Goal: Book appointment/travel/reservation

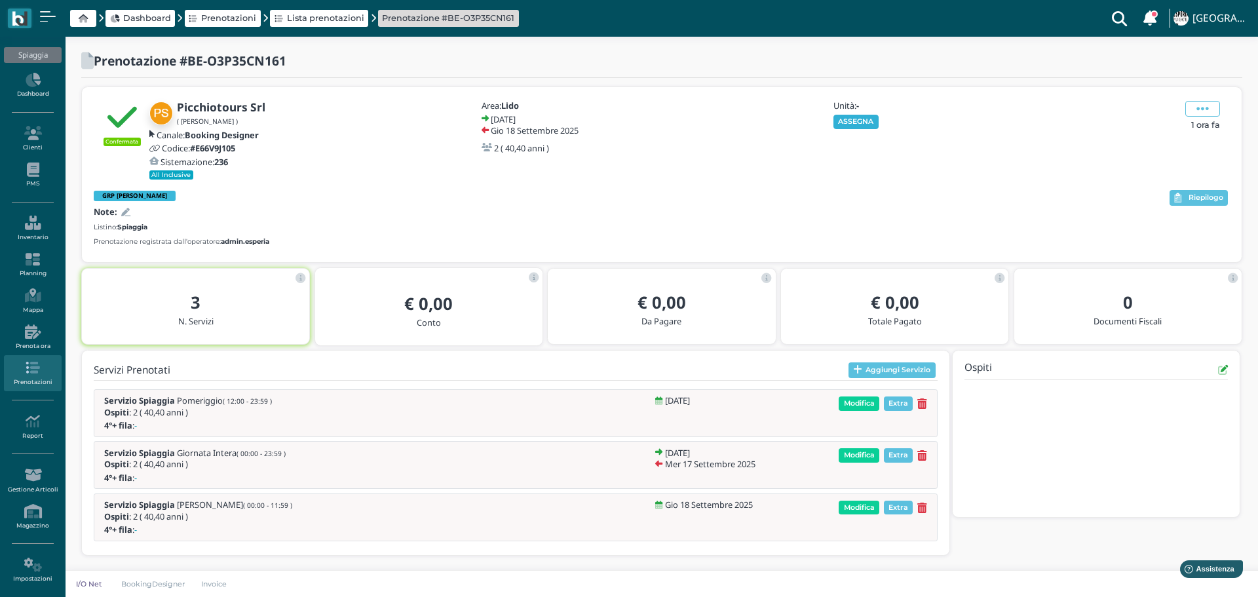
click at [857, 119] on button "ASSEGNA" at bounding box center [856, 122] width 45 height 14
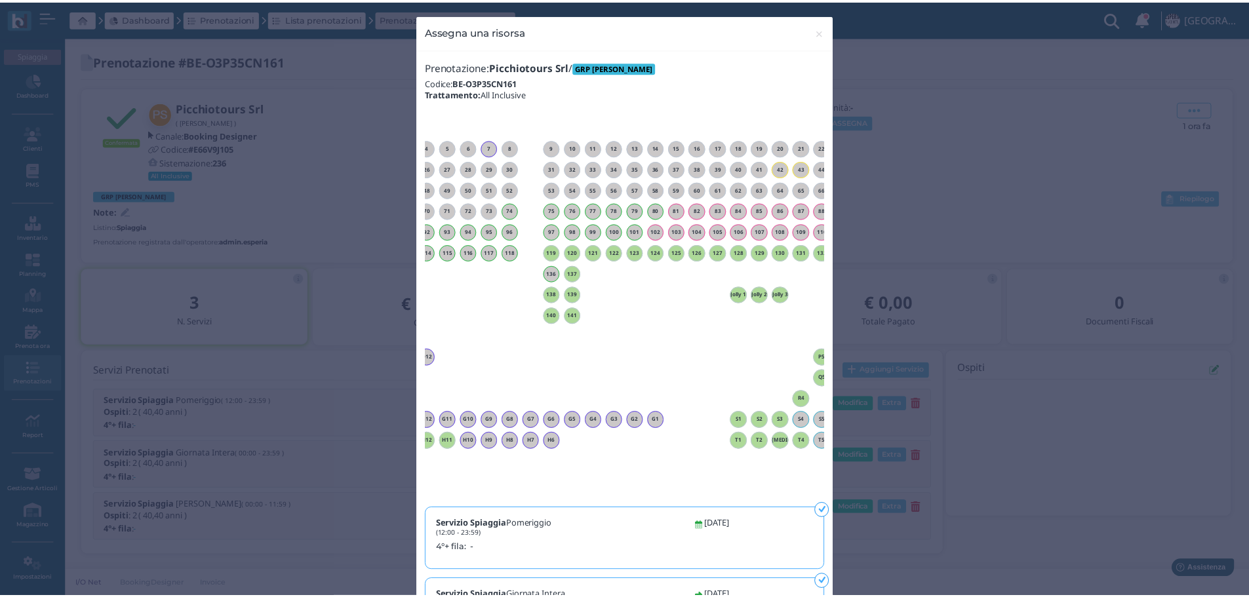
scroll to position [0, 119]
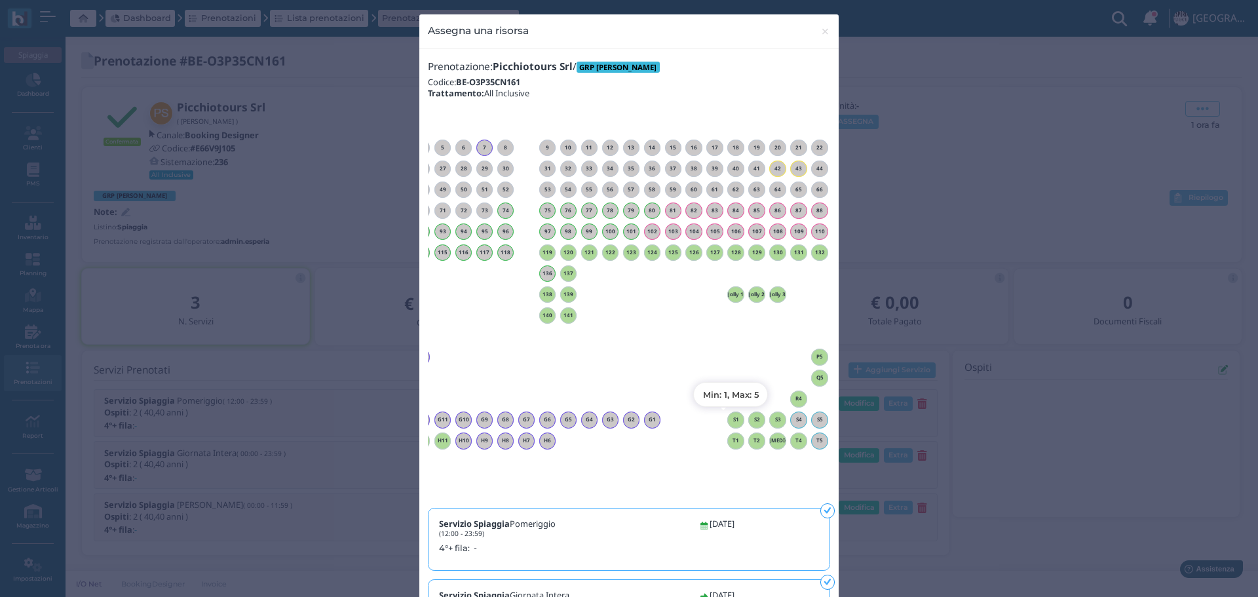
click at [735, 419] on h6 "S1" at bounding box center [736, 420] width 17 height 6
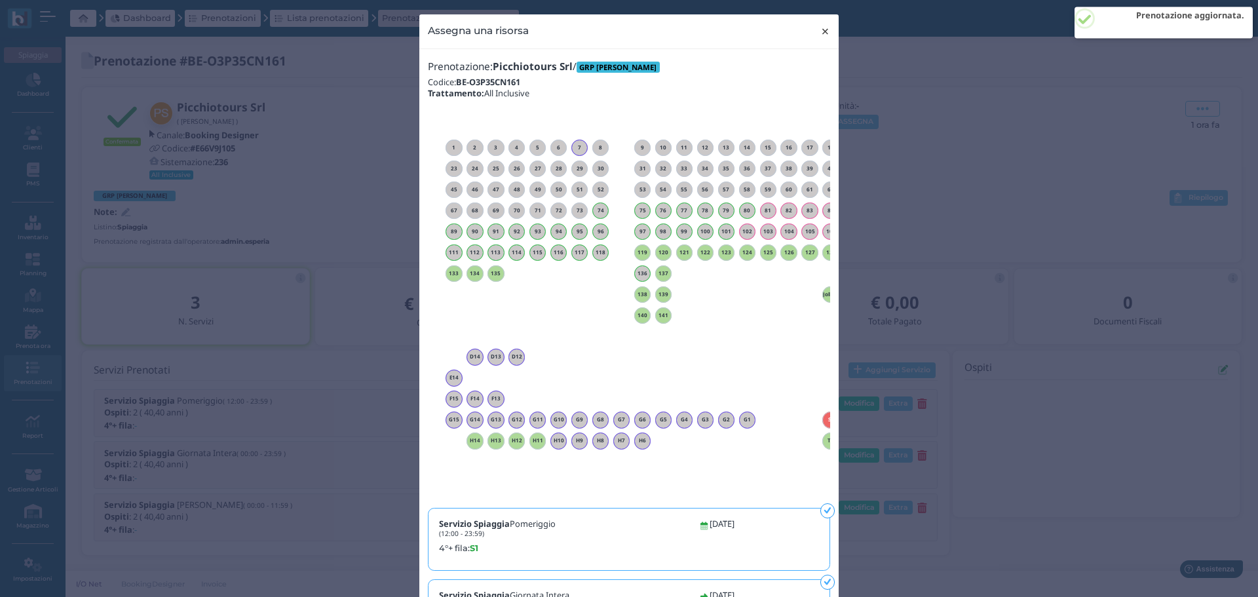
click at [821, 29] on span "×" at bounding box center [826, 31] width 10 height 17
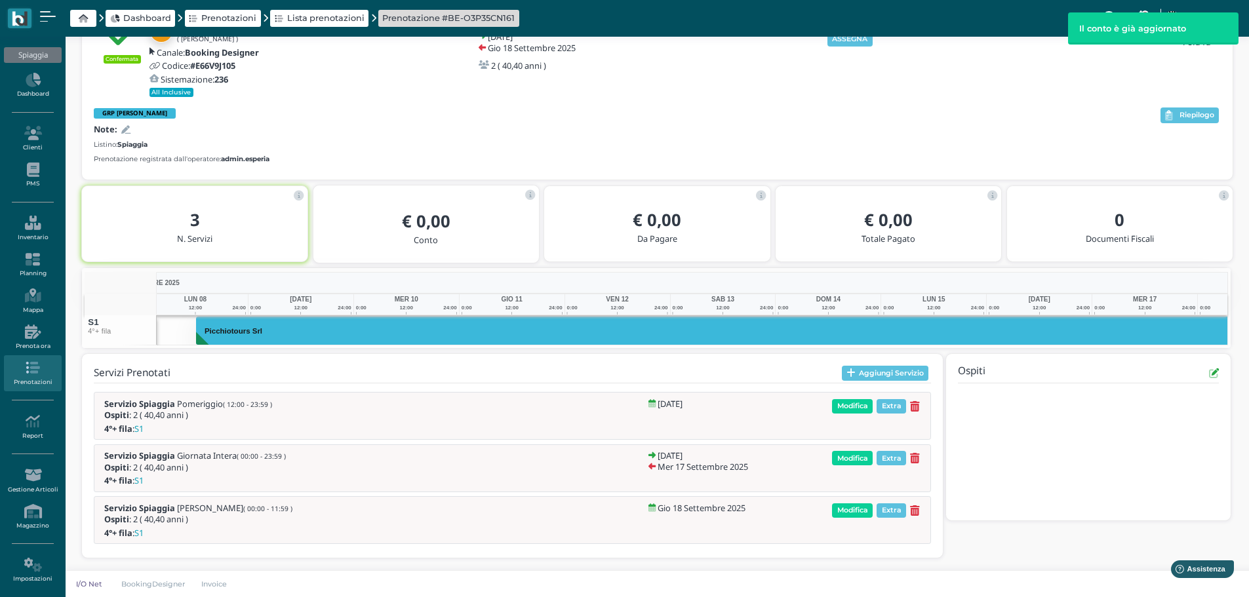
scroll to position [0, 141]
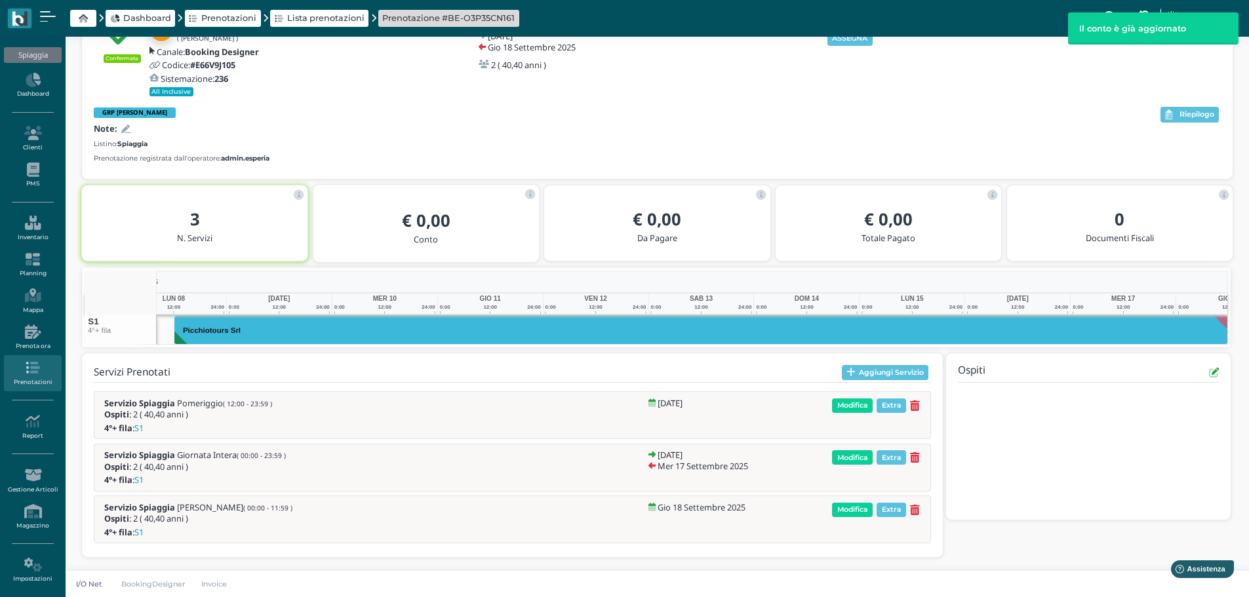
click at [125, 208] on div "3 N. Servizi" at bounding box center [194, 227] width 204 height 47
click at [125, 125] on icon at bounding box center [125, 129] width 9 height 9
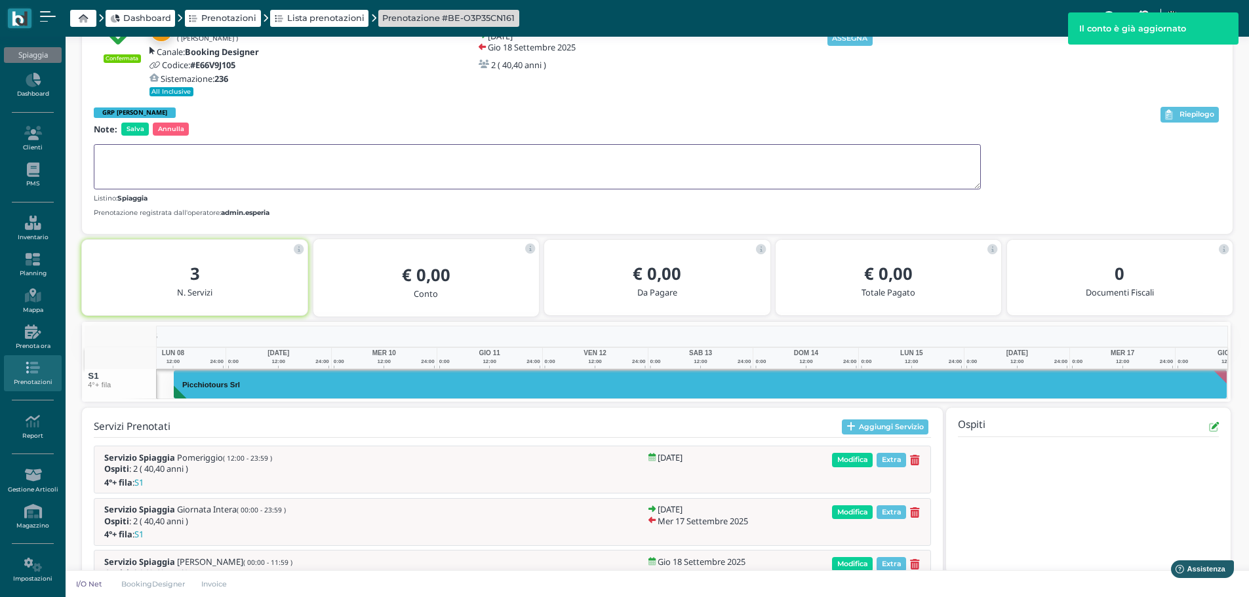
click at [134, 161] on textarea at bounding box center [537, 166] width 887 height 45
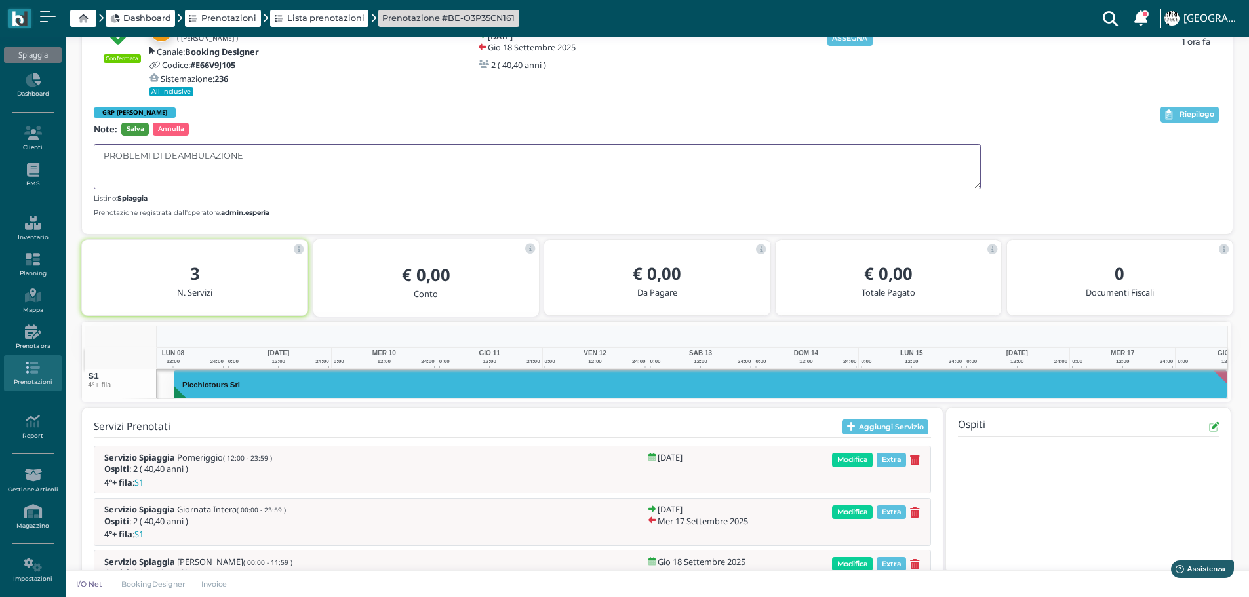
type textarea "PROBLEMI DI DEAMBULAZIONE"
drag, startPoint x: 134, startPoint y: 125, endPoint x: 433, endPoint y: 117, distance: 298.3
click at [135, 125] on span "Salva" at bounding box center [135, 129] width 28 height 13
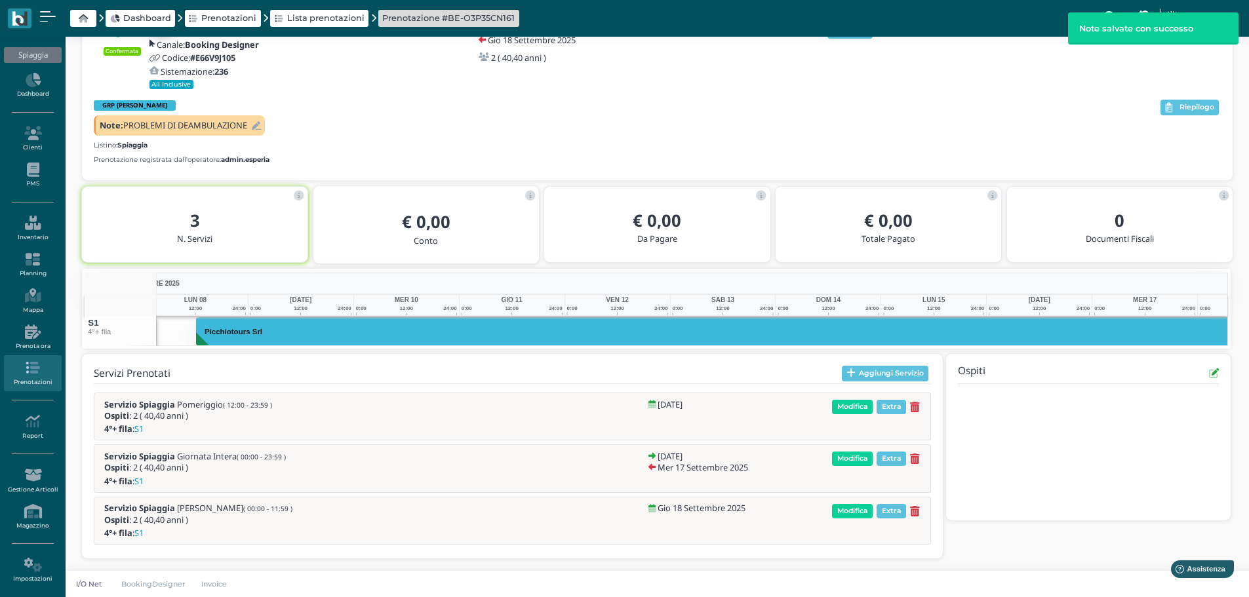
scroll to position [0, 142]
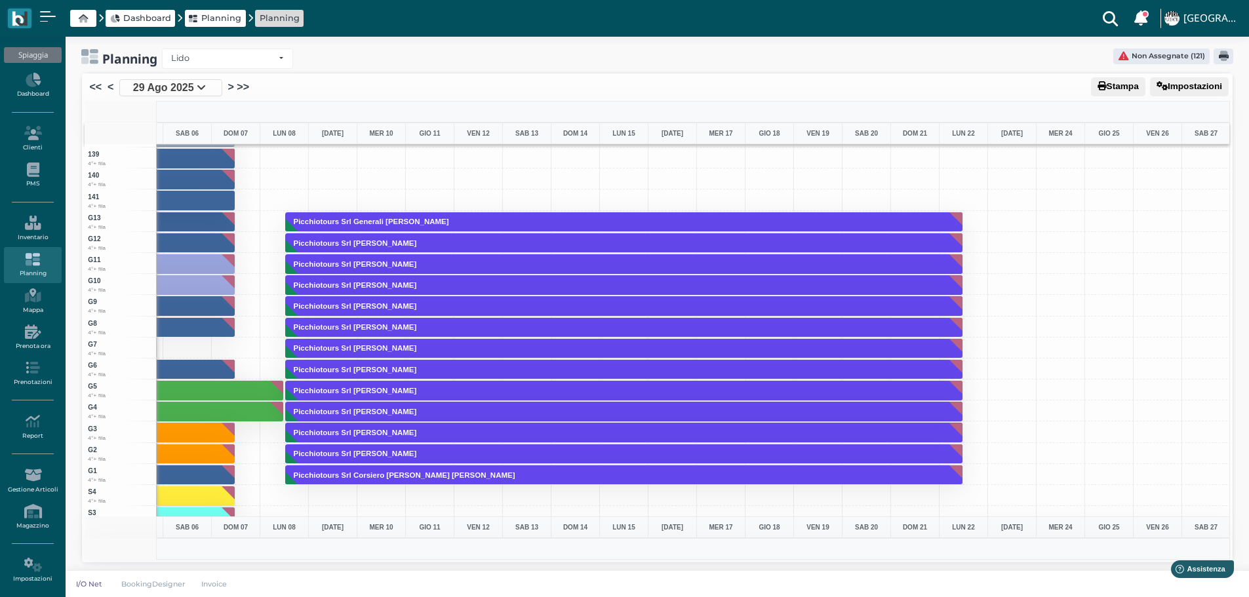
scroll to position [2873, 381]
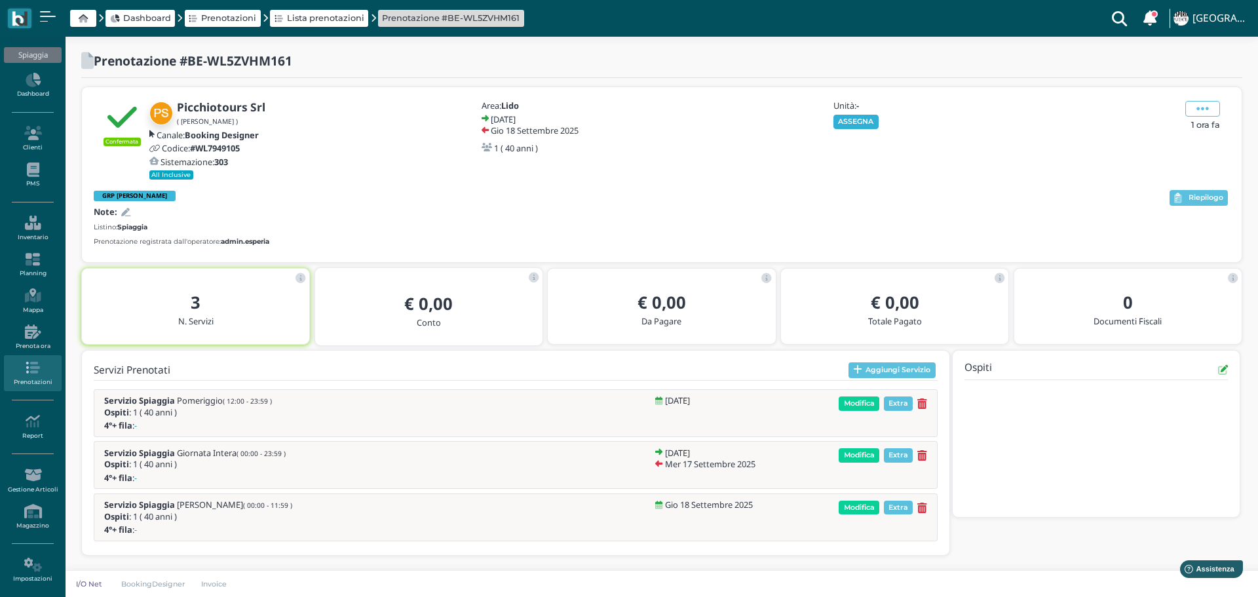
click at [870, 115] on button "ASSEGNA" at bounding box center [856, 122] width 45 height 14
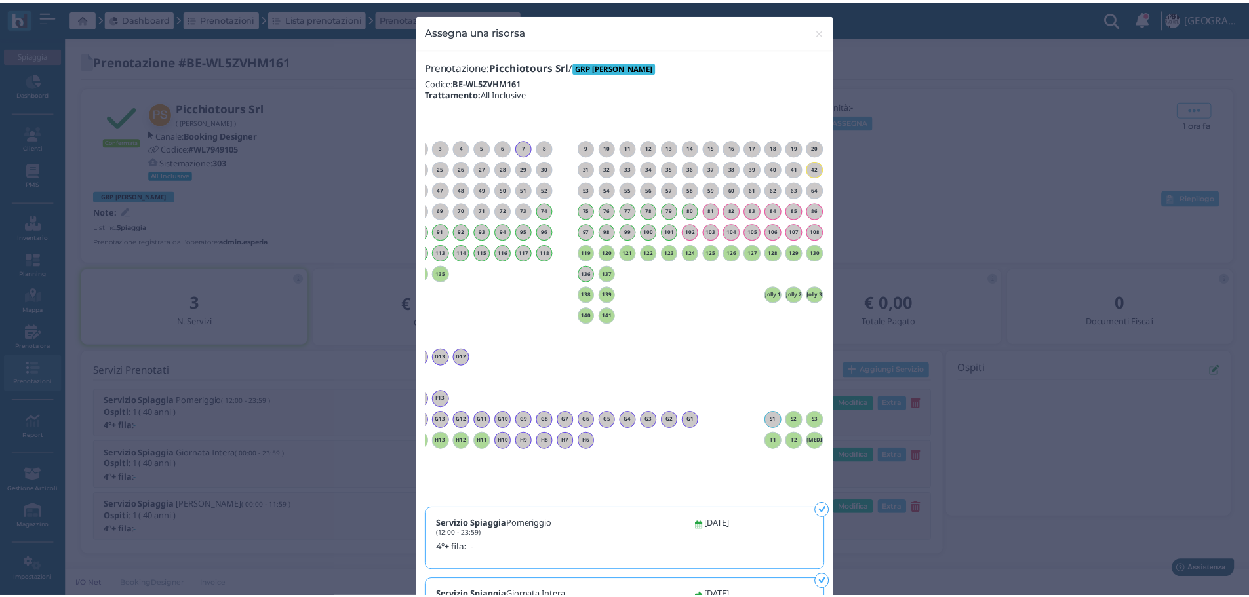
scroll to position [0, 119]
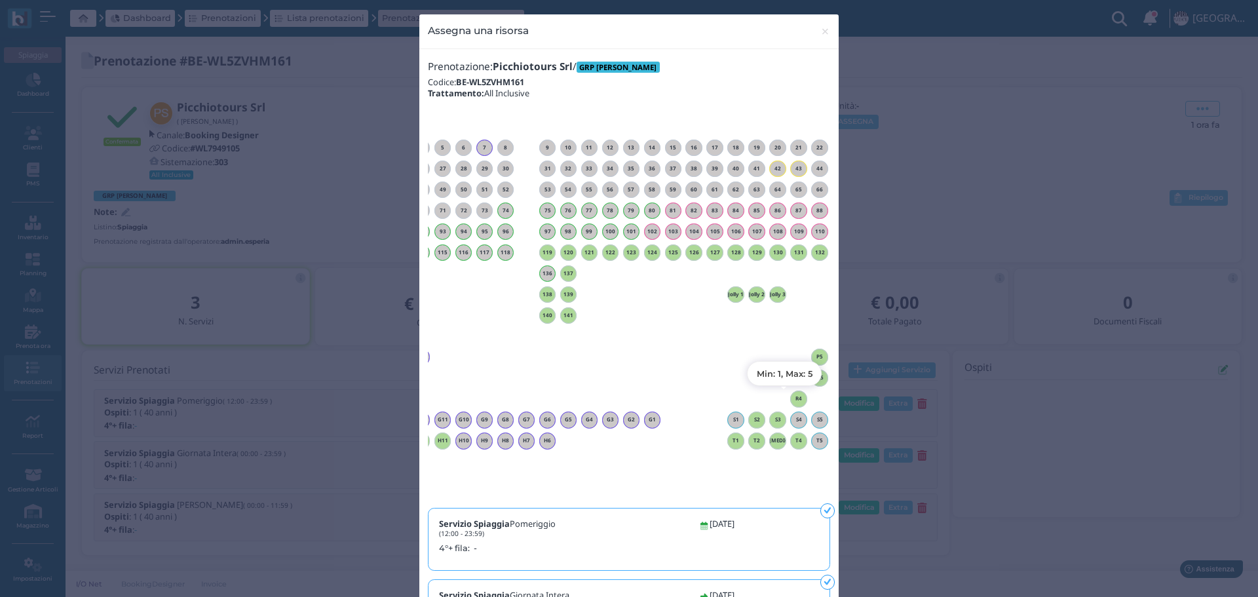
click at [793, 400] on h6 "R4" at bounding box center [798, 399] width 17 height 6
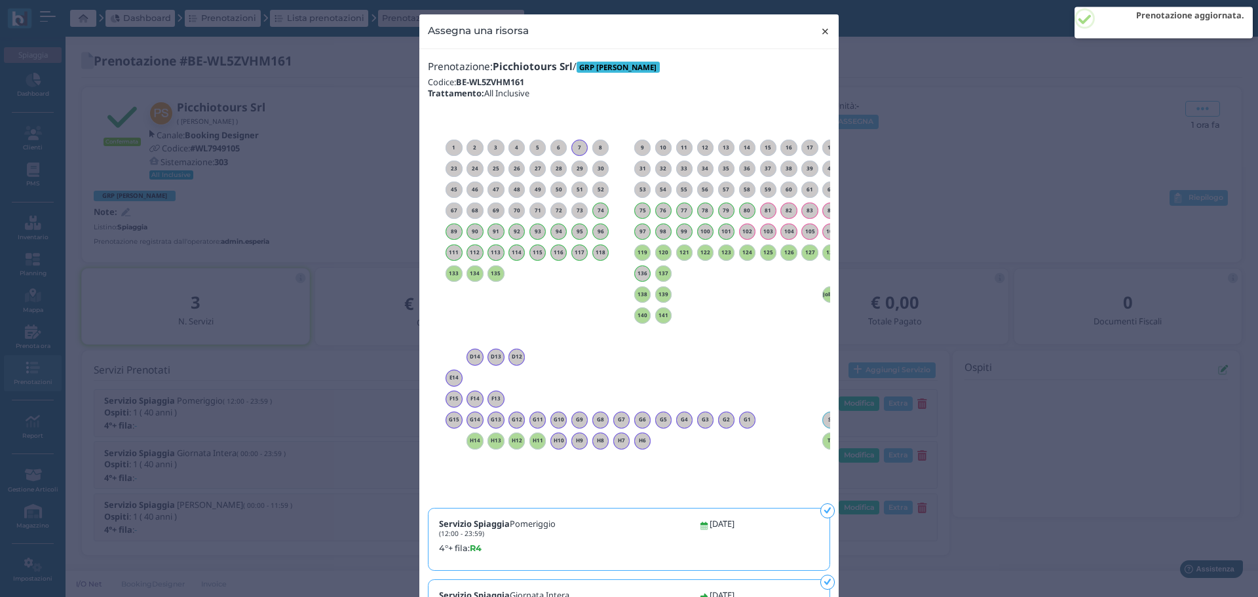
click at [821, 33] on span "×" at bounding box center [826, 31] width 10 height 17
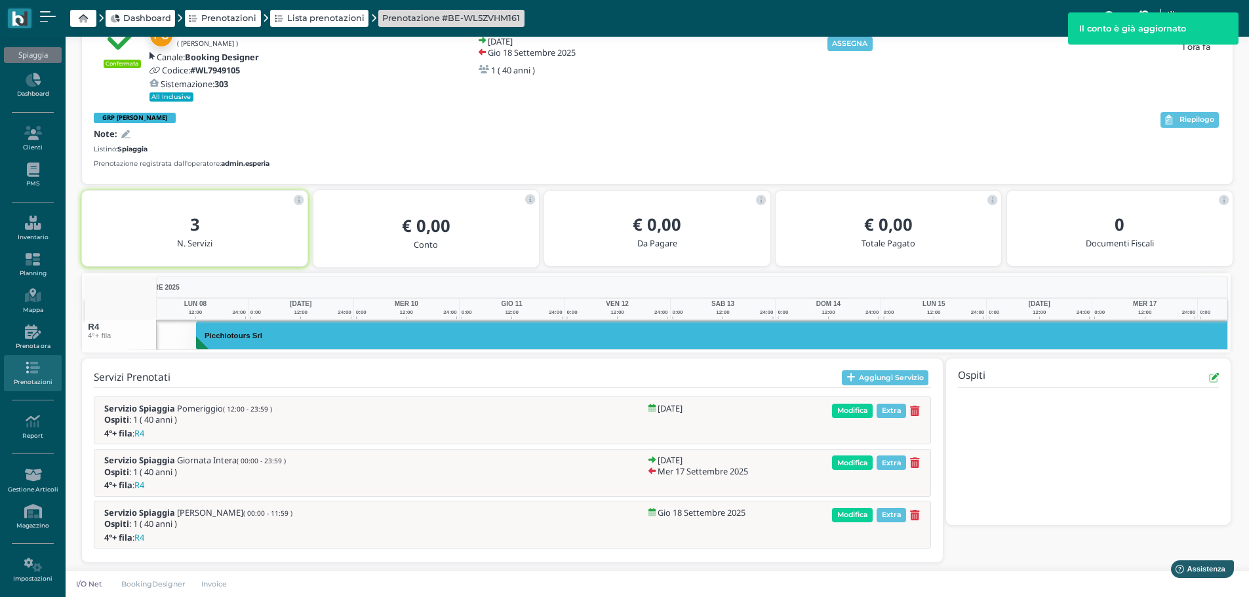
scroll to position [0, 142]
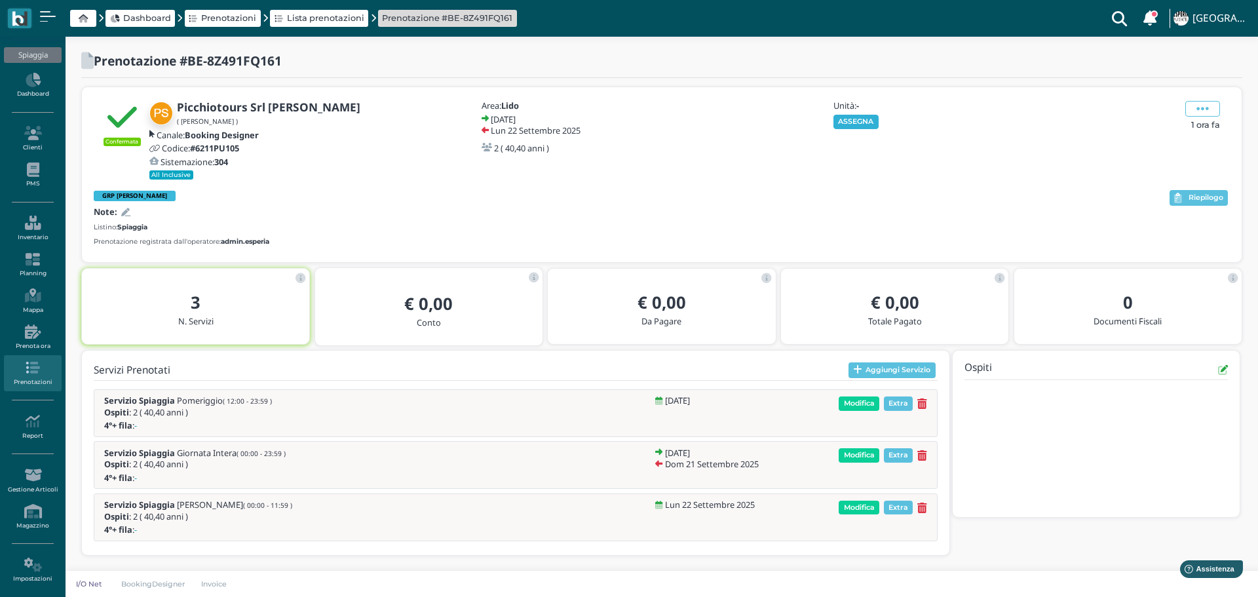
click at [871, 125] on button "ASSEGNA" at bounding box center [856, 122] width 45 height 14
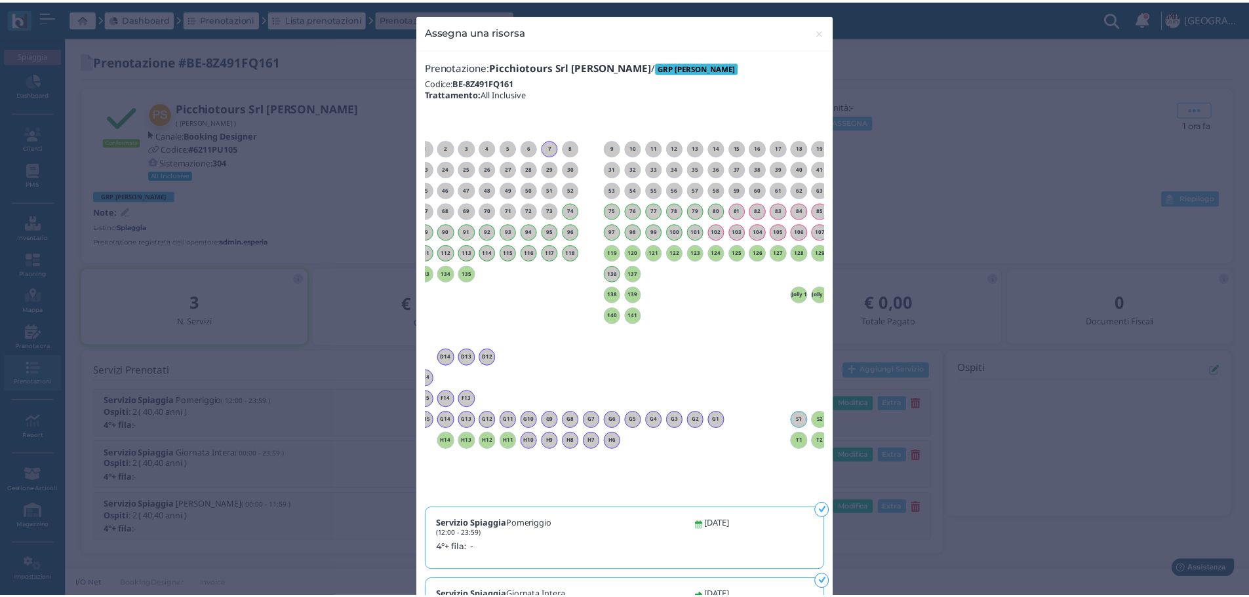
scroll to position [0, 119]
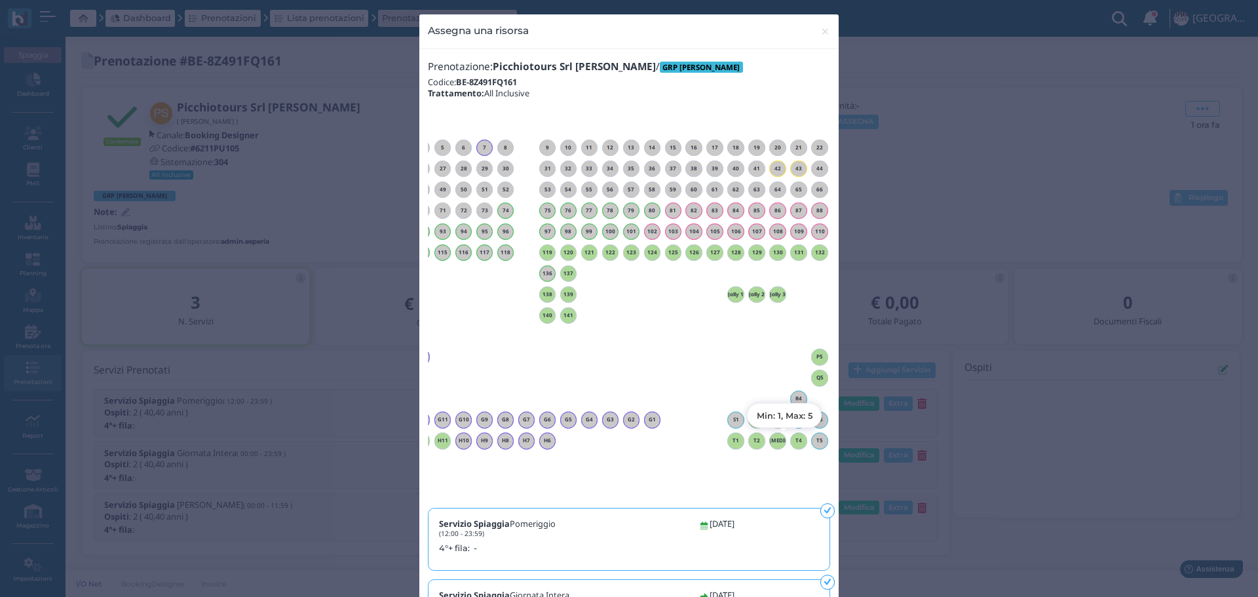
click at [794, 438] on h6 "T4" at bounding box center [798, 441] width 17 height 6
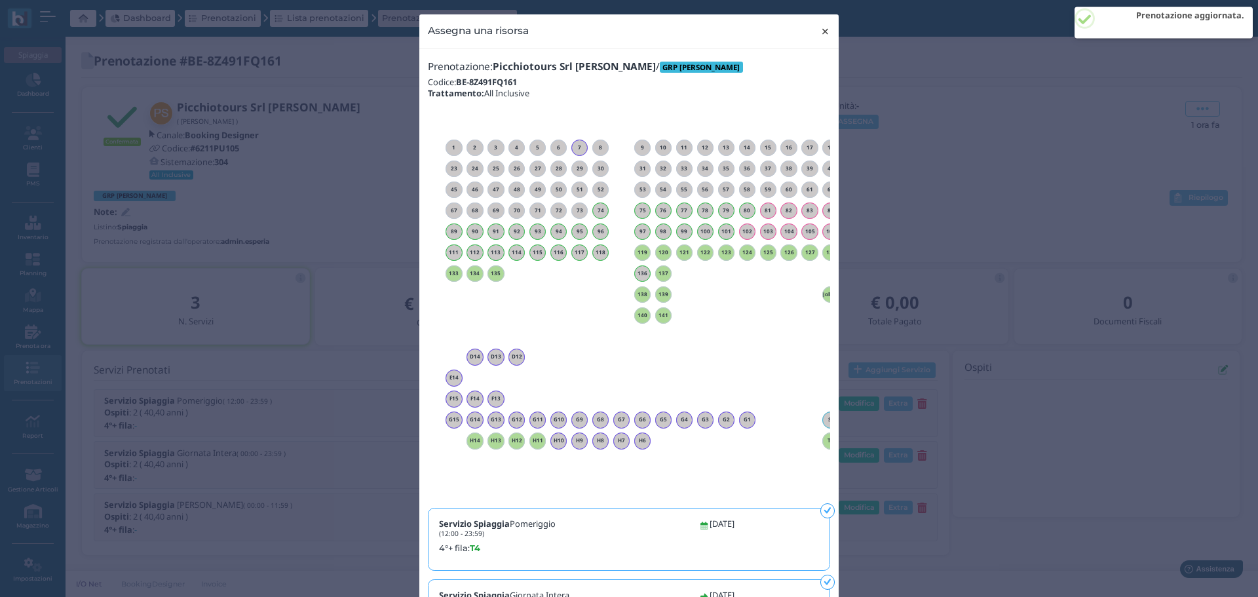
click at [824, 33] on span "×" at bounding box center [826, 31] width 10 height 17
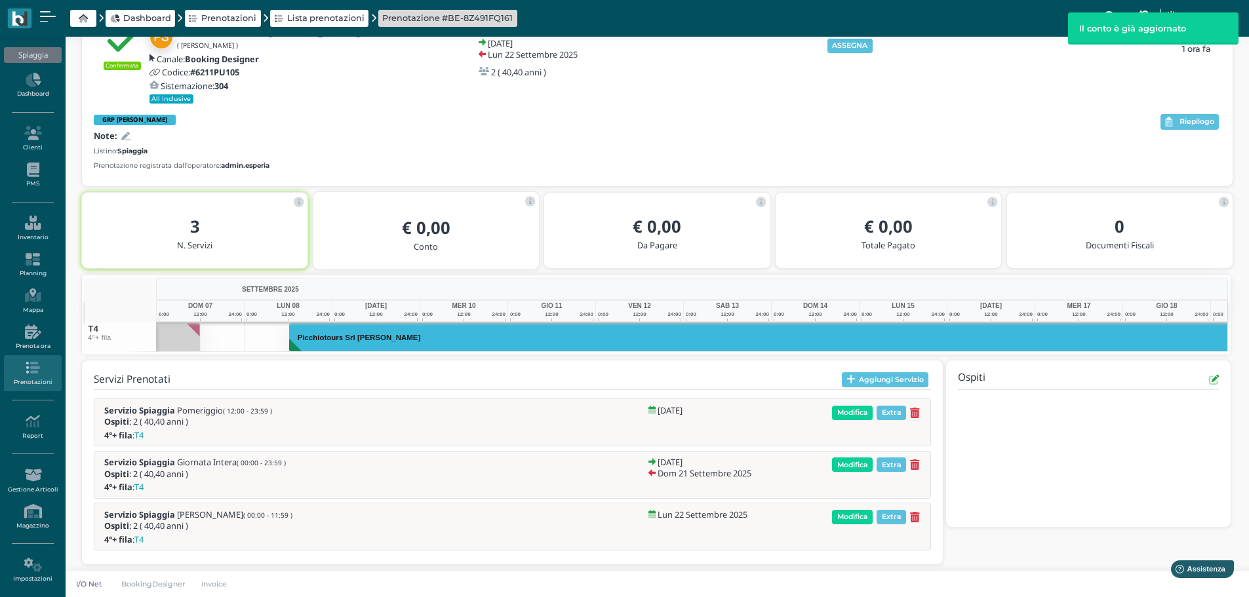
scroll to position [0, 155]
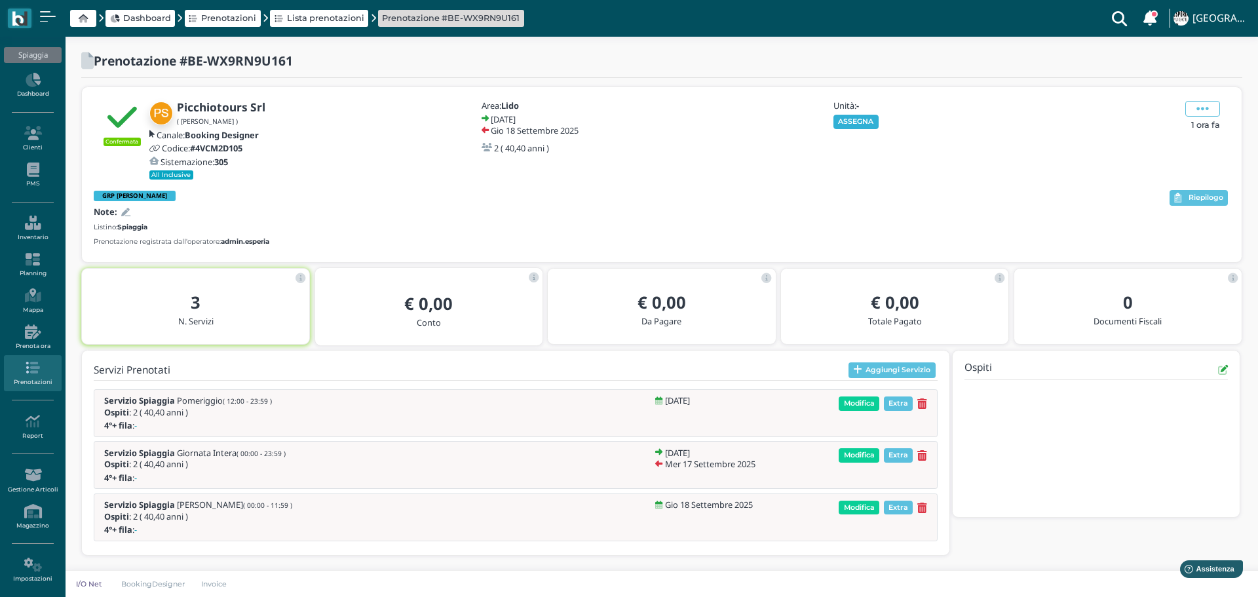
drag, startPoint x: 856, startPoint y: 121, endPoint x: 781, endPoint y: 103, distance: 77.4
click at [856, 119] on button "ASSEGNA" at bounding box center [856, 122] width 45 height 14
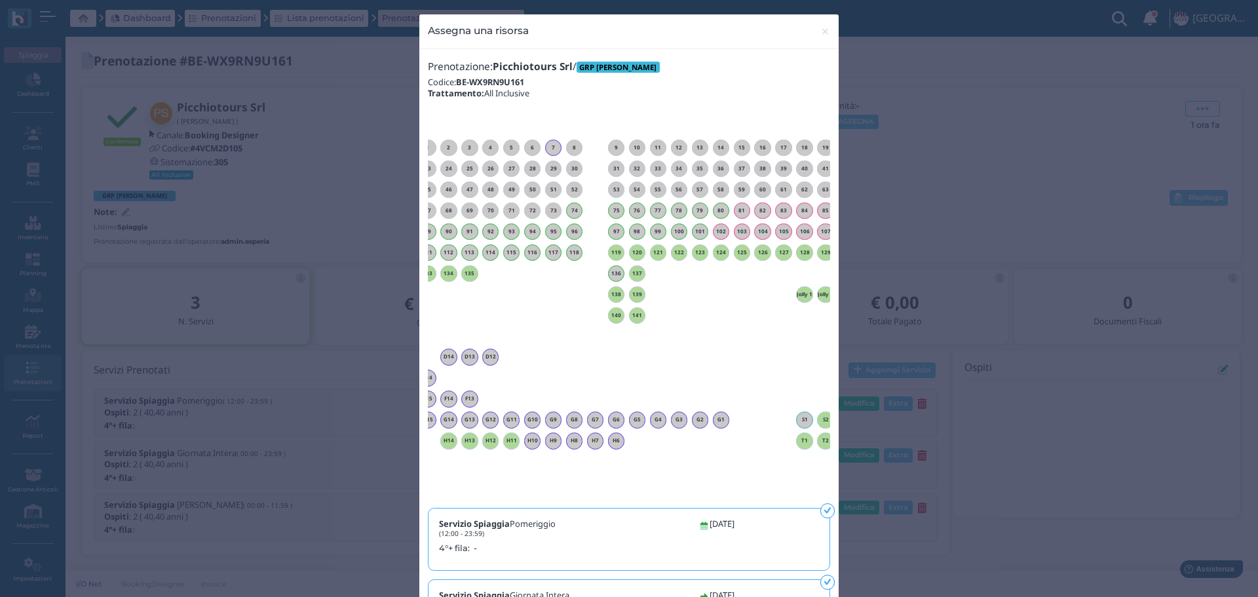
scroll to position [0, 119]
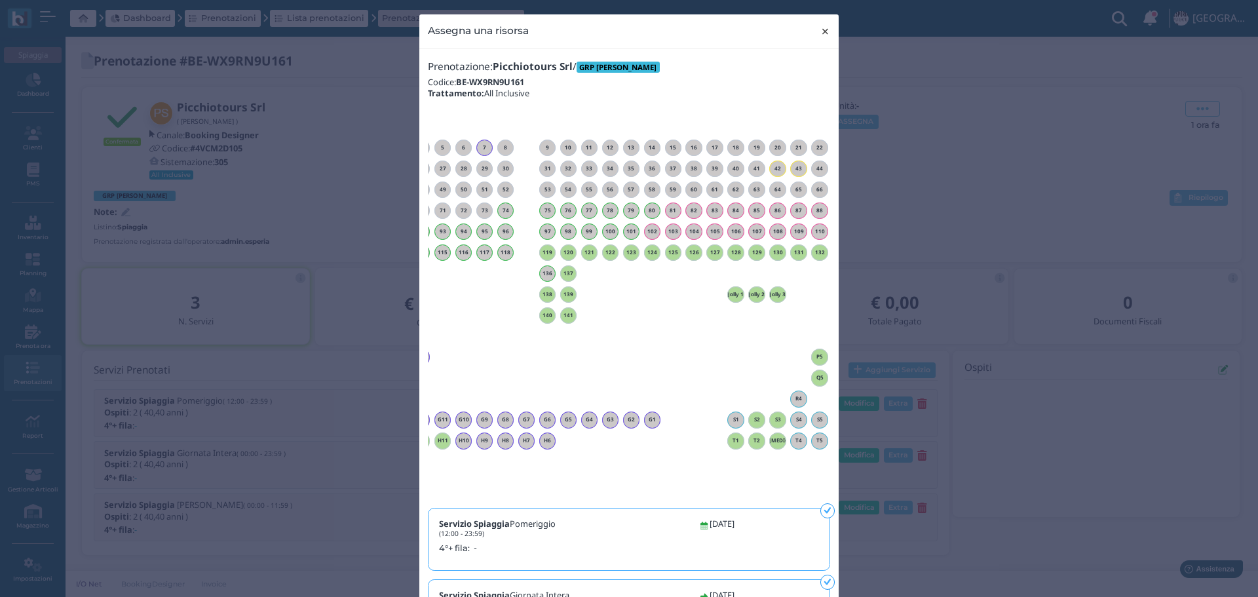
click at [824, 36] on span "×" at bounding box center [826, 31] width 10 height 17
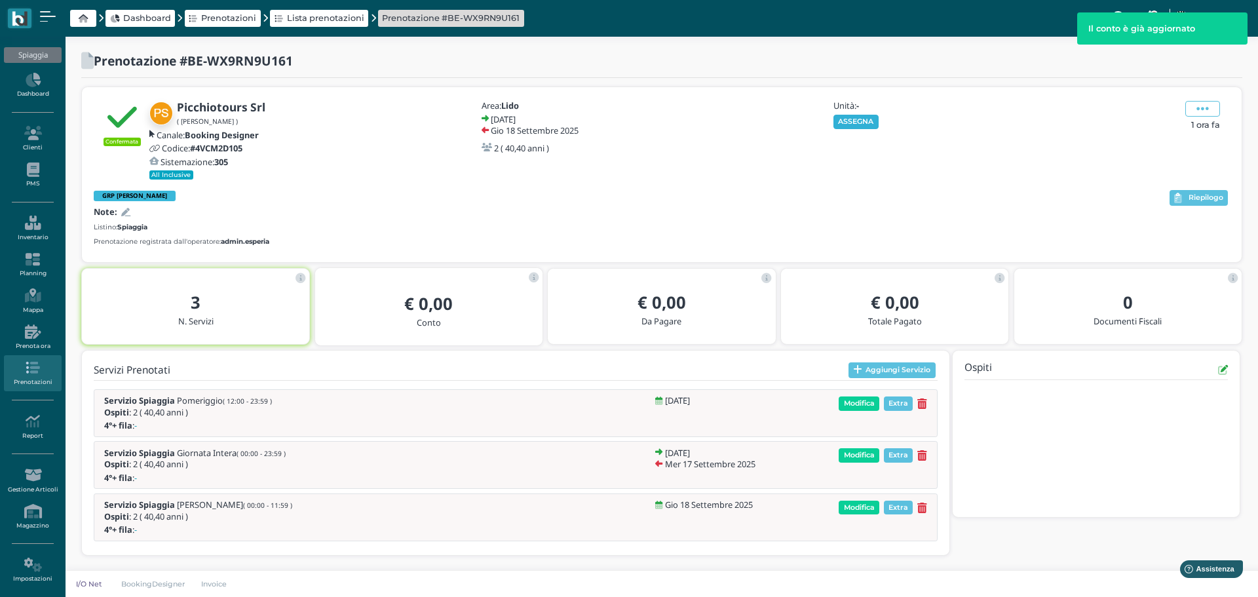
click at [857, 121] on button "ASSEGNA" at bounding box center [856, 122] width 45 height 14
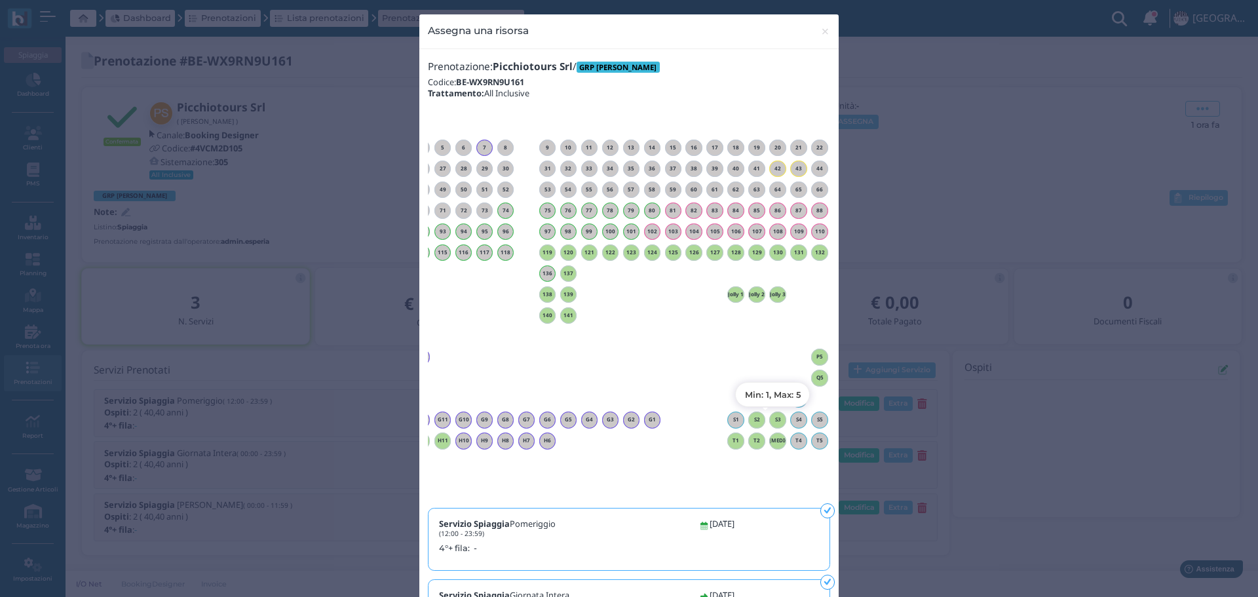
click at [771, 419] on h6 "S3" at bounding box center [777, 420] width 17 height 6
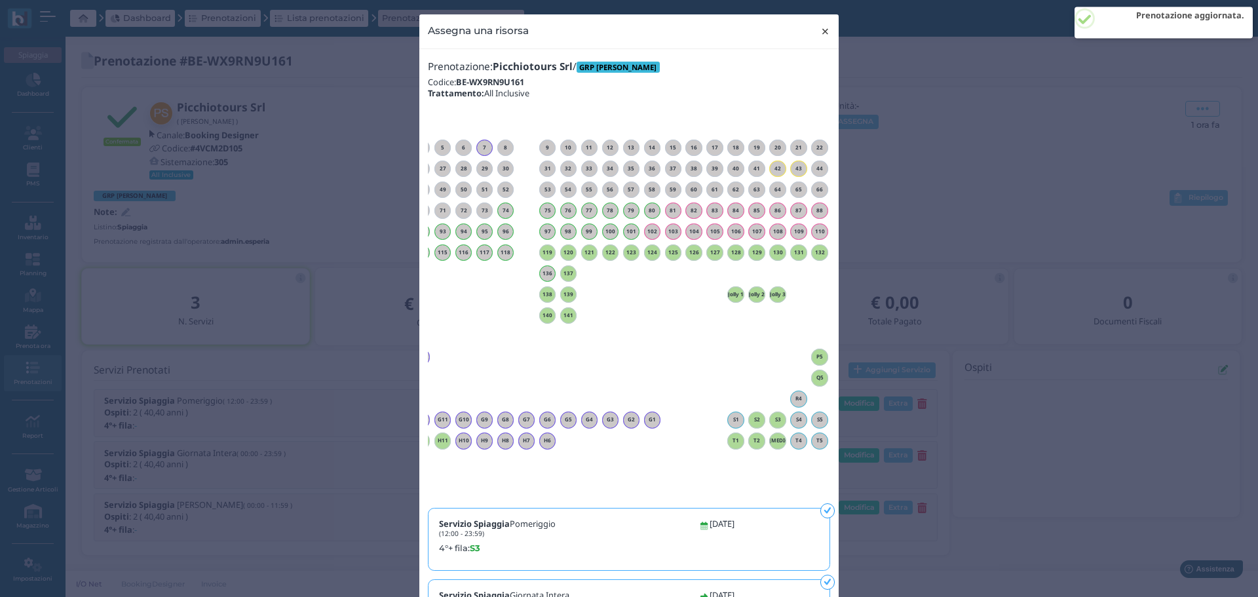
click at [824, 33] on span "×" at bounding box center [826, 31] width 10 height 17
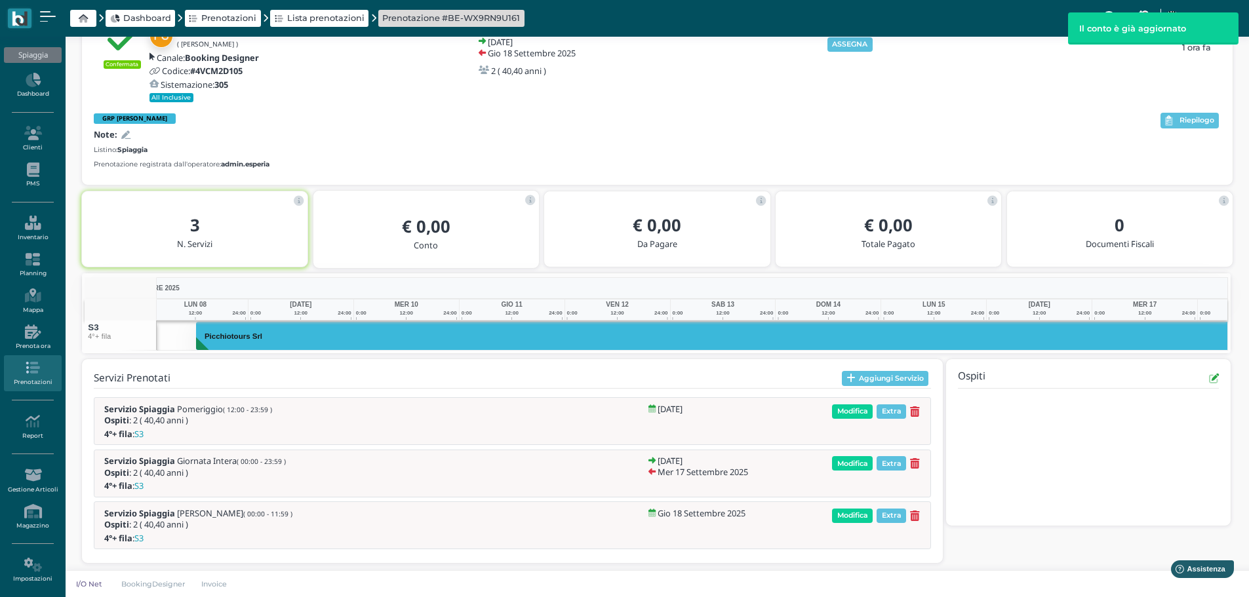
scroll to position [0, 142]
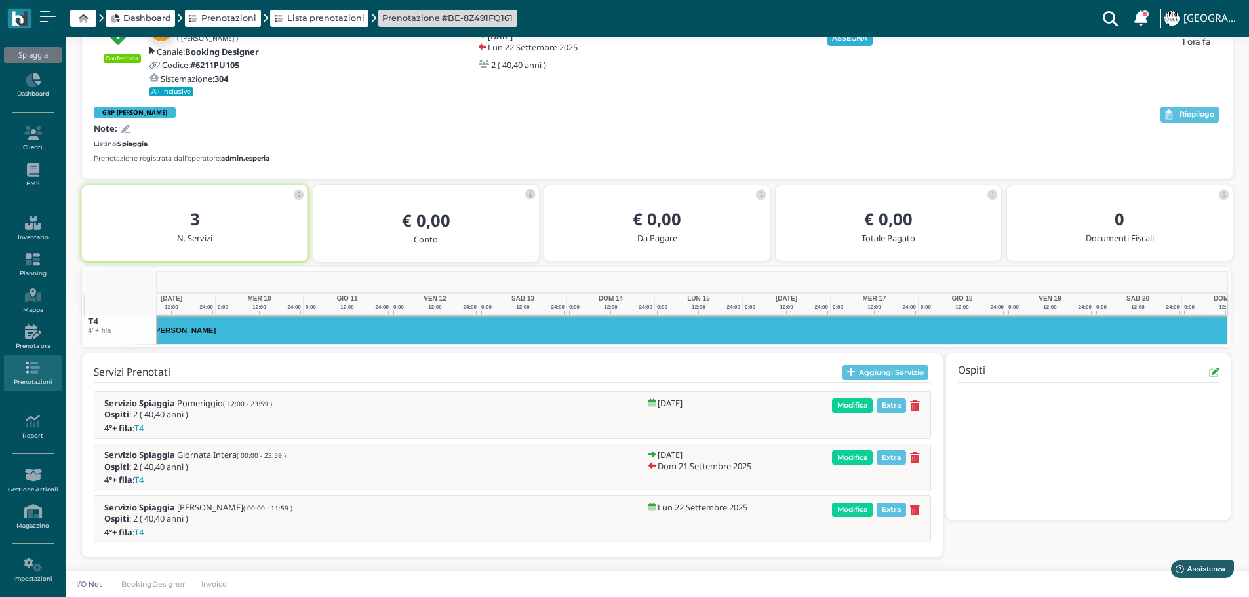
click at [859, 37] on button "ASSEGNA" at bounding box center [849, 38] width 45 height 14
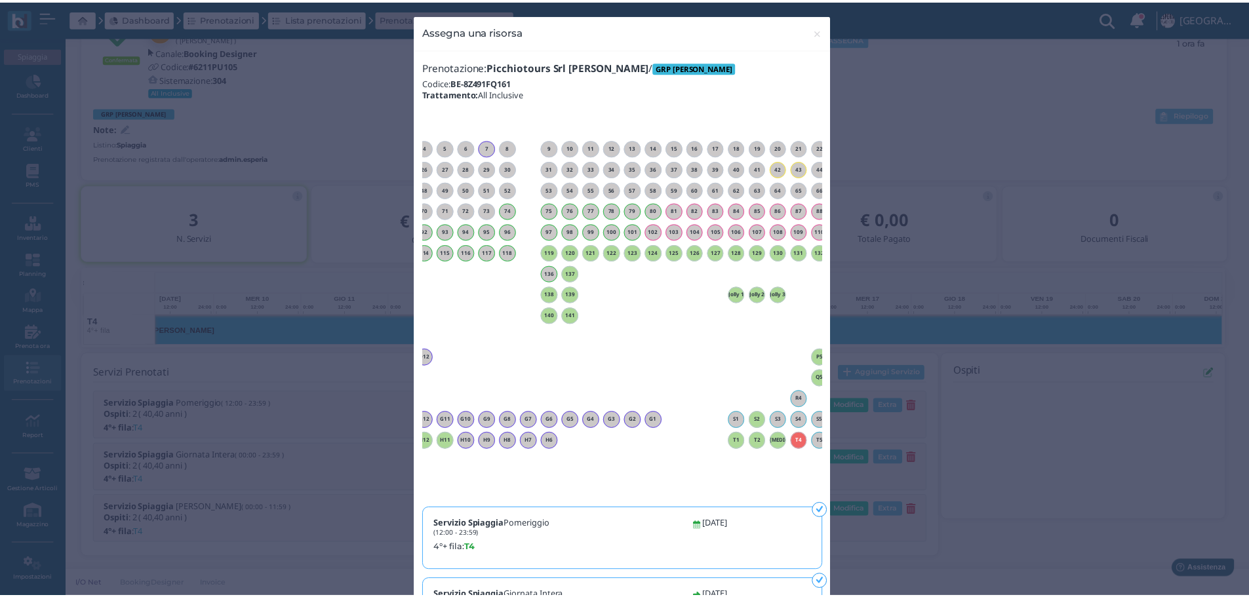
scroll to position [0, 119]
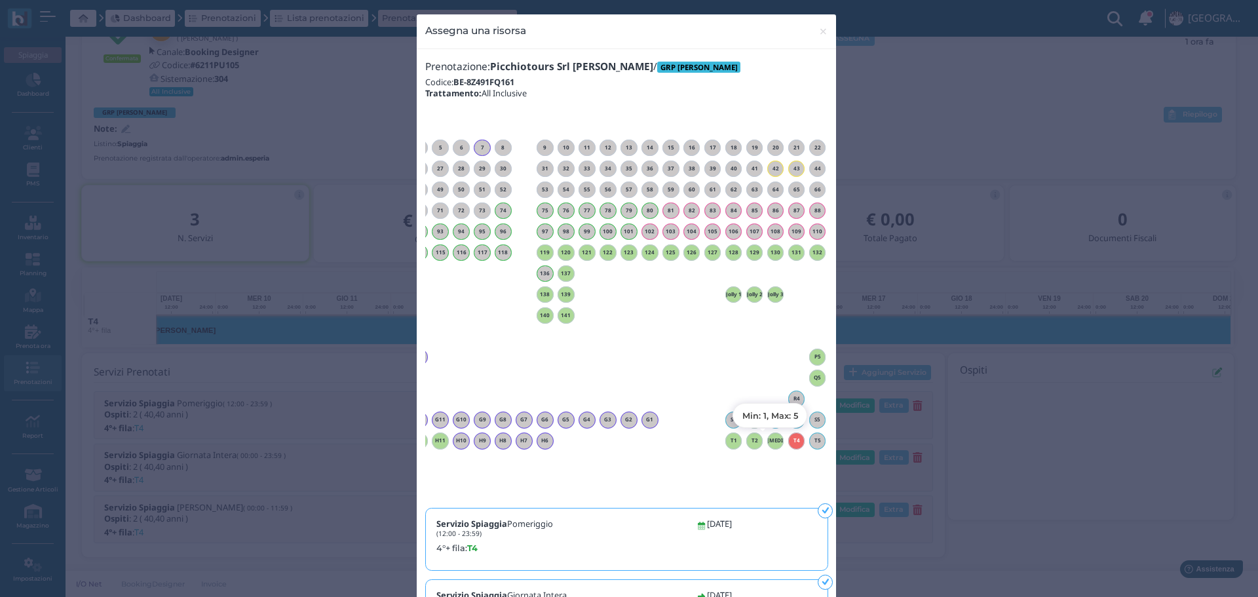
click at [769, 440] on h6 "[MEDICAL_DATA]" at bounding box center [775, 441] width 17 height 6
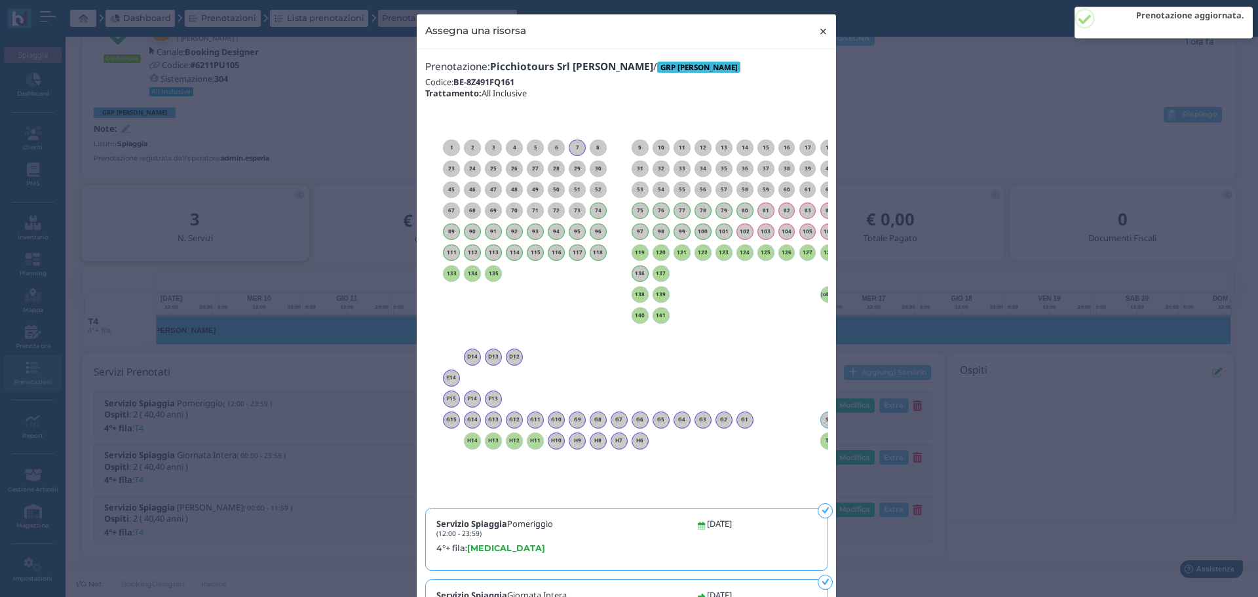
click at [821, 30] on span "×" at bounding box center [824, 31] width 10 height 17
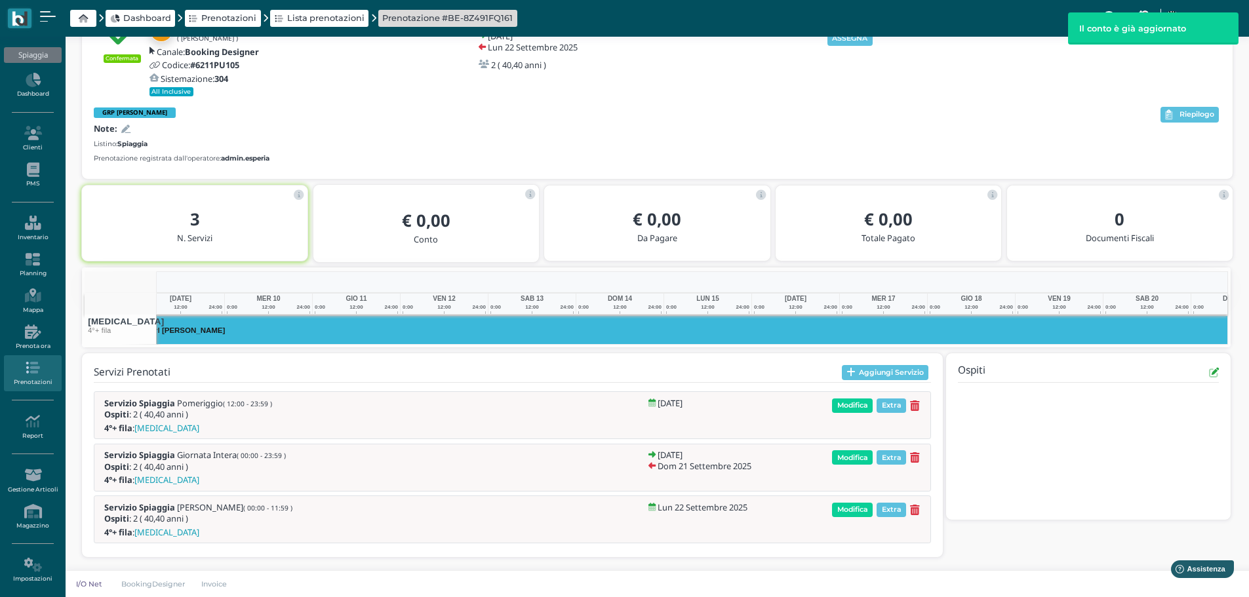
scroll to position [0, 204]
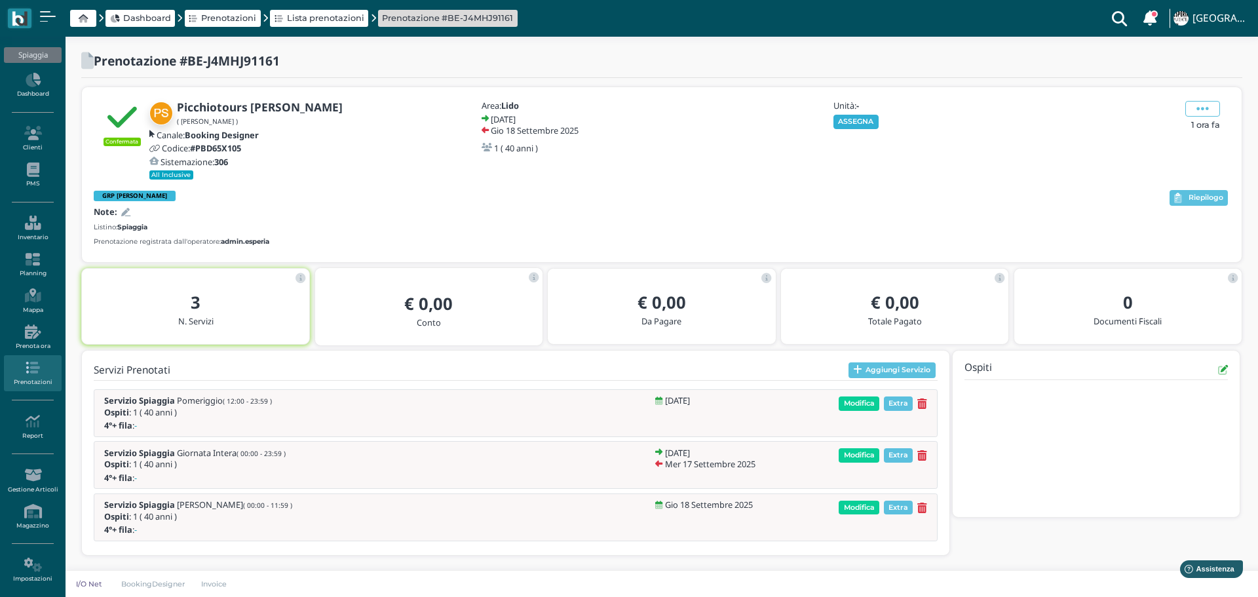
click at [863, 118] on button "ASSEGNA" at bounding box center [856, 122] width 45 height 14
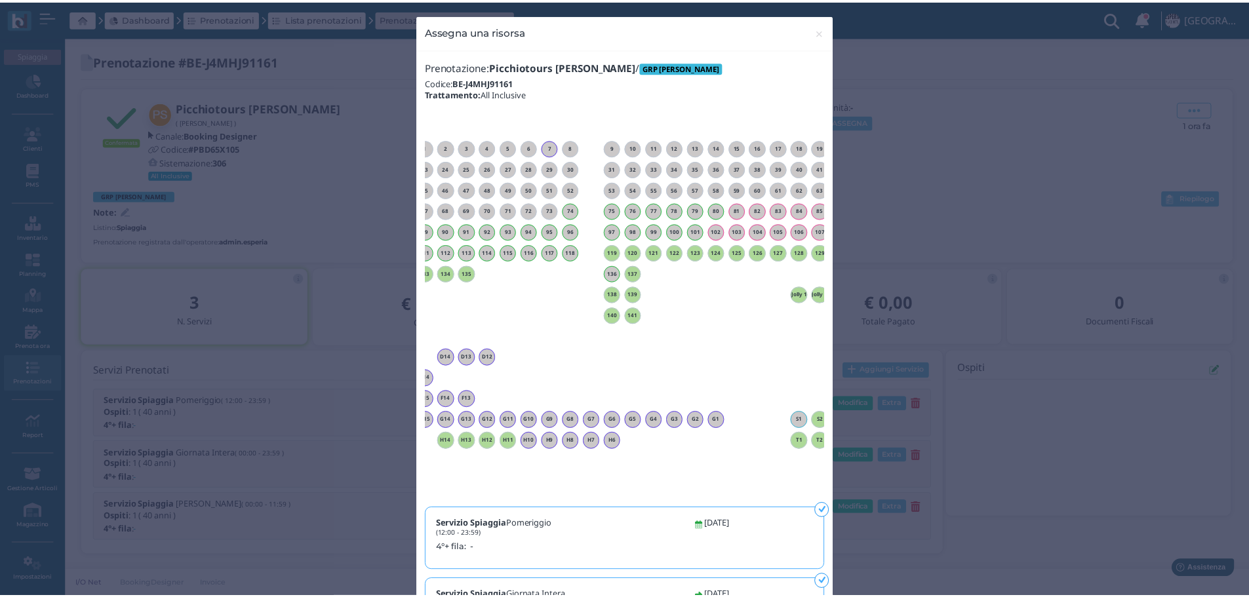
scroll to position [0, 119]
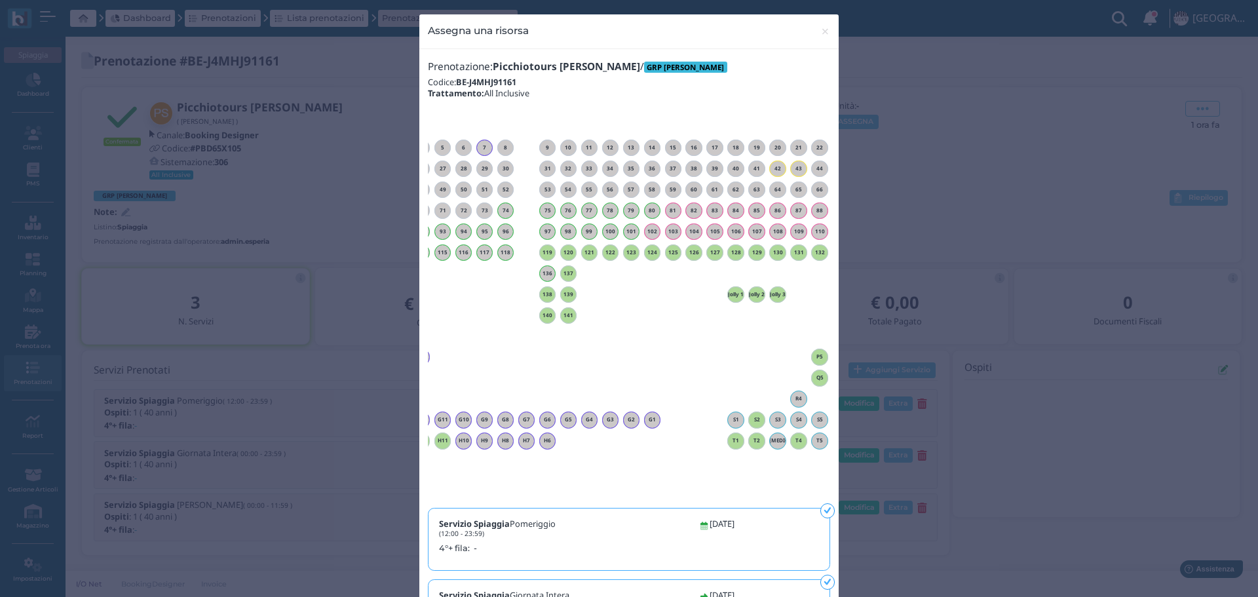
click at [817, 497] on div "1 2 3 4 5 6 7 8 9 10 11 12 13 14 15 16 17 18" at bounding box center [629, 304] width 402 height 385
click at [817, 379] on h6 "Q5" at bounding box center [819, 378] width 17 height 6
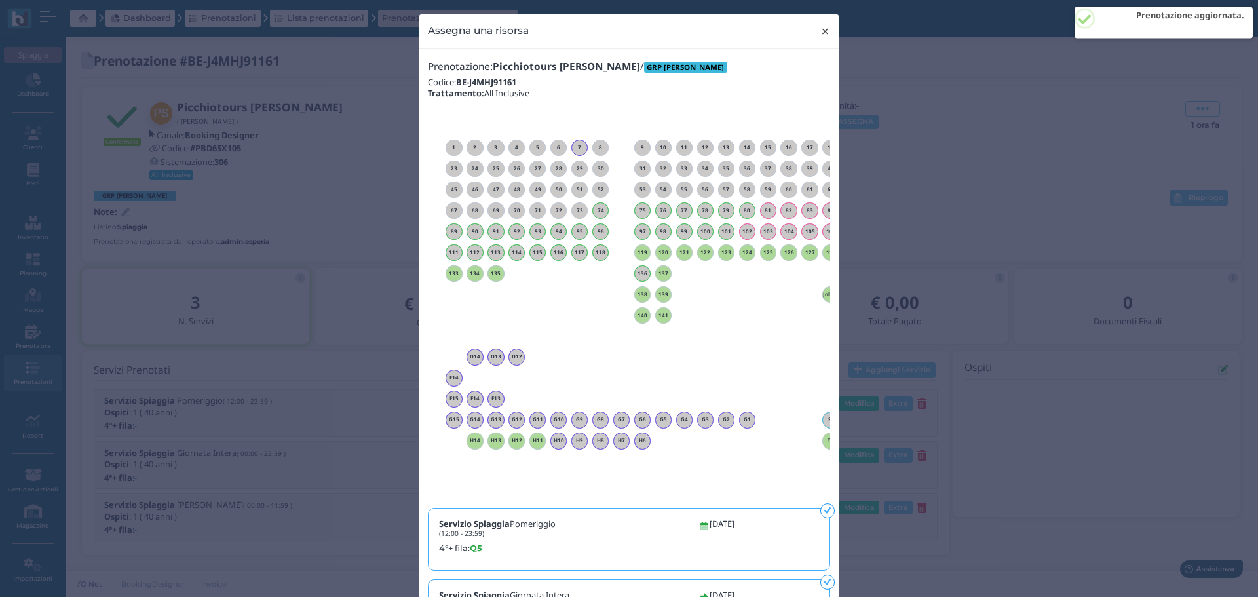
click at [825, 31] on span "×" at bounding box center [826, 31] width 10 height 17
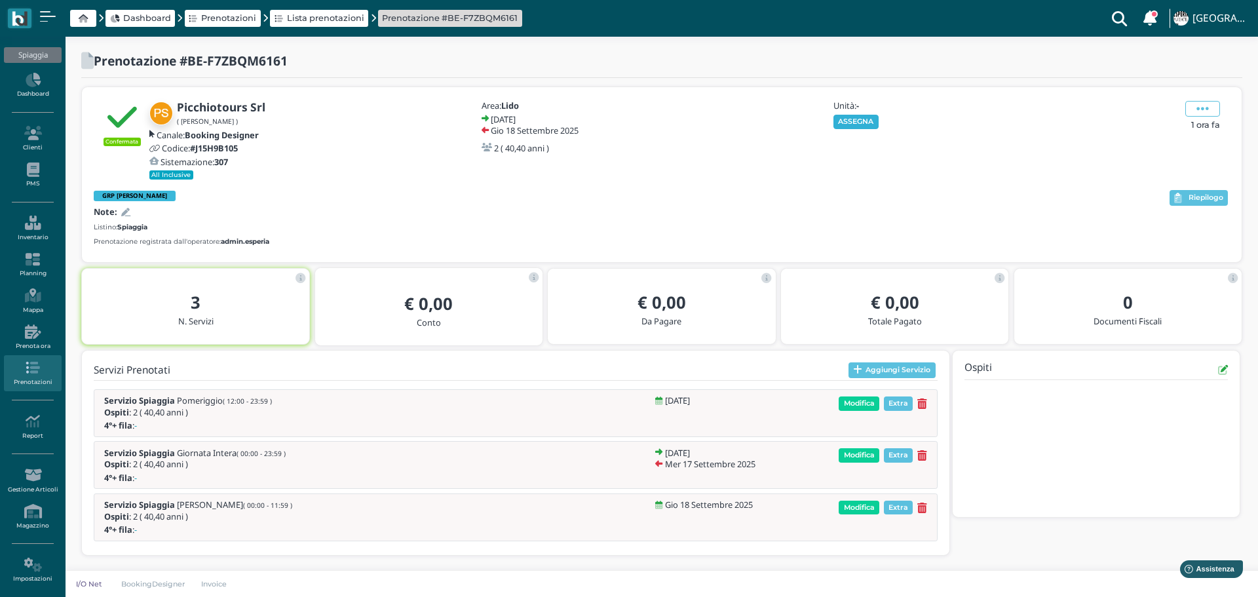
click at [866, 118] on button "ASSEGNA" at bounding box center [856, 122] width 45 height 14
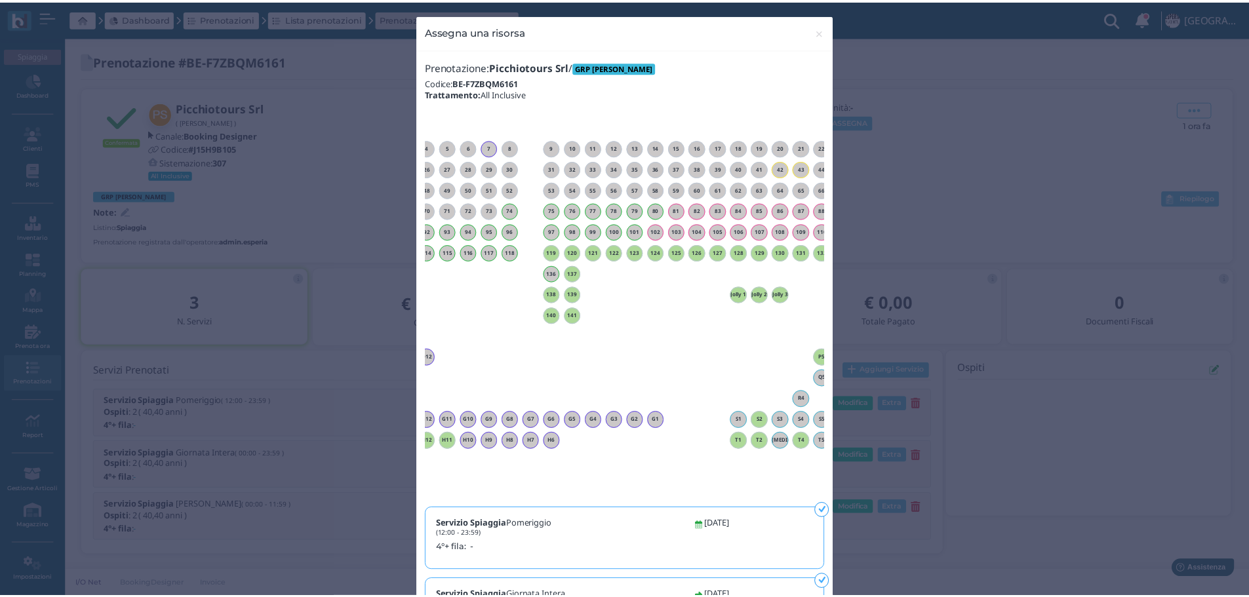
scroll to position [0, 119]
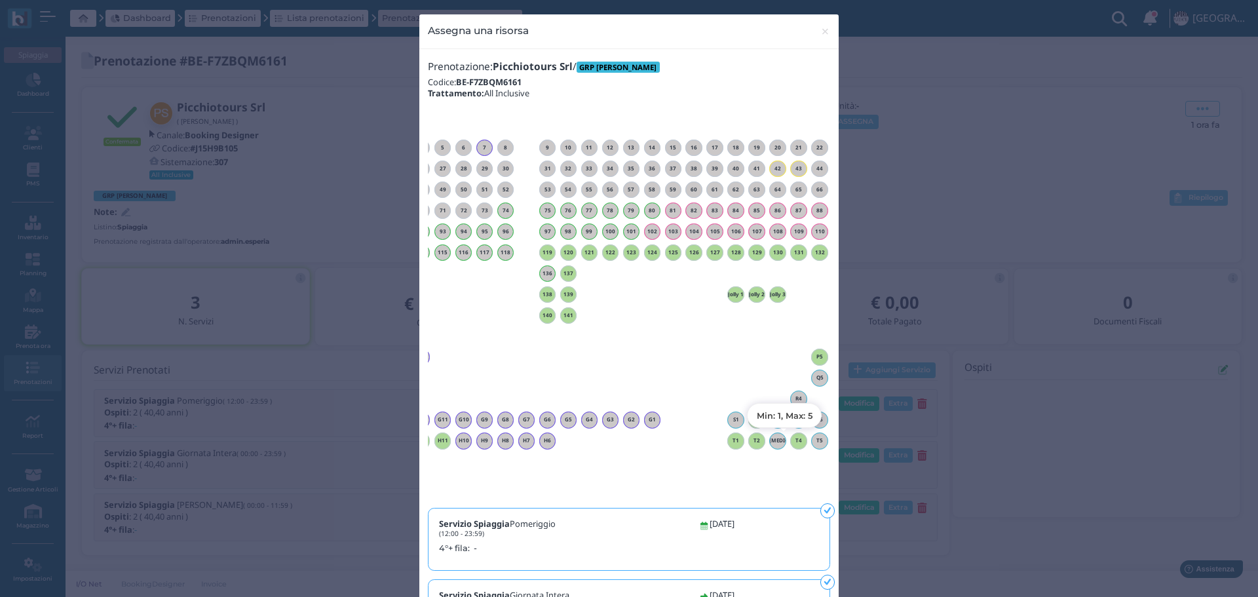
click at [797, 440] on h6 "T4" at bounding box center [798, 441] width 17 height 6
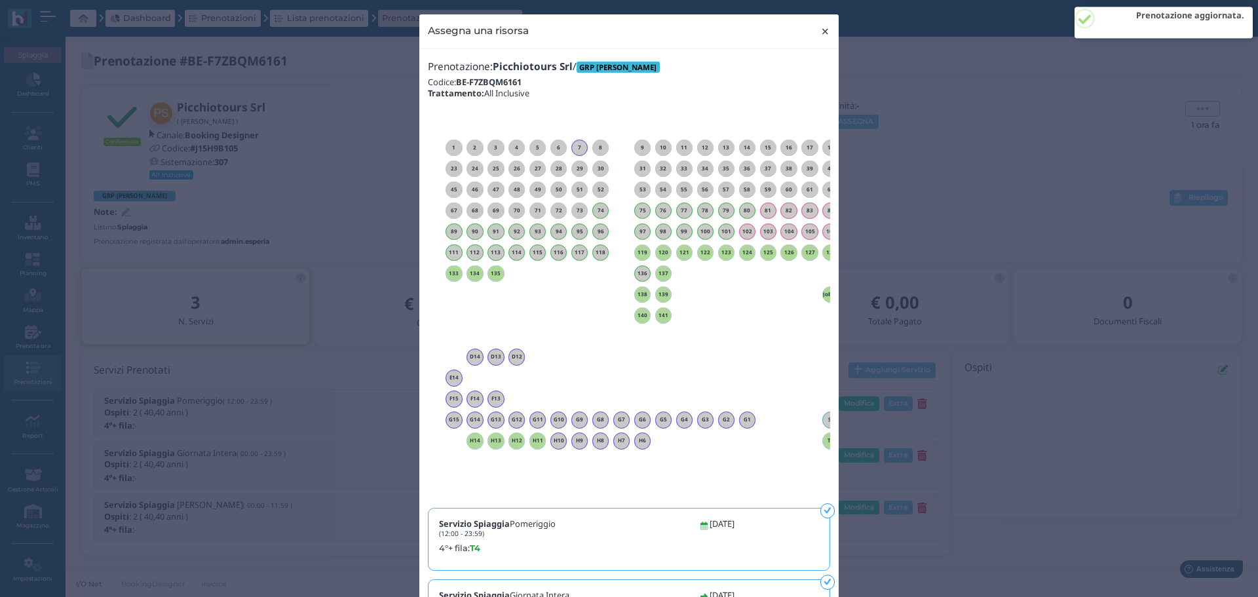
click at [821, 29] on span "×" at bounding box center [826, 31] width 10 height 17
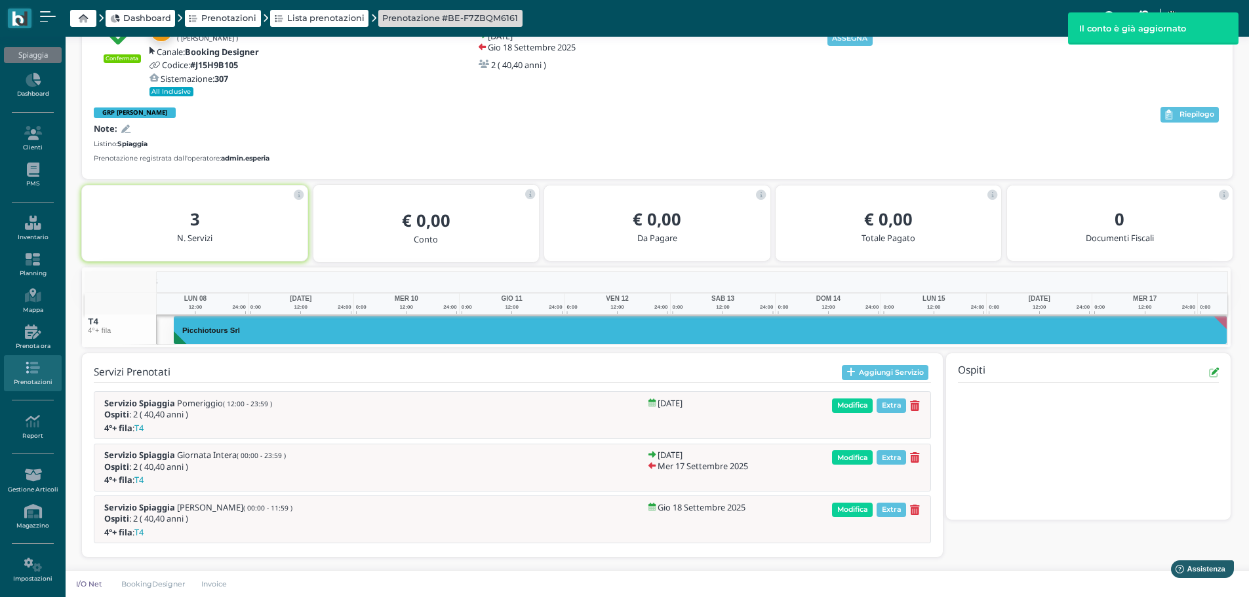
scroll to position [0, 142]
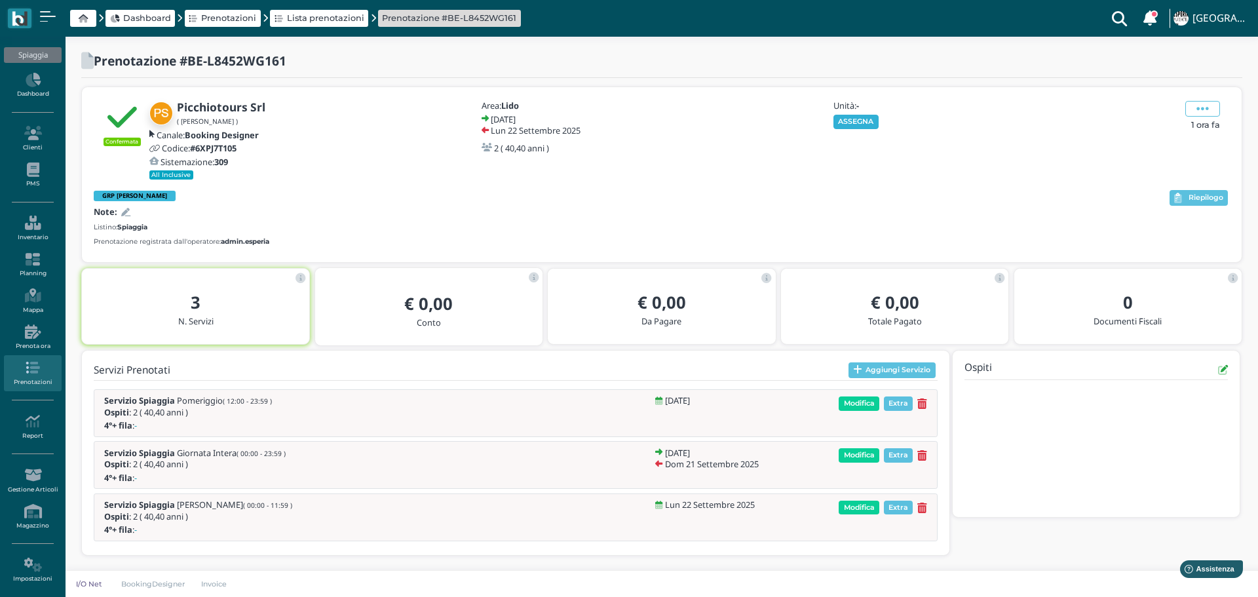
click at [866, 115] on button "ASSEGNA" at bounding box center [856, 122] width 45 height 14
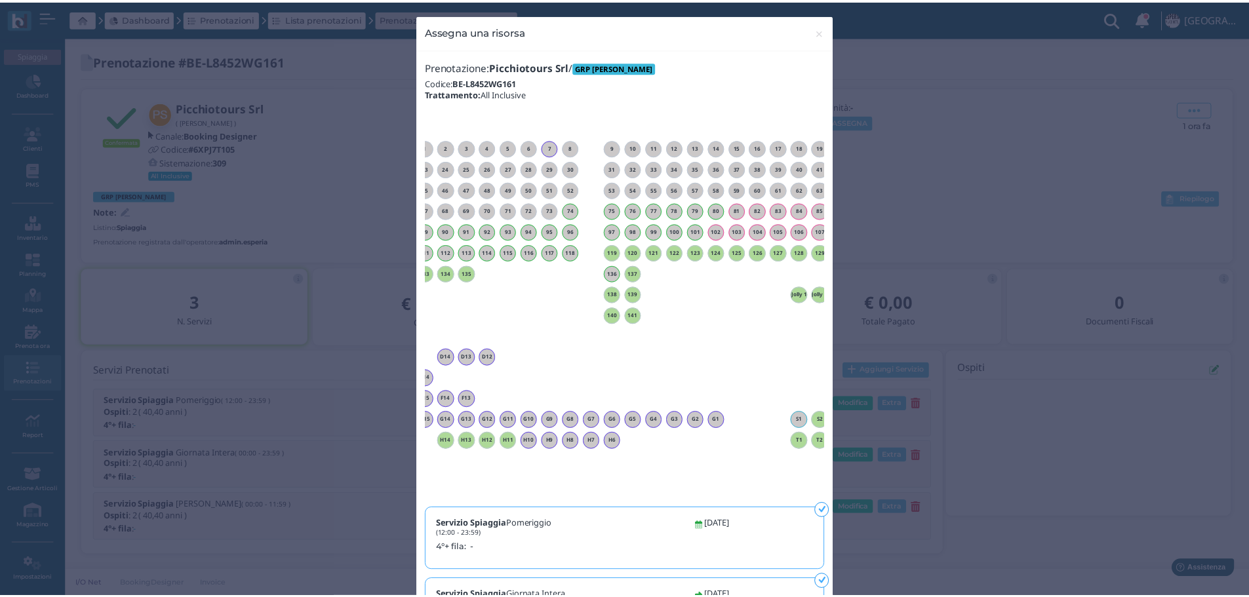
scroll to position [0, 119]
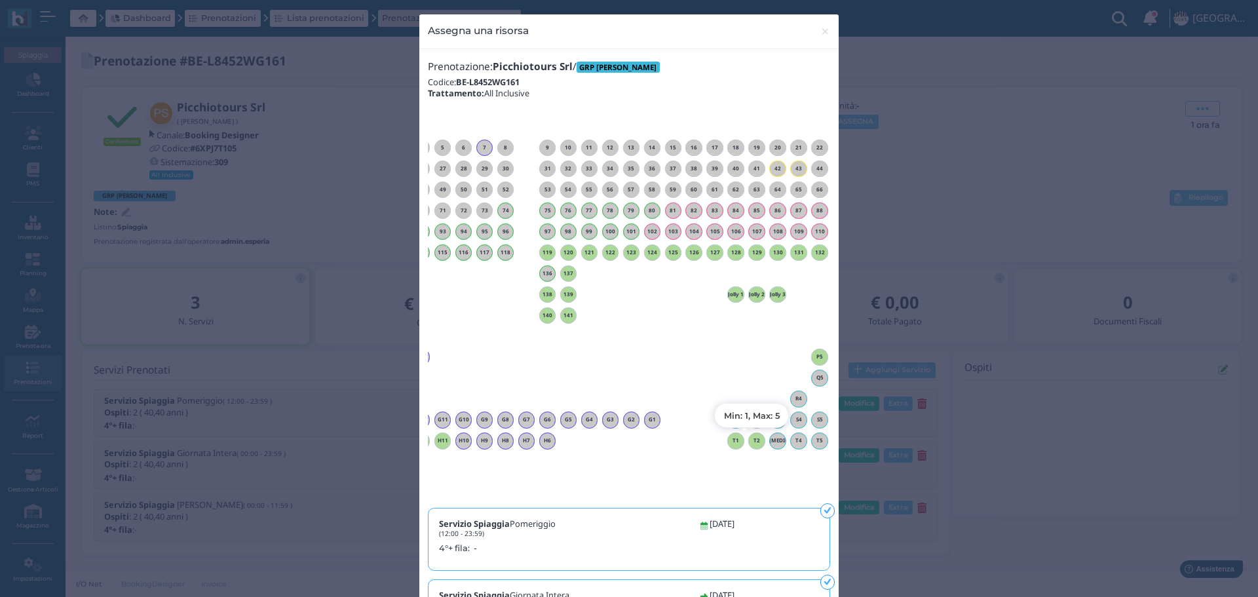
click at [753, 433] on div "T2" at bounding box center [756, 441] width 17 height 17
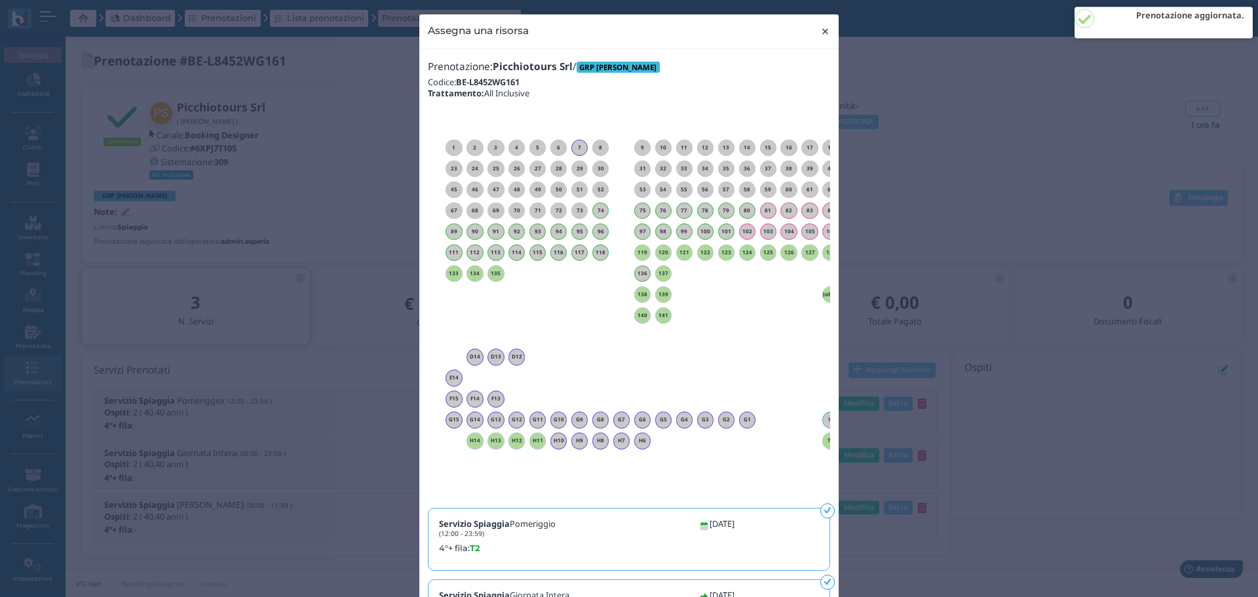
click at [824, 28] on span "×" at bounding box center [826, 31] width 10 height 17
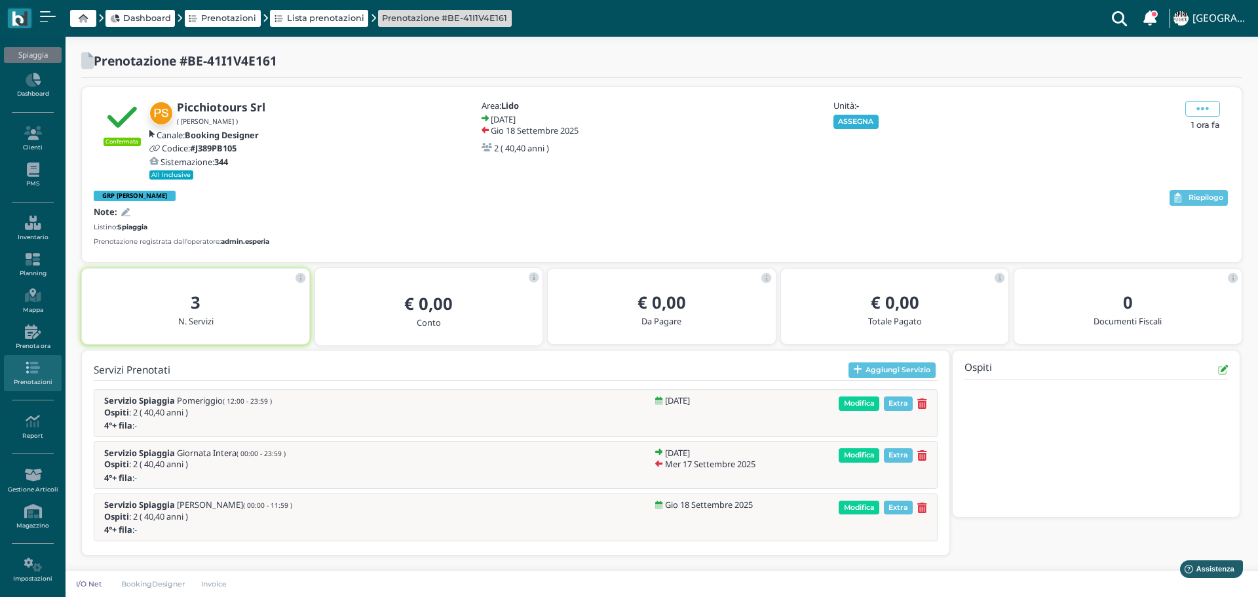
click at [860, 128] on button "ASSEGNA" at bounding box center [856, 122] width 45 height 14
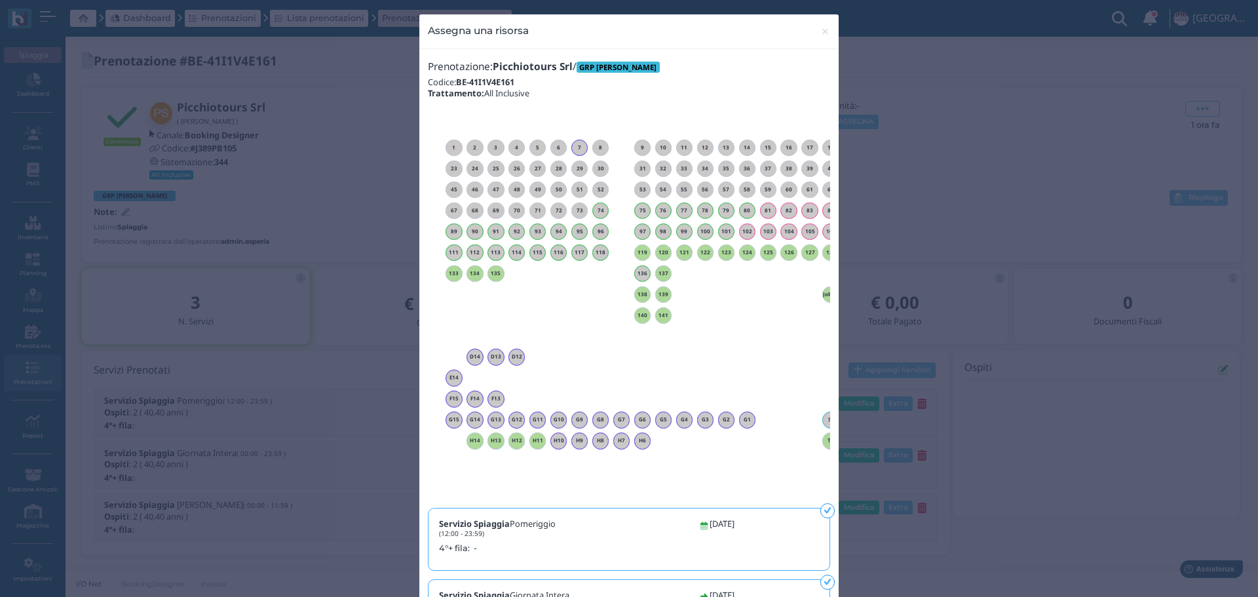
click at [818, 497] on div "1 2 3 4 5 6 7 8 9 10 11 12 13 14 15 16 17 18" at bounding box center [629, 304] width 402 height 385
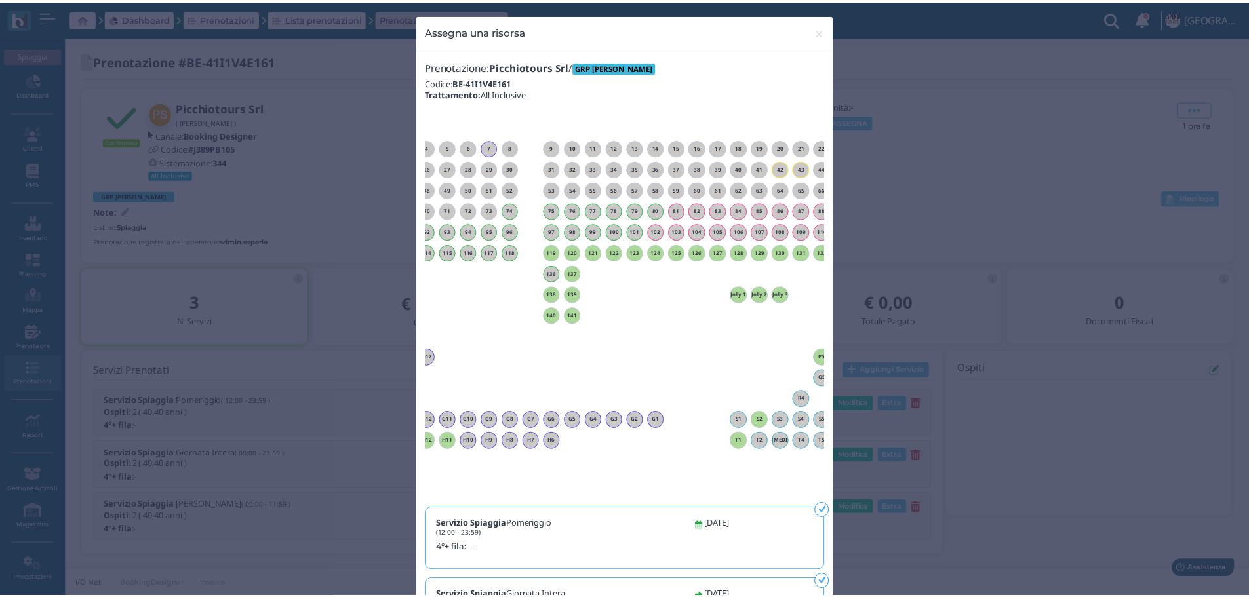
scroll to position [0, 119]
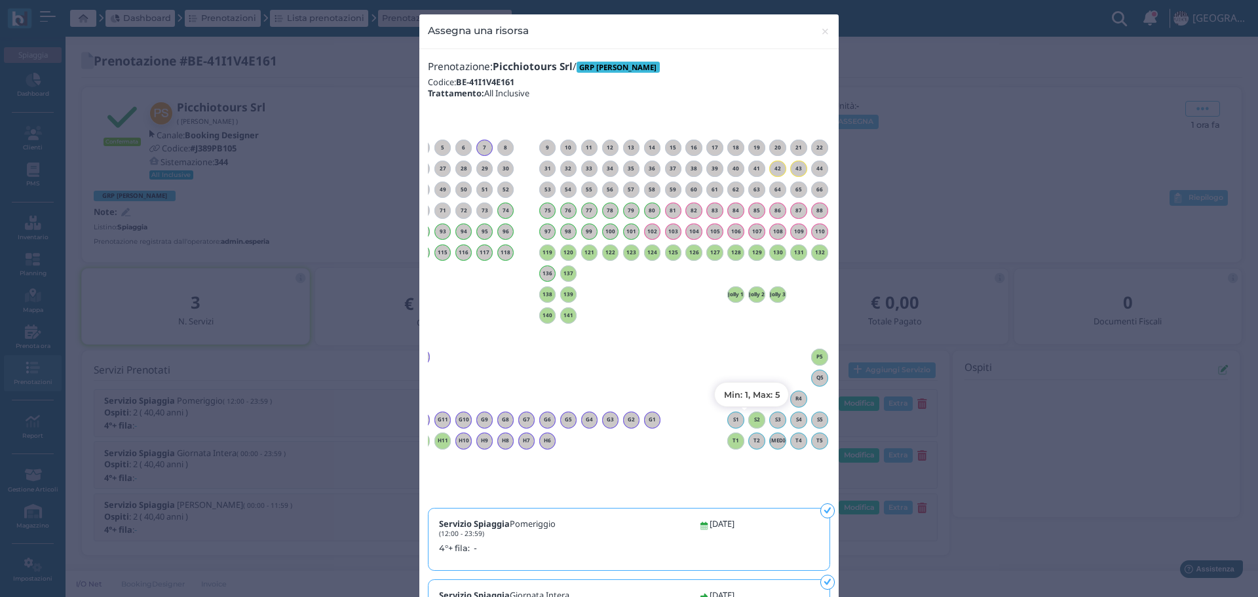
click at [749, 423] on div "S2" at bounding box center [756, 420] width 17 height 17
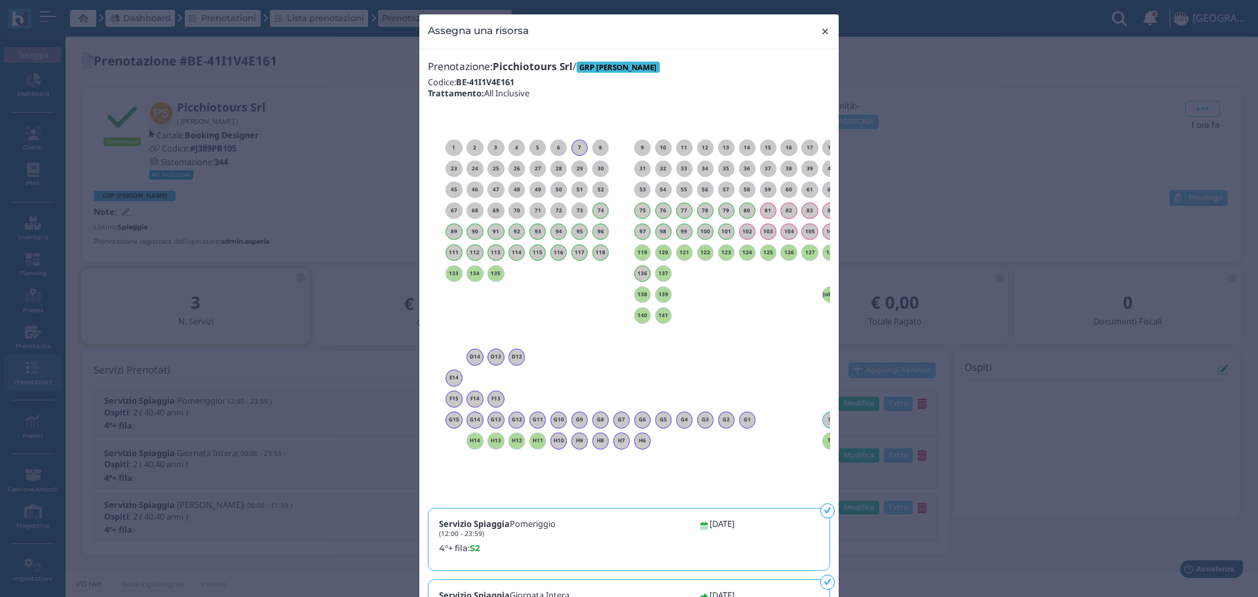
click at [821, 25] on span "×" at bounding box center [826, 31] width 10 height 17
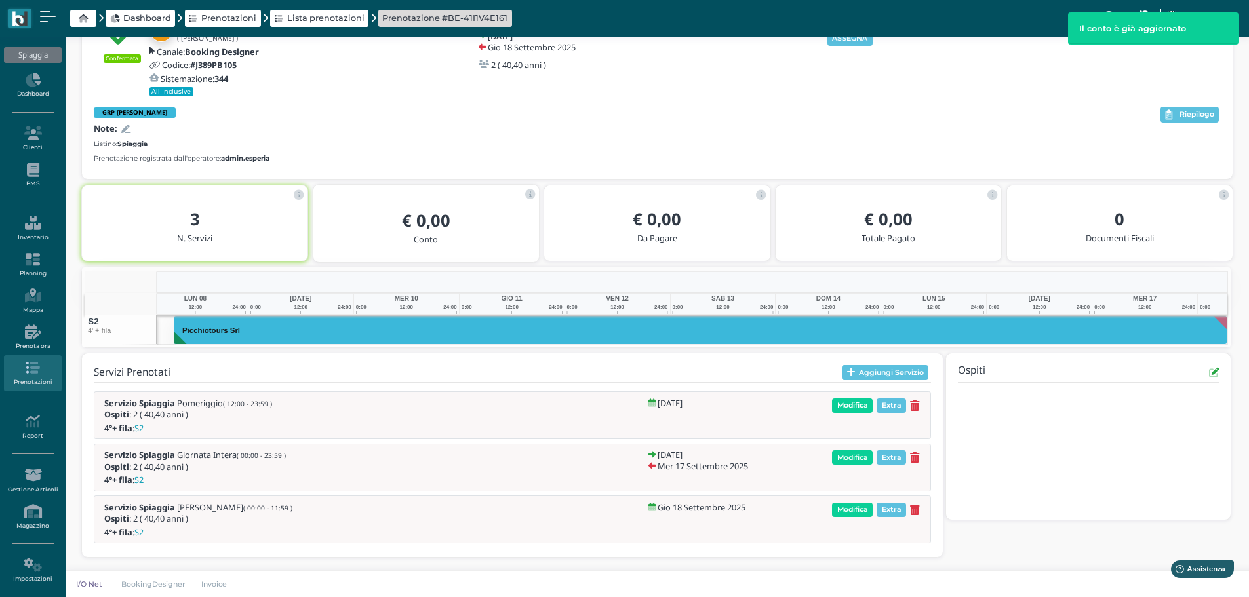
scroll to position [0, 142]
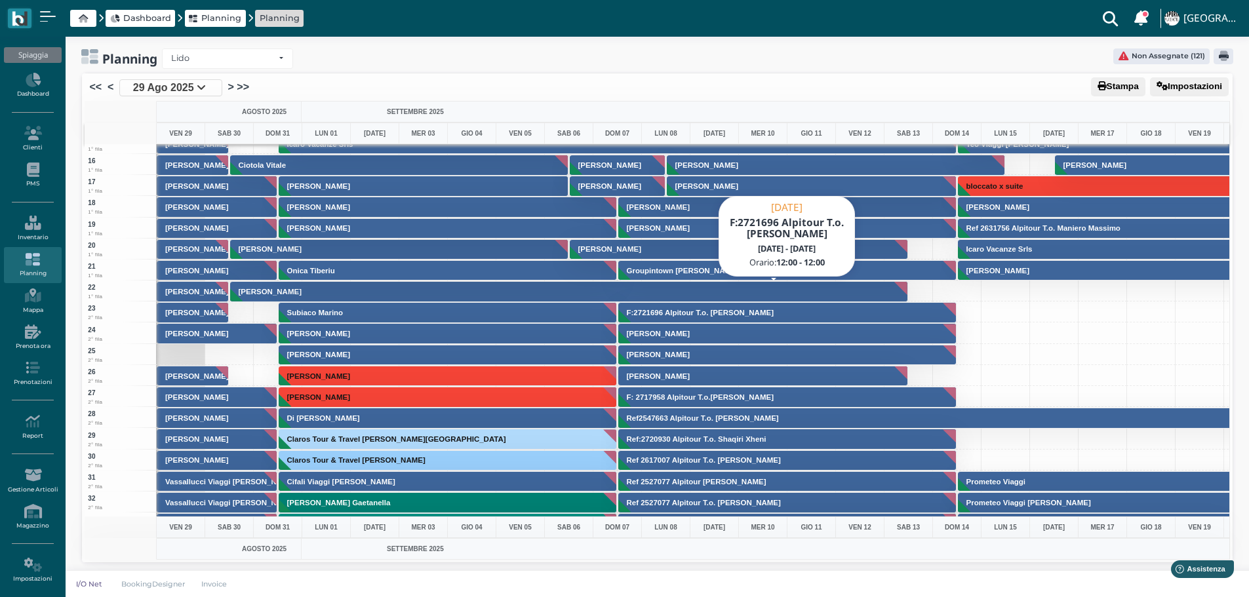
scroll to position [328, 0]
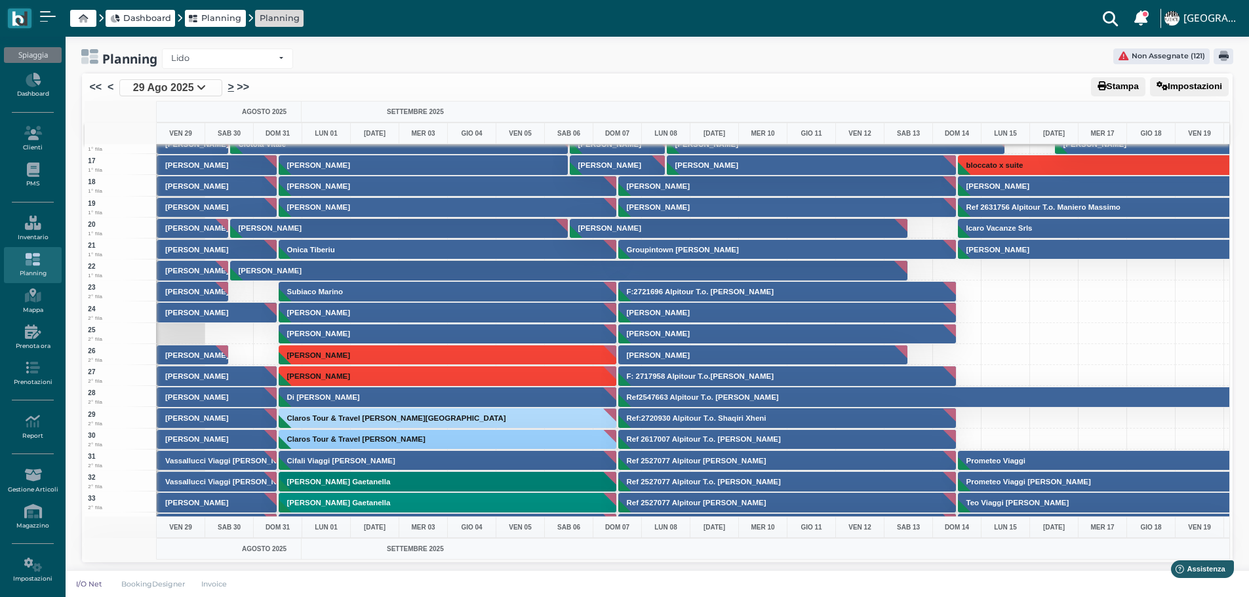
click at [230, 87] on link ">" at bounding box center [231, 87] width 6 height 16
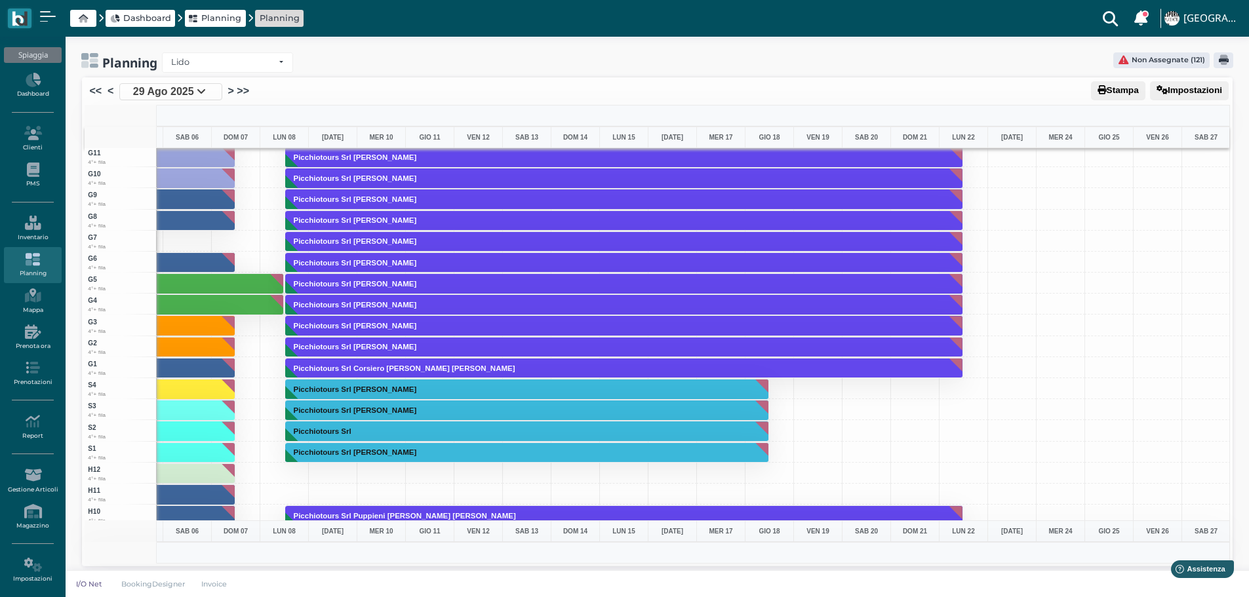
scroll to position [3004, 381]
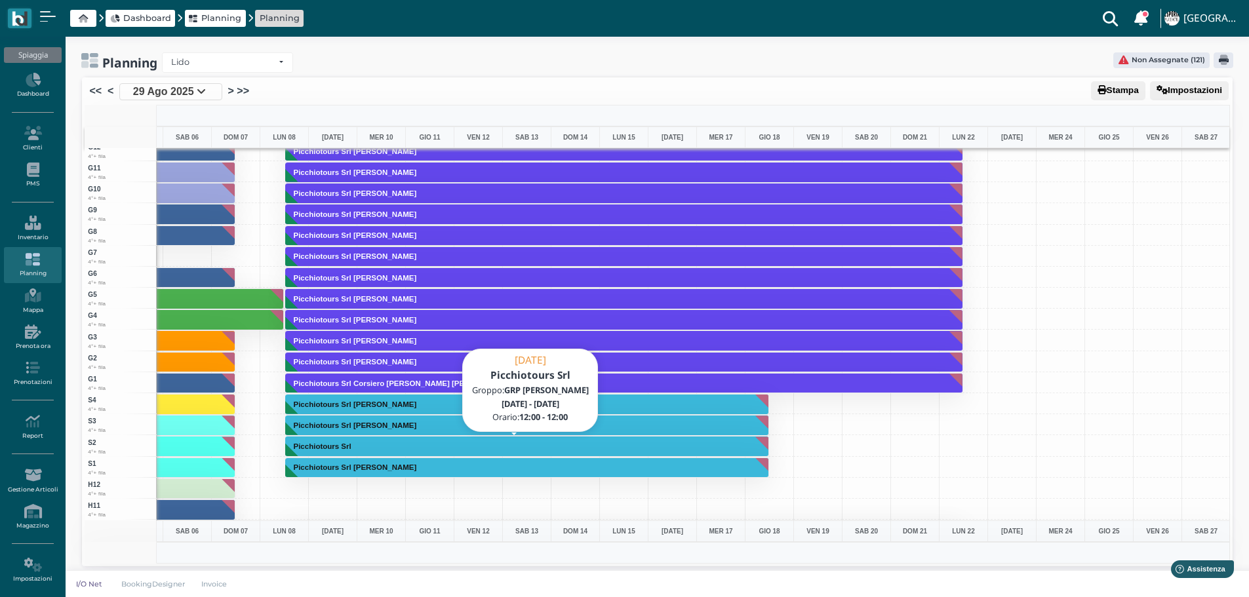
click at [435, 444] on button "Picchiotours Srl" at bounding box center [527, 446] width 484 height 21
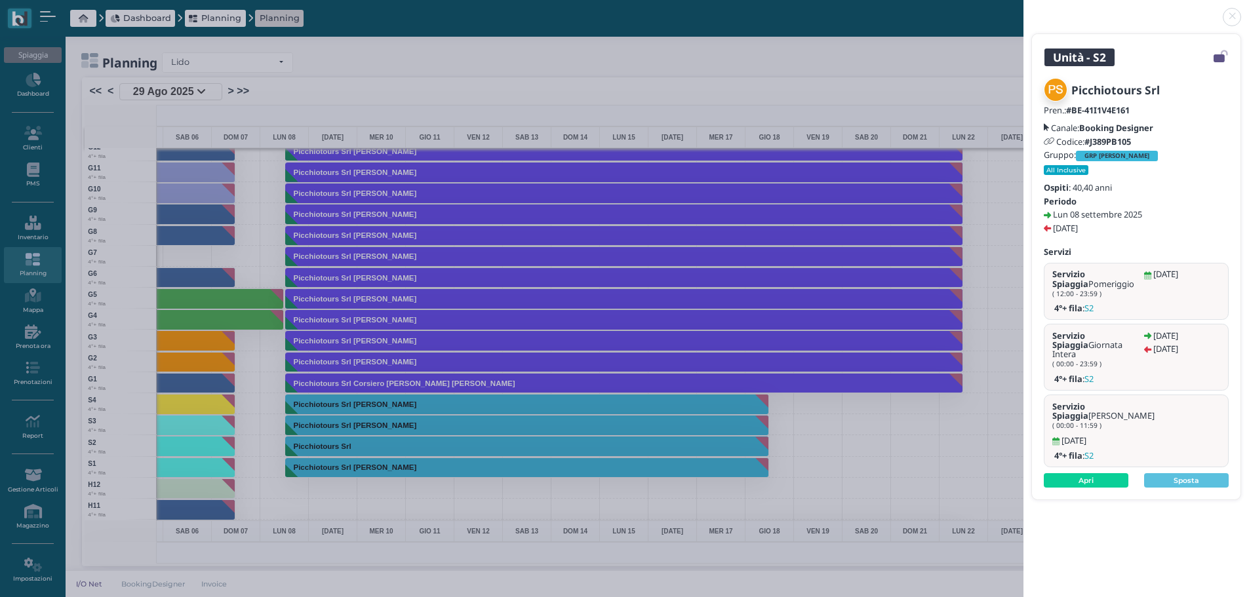
click at [1023, 9] on link at bounding box center [1023, 9] width 0 height 0
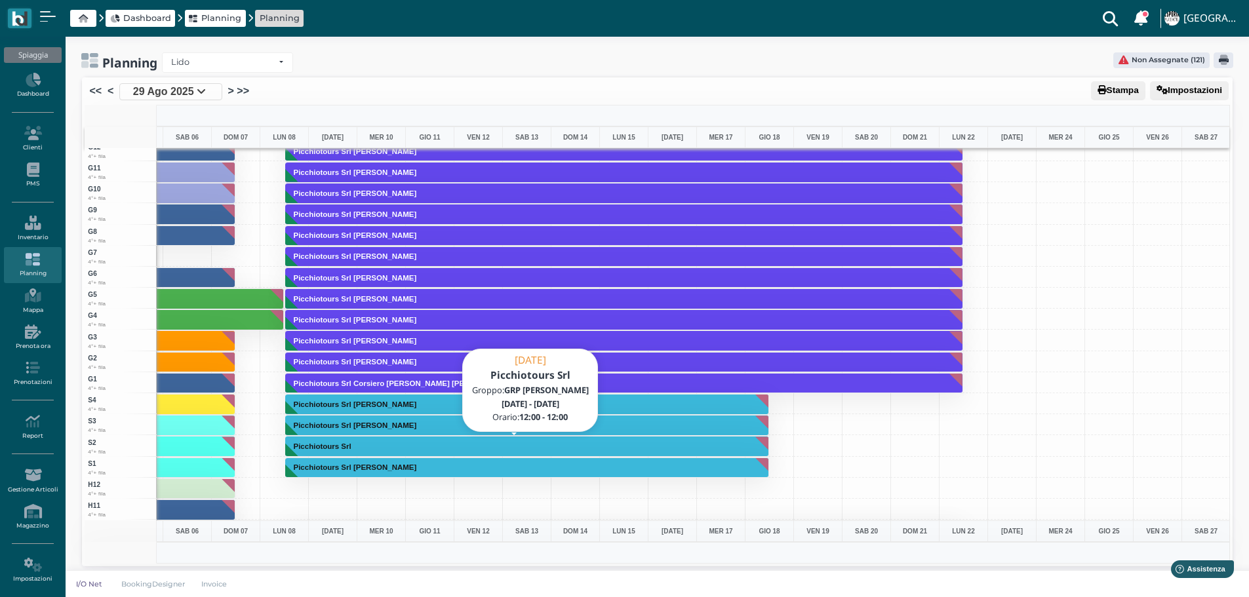
click at [319, 446] on h3 "Picchiotours Srl" at bounding box center [322, 446] width 68 height 8
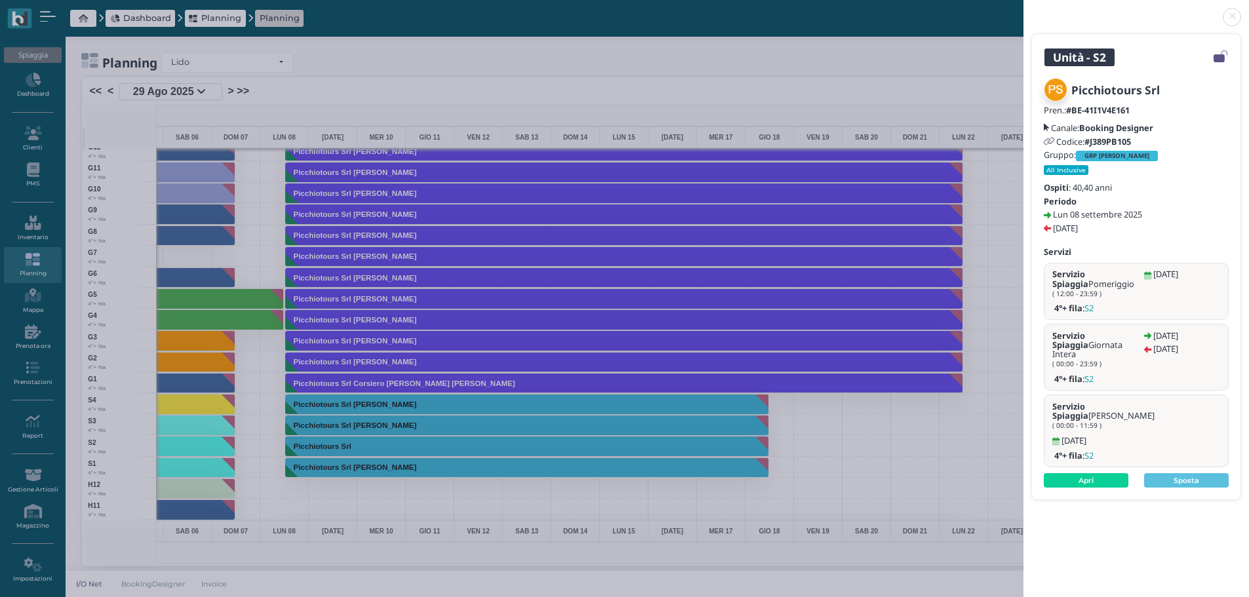
drag, startPoint x: 1233, startPoint y: 16, endPoint x: 1222, endPoint y: 0, distance: 19.3
click at [1023, 9] on link at bounding box center [1023, 9] width 0 height 0
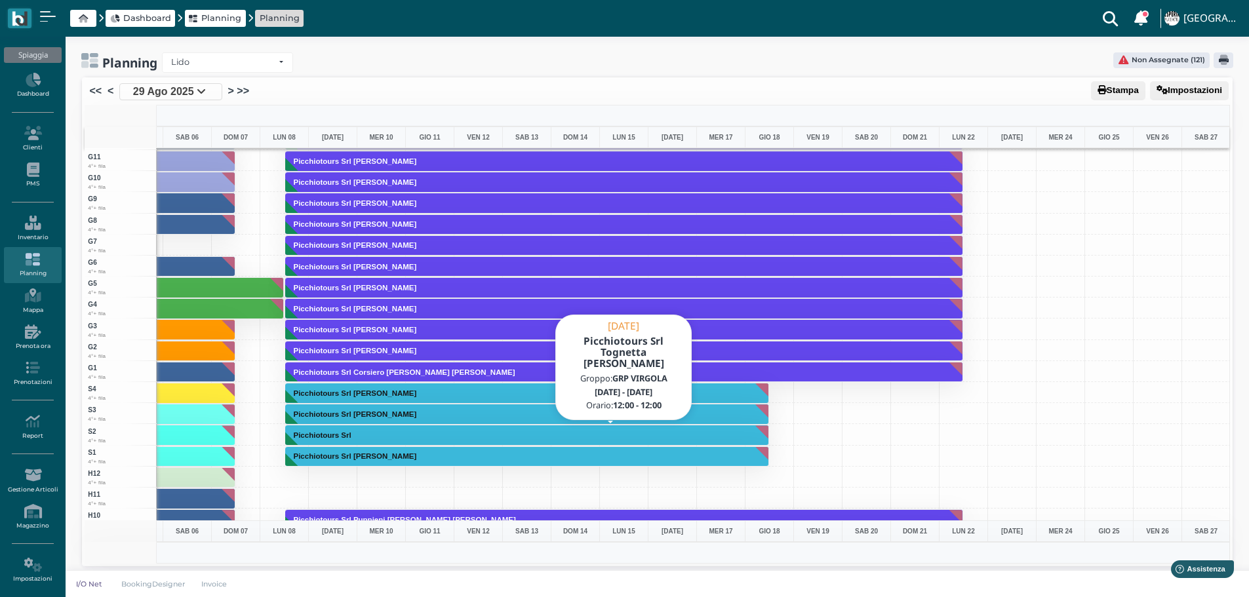
scroll to position [3200, 381]
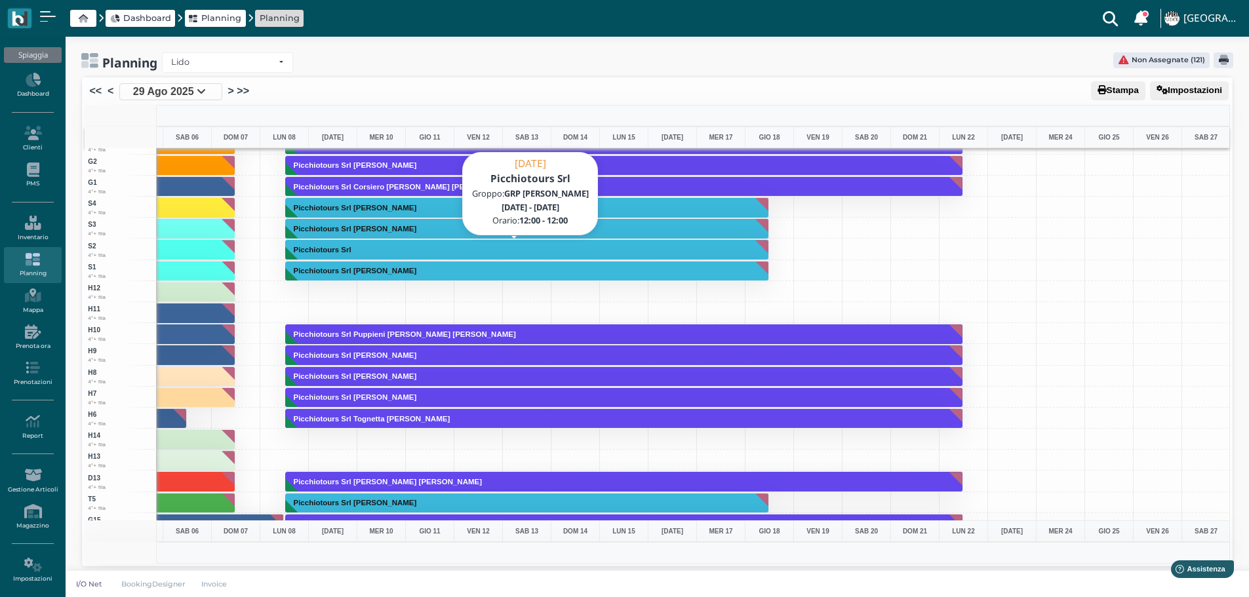
click at [392, 248] on button "Picchiotours Srl" at bounding box center [527, 249] width 484 height 21
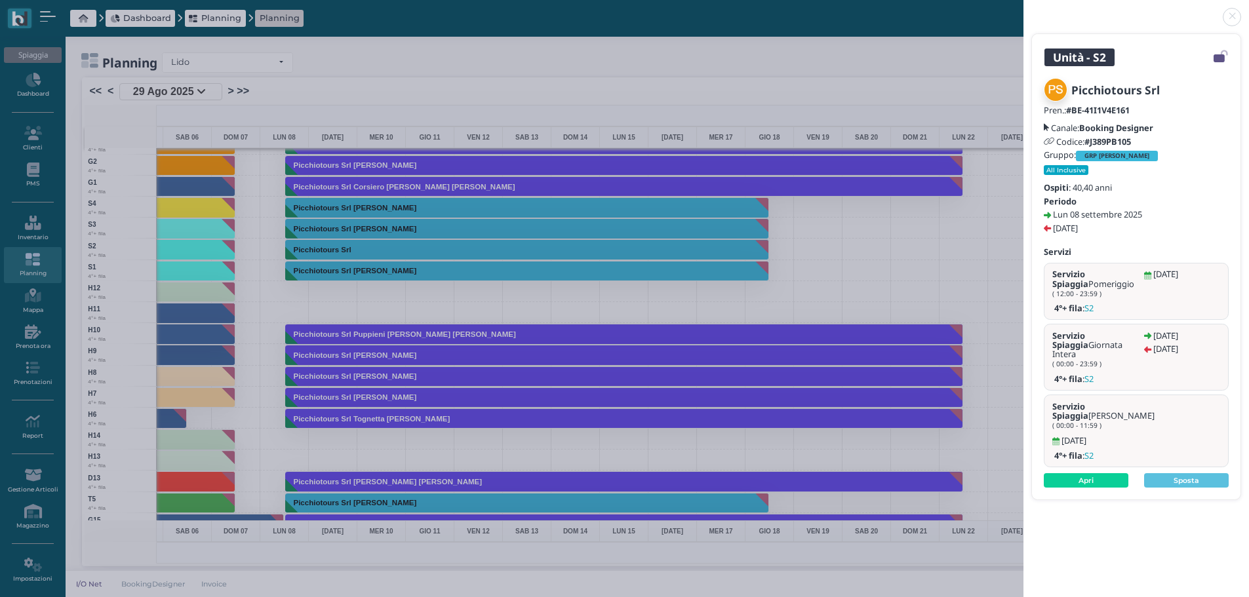
click at [1023, 9] on link at bounding box center [1023, 9] width 0 height 0
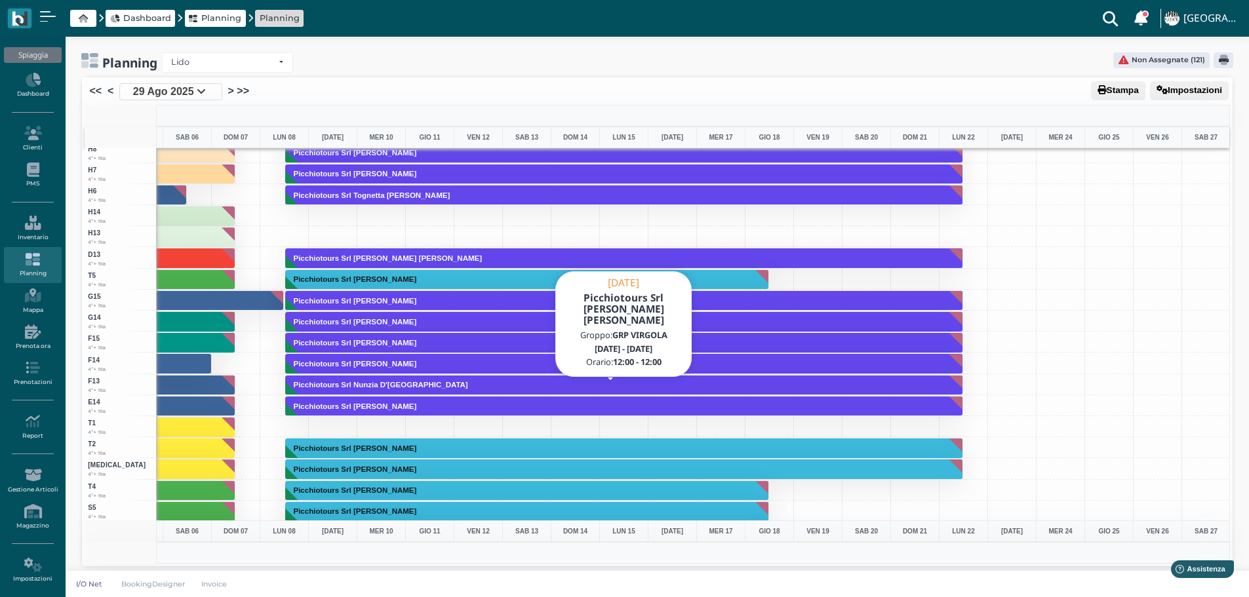
scroll to position [3463, 381]
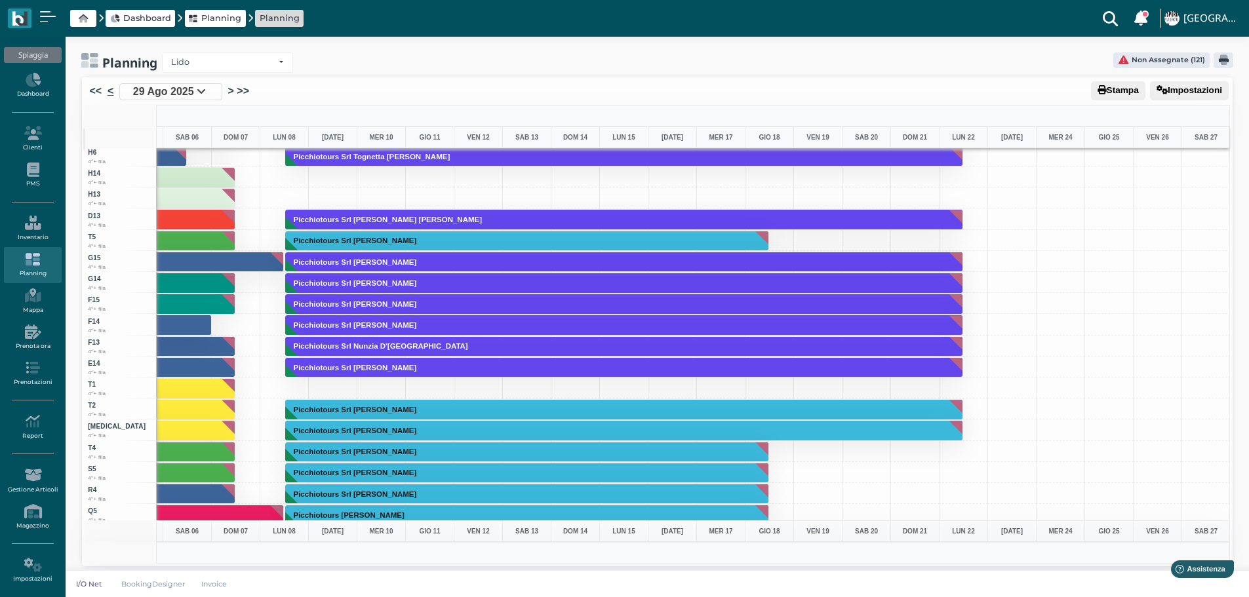
click at [111, 87] on link "<" at bounding box center [110, 91] width 6 height 16
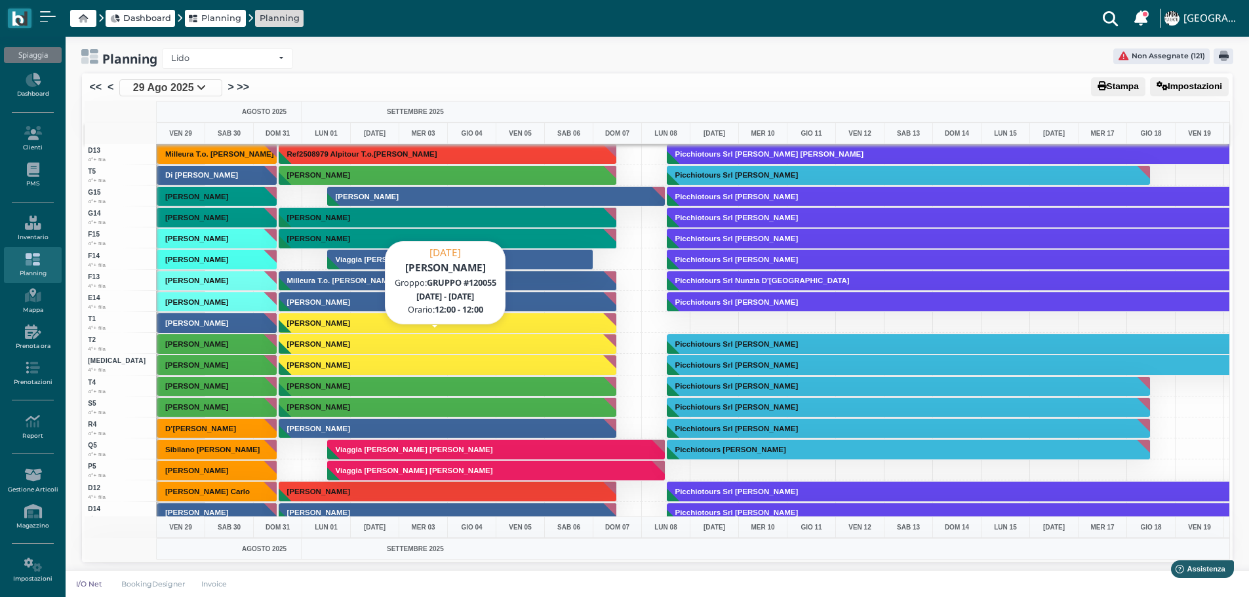
scroll to position [3594, 0]
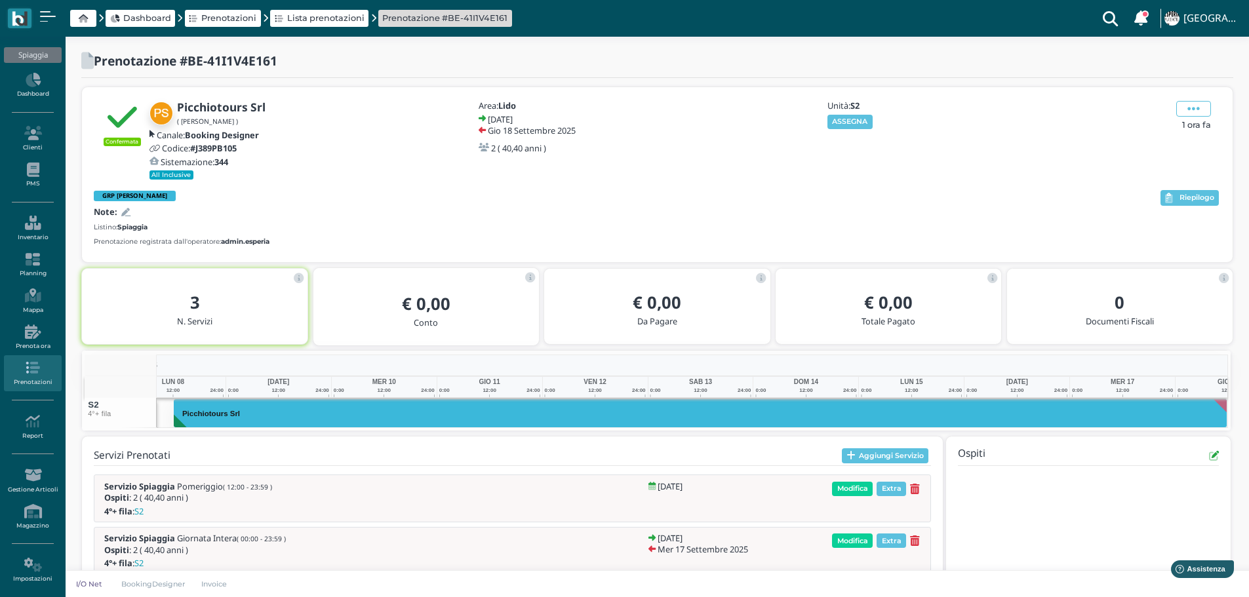
drag, startPoint x: 853, startPoint y: 124, endPoint x: 865, endPoint y: 107, distance: 20.7
click at [853, 120] on button "ASSEGNA" at bounding box center [849, 122] width 45 height 14
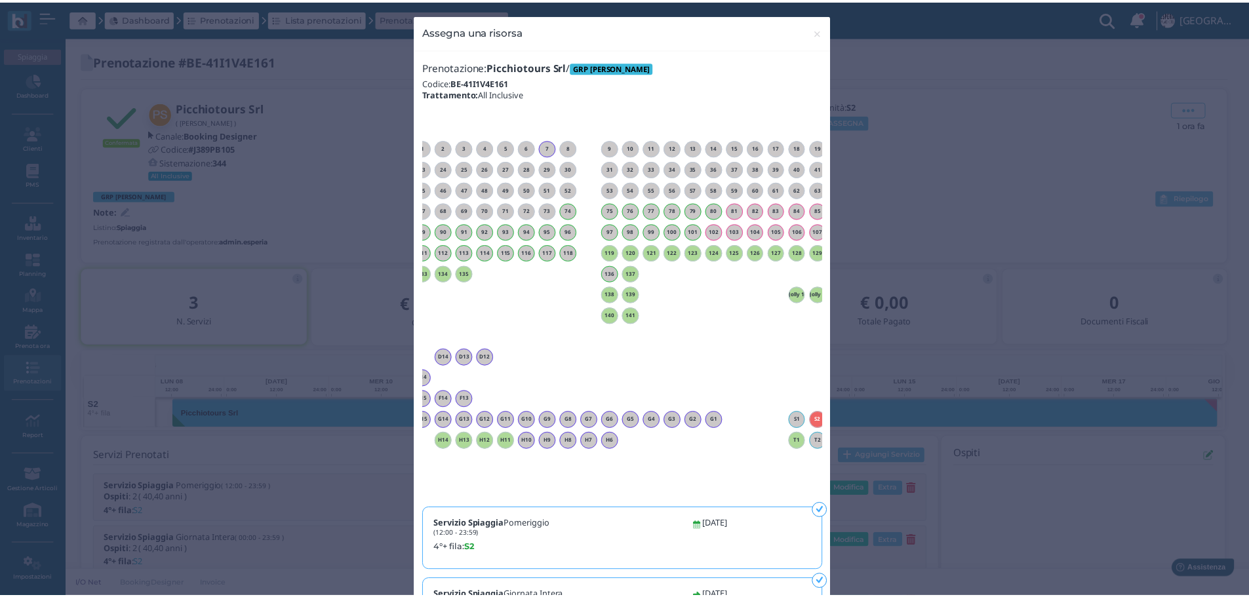
scroll to position [0, 119]
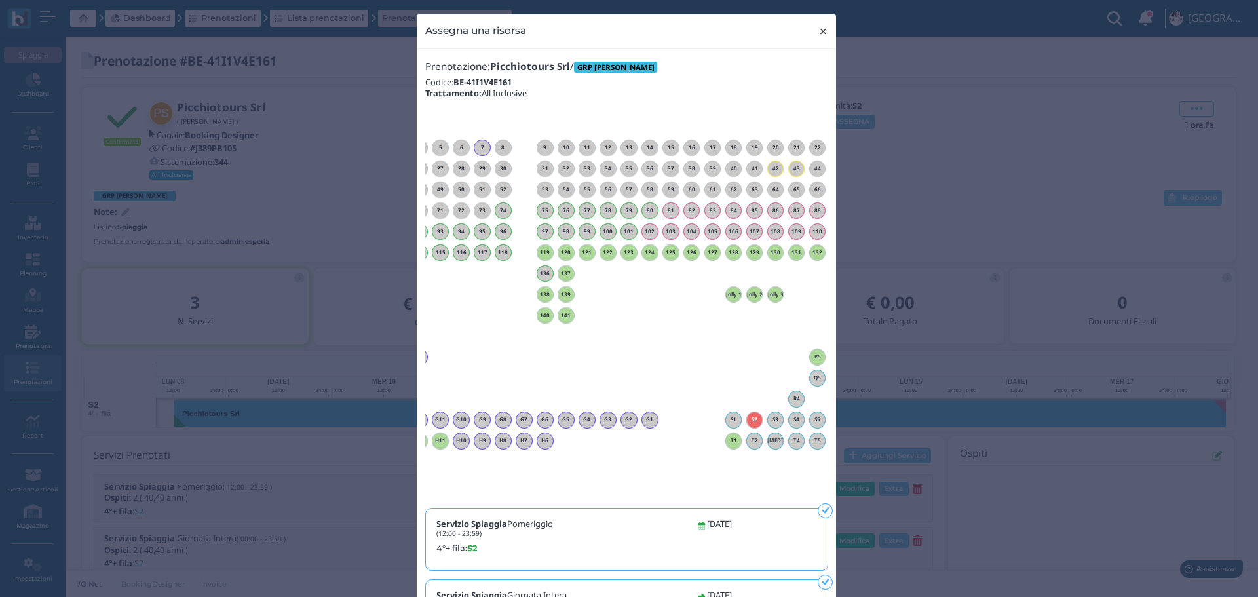
click at [819, 29] on span "×" at bounding box center [824, 31] width 10 height 17
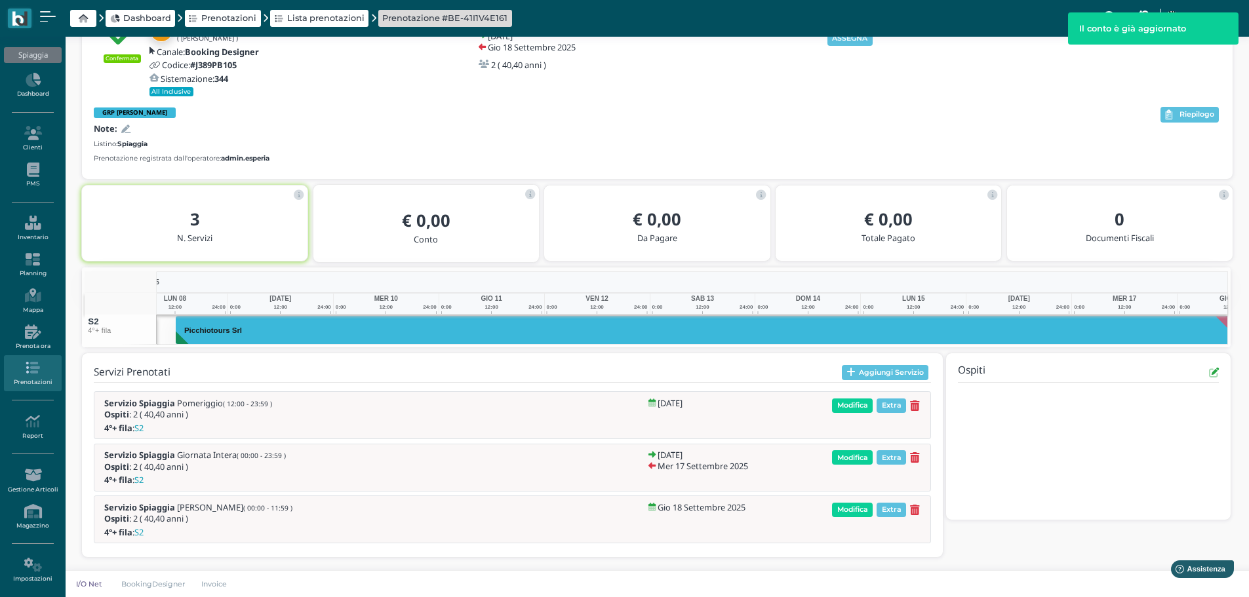
scroll to position [0, 142]
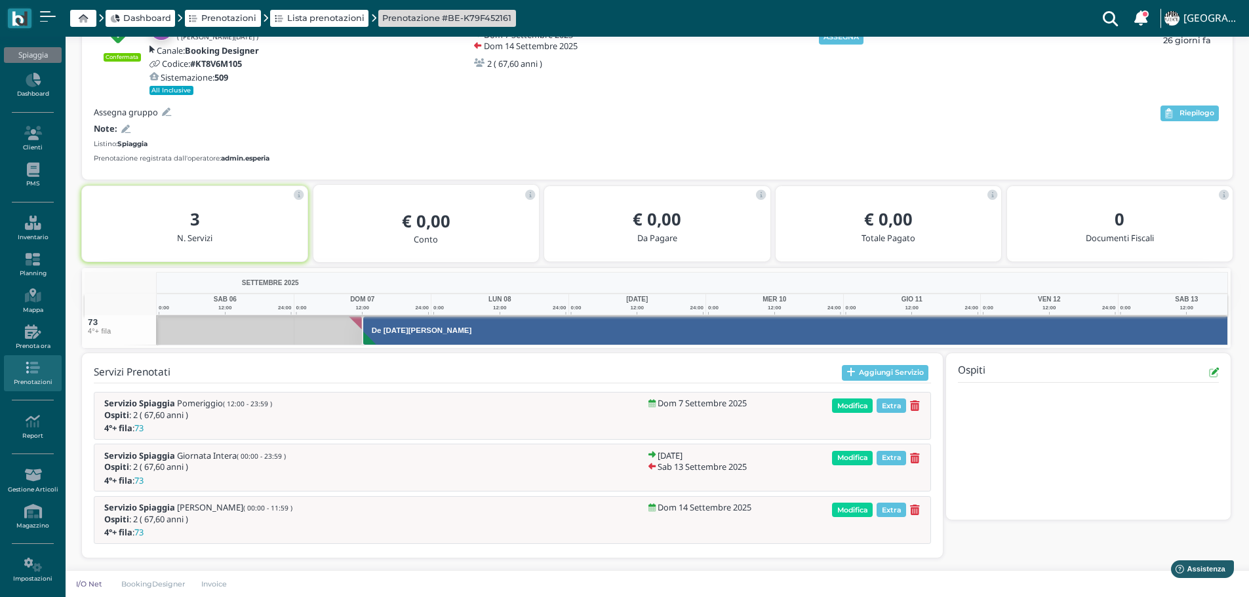
scroll to position [0, 96]
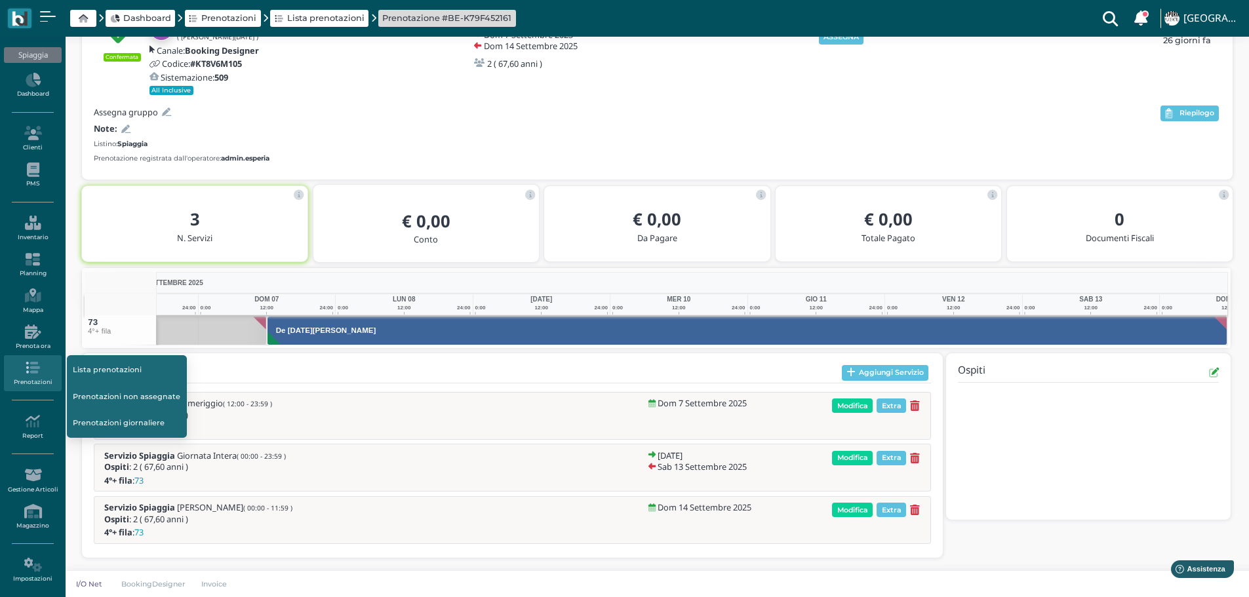
click at [96, 385] on link "Prenotazioni non assegnate" at bounding box center [127, 396] width 120 height 25
click at [147, 394] on link "Prenotazioni non assegnate" at bounding box center [127, 396] width 120 height 25
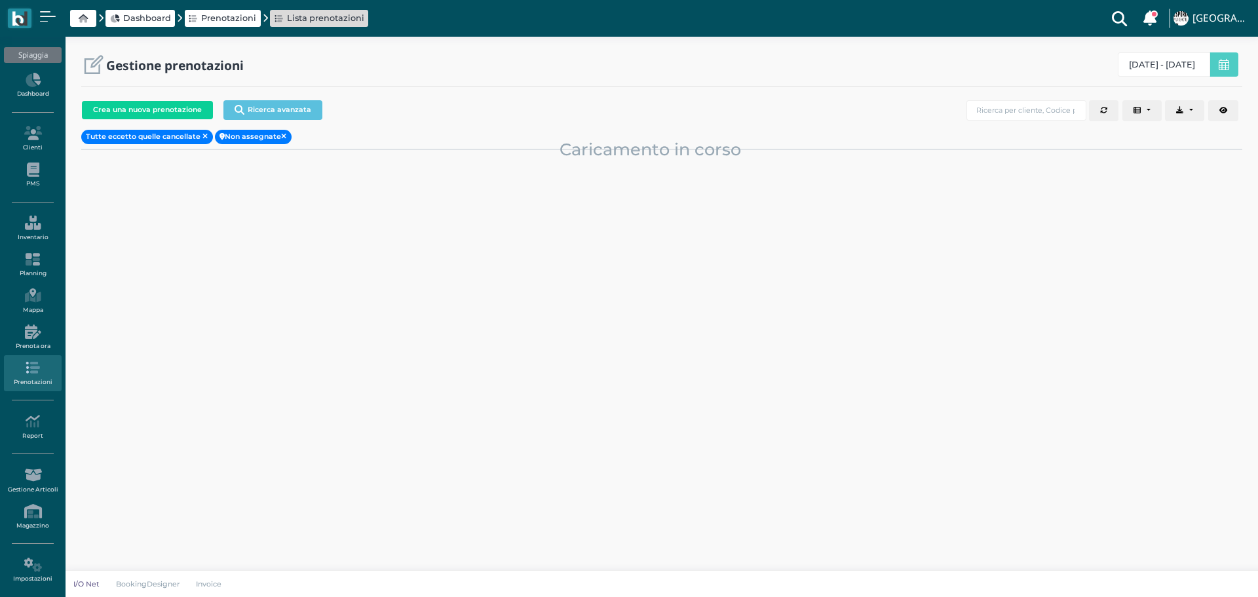
select select "0"
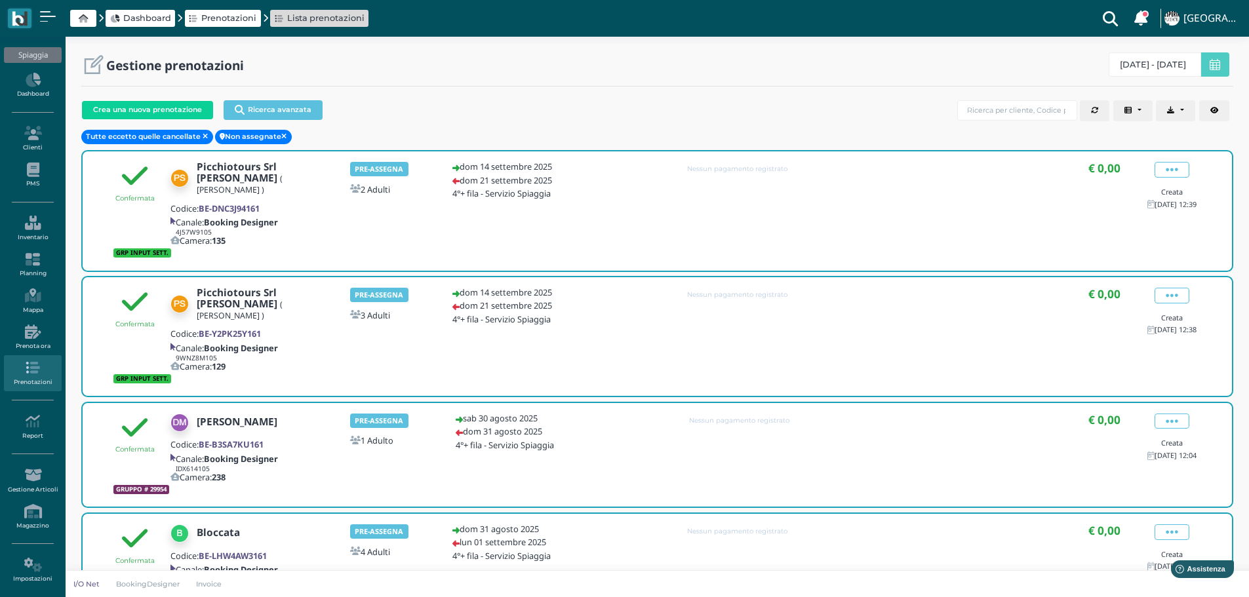
drag, startPoint x: 33, startPoint y: 178, endPoint x: 66, endPoint y: 178, distance: 33.4
click at [33, 178] on link "PMS" at bounding box center [32, 175] width 57 height 36
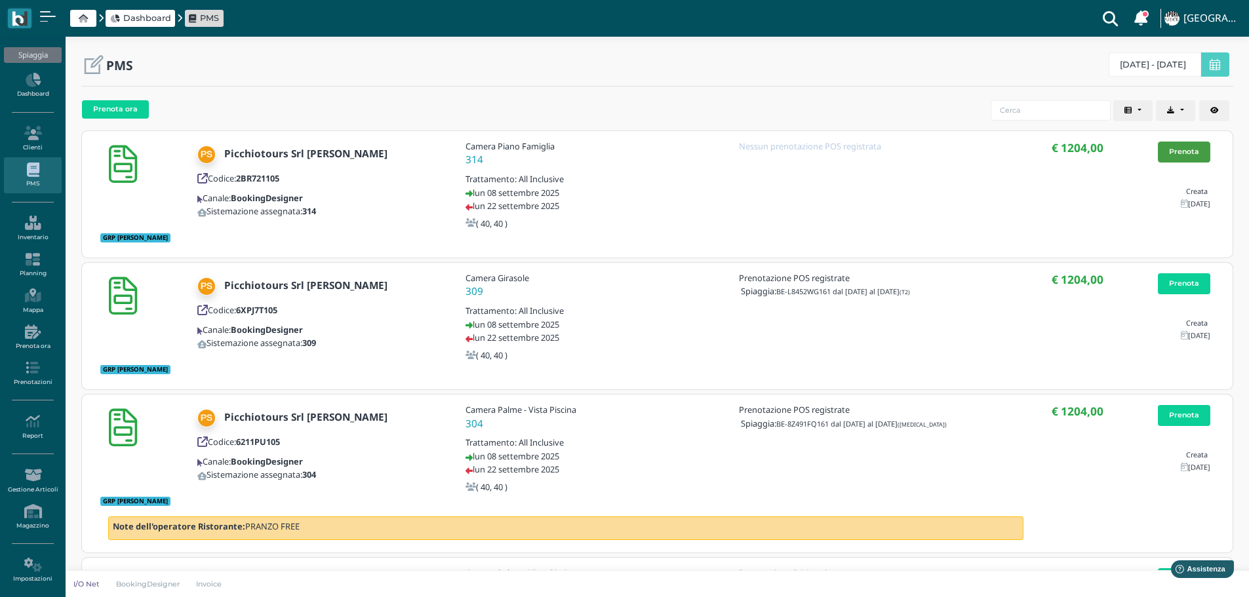
click at [1190, 151] on link "Prenota" at bounding box center [1183, 152] width 52 height 21
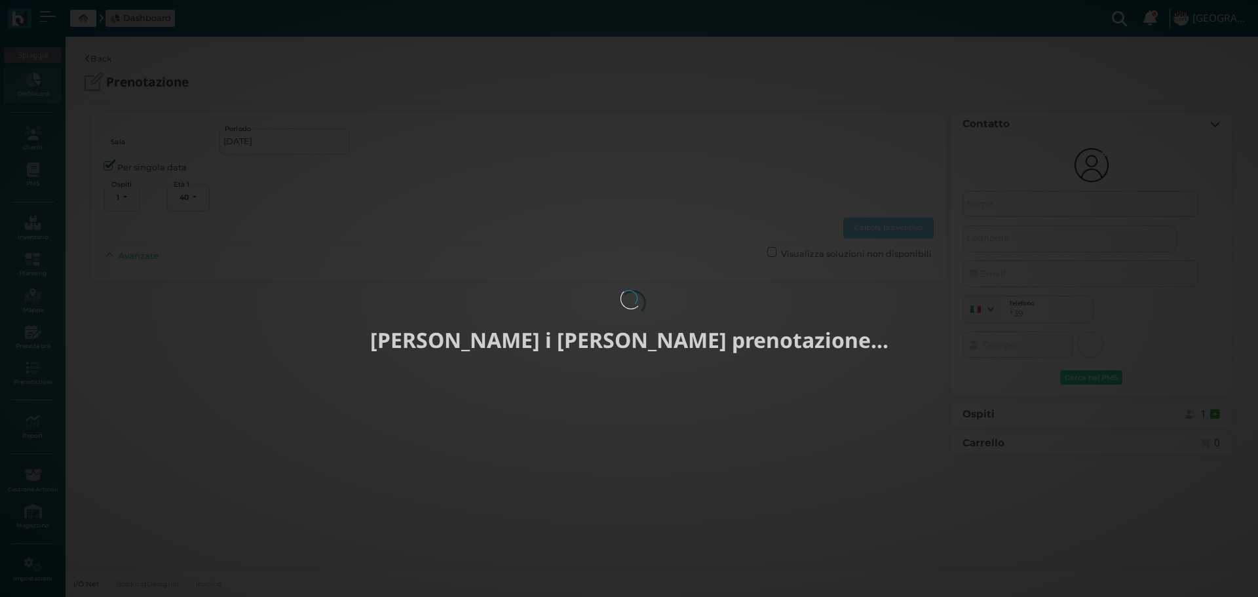
select select "40"
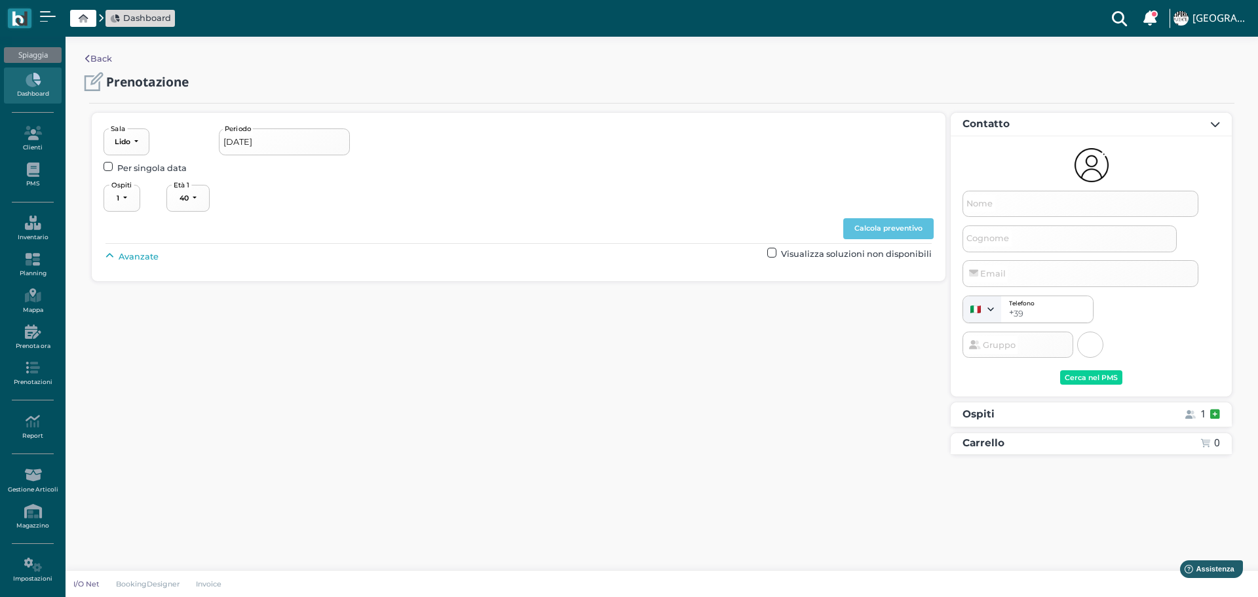
type input "[DATE] - [DATE]"
select select "2"
type input "Picchiotours Srl [PERSON_NAME]"
type input "[EMAIL_ADDRESS][DOMAIN_NAME]"
select select "40"
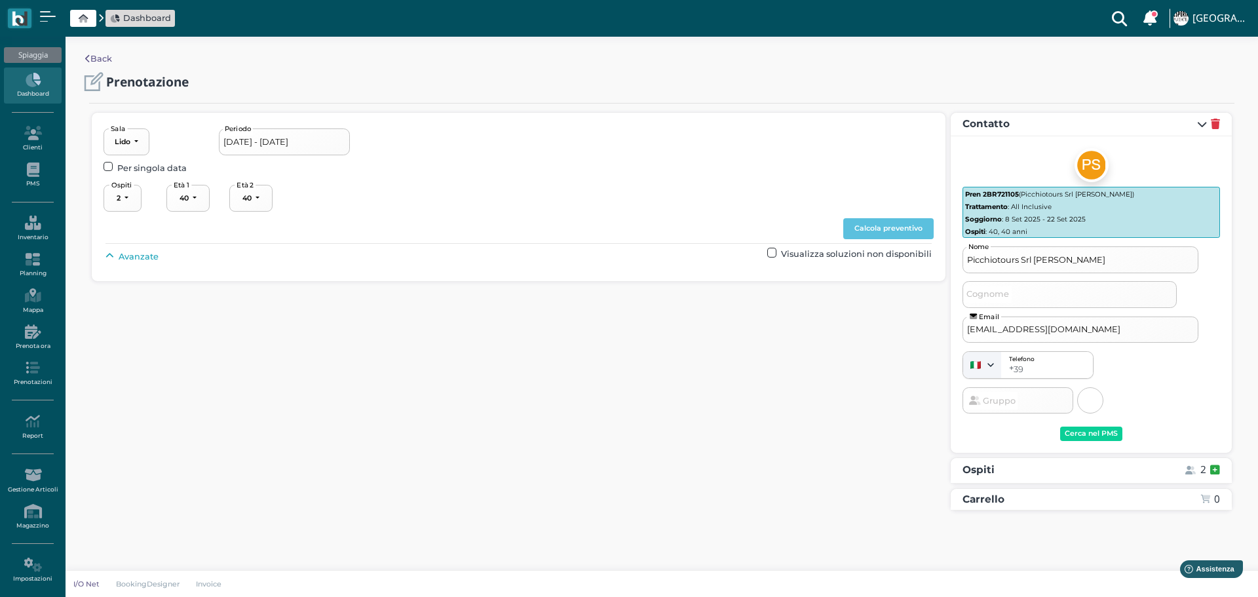
click at [140, 256] on span "Avanzate" at bounding box center [139, 256] width 40 height 12
click at [587, 291] on button "----------------------" at bounding box center [562, 286] width 88 height 27
click at [558, 385] on span "4°+ fila" at bounding box center [551, 384] width 28 height 12
click at [895, 225] on button "Calcola preventivo" at bounding box center [889, 228] width 90 height 21
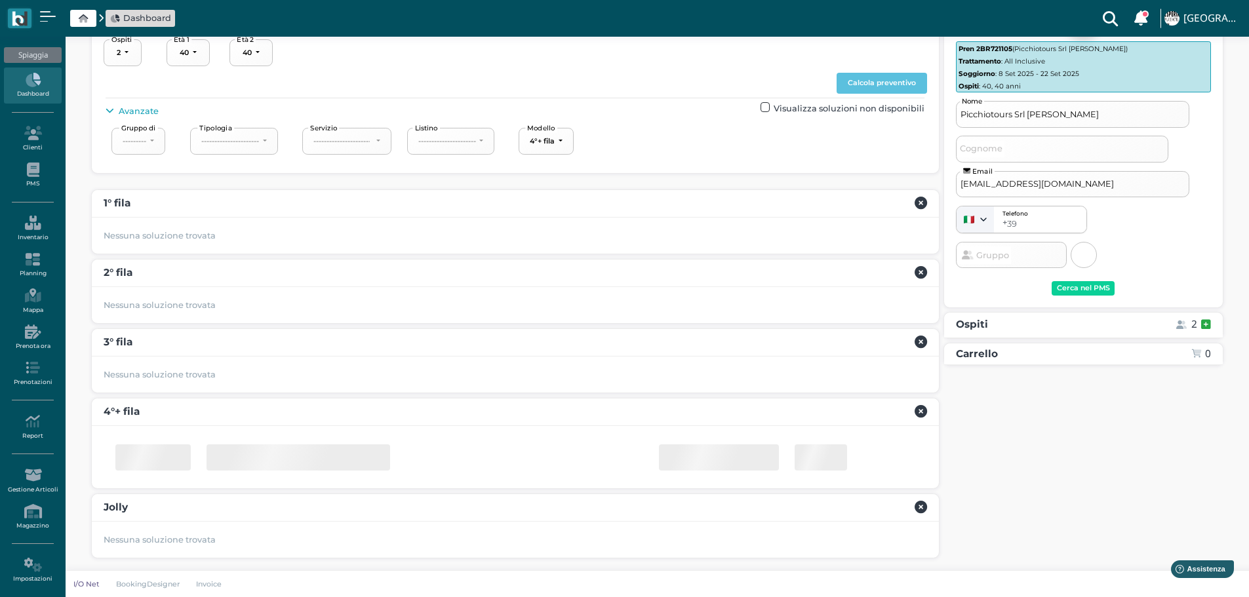
scroll to position [119, 0]
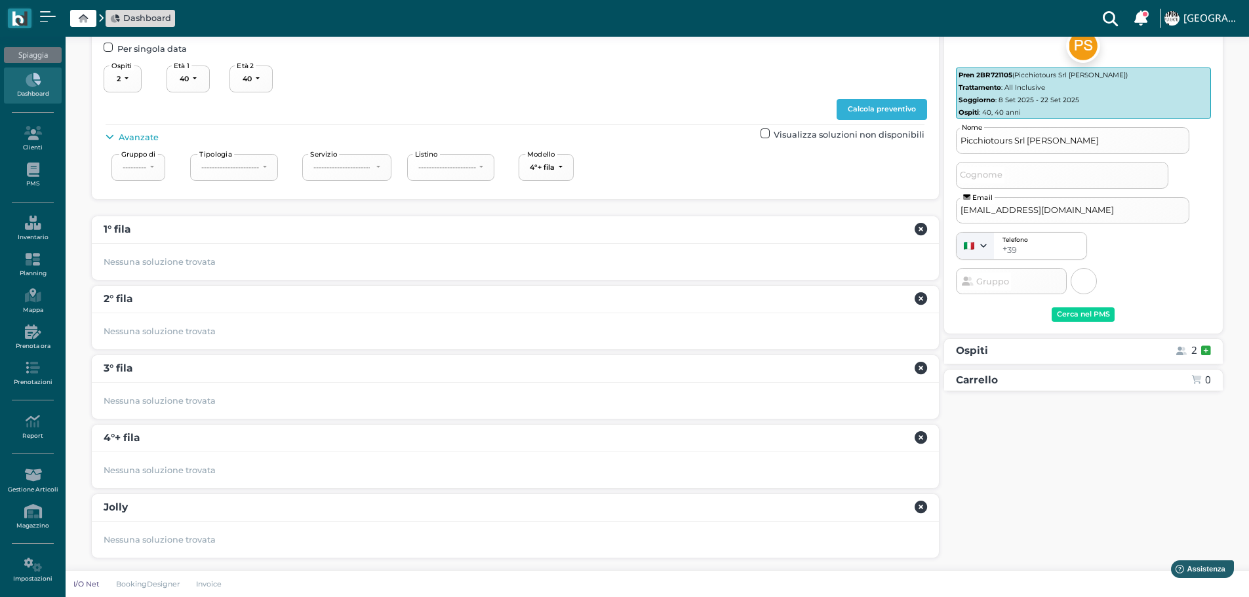
click at [886, 108] on button "Calcola preventivo" at bounding box center [881, 109] width 90 height 21
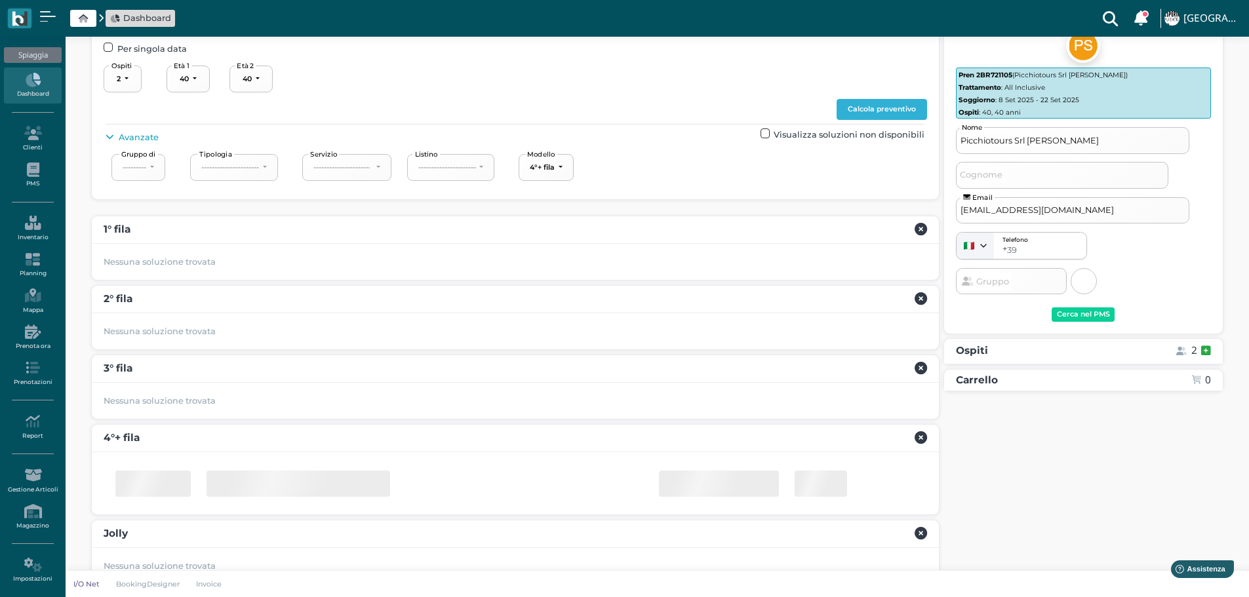
scroll to position [146, 0]
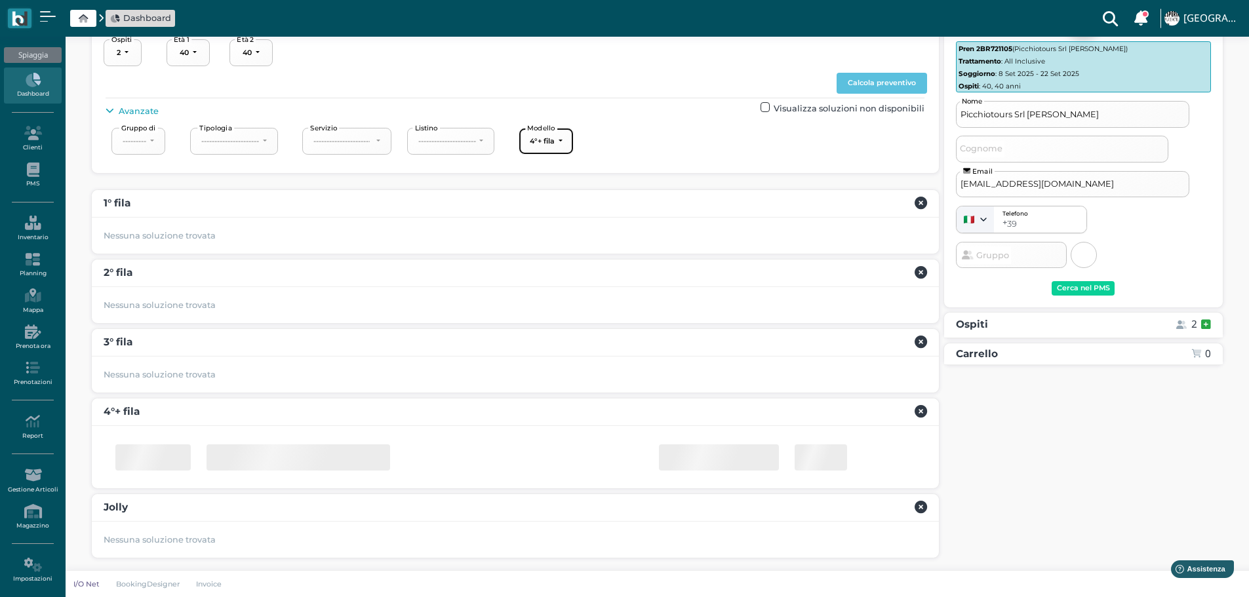
click at [568, 136] on button "4°+ fila" at bounding box center [545, 141] width 55 height 27
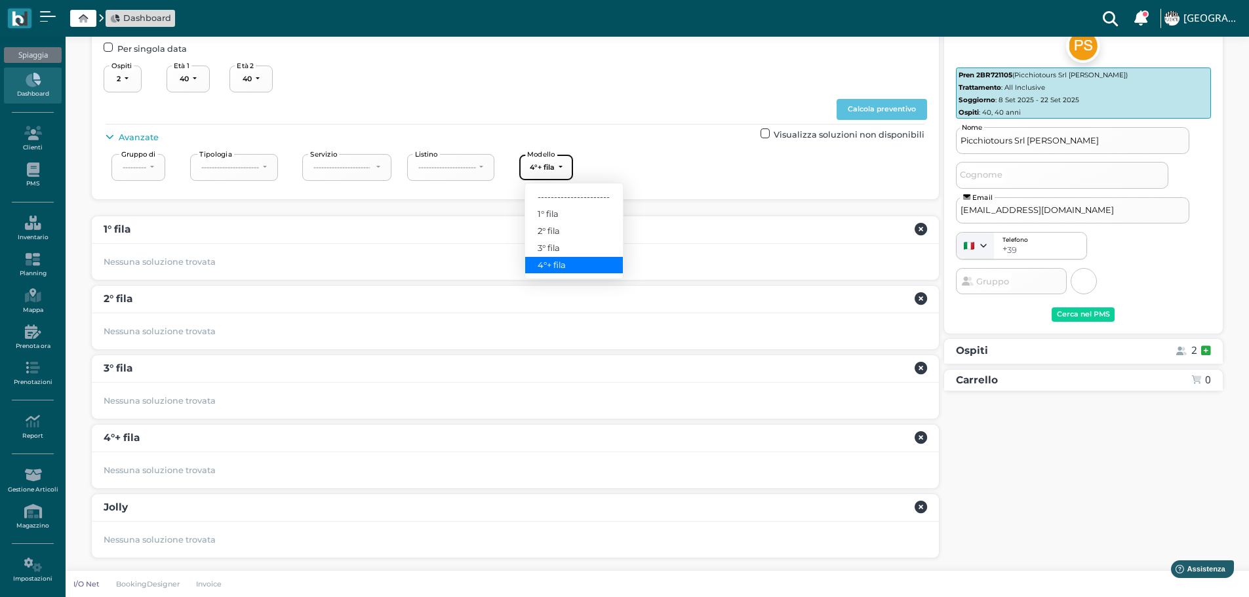
scroll to position [119, 0]
click at [550, 250] on span "3° fila" at bounding box center [548, 248] width 22 height 12
select select "239"
click at [887, 109] on button "Calcola preventivo" at bounding box center [881, 109] width 90 height 21
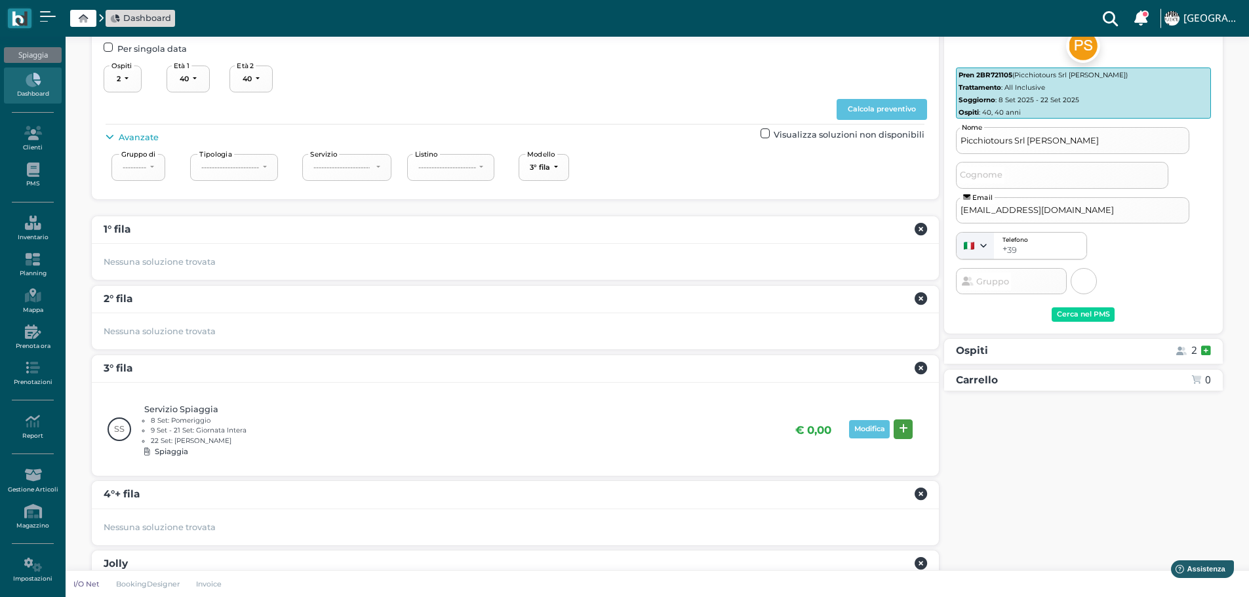
click at [903, 421] on button at bounding box center [902, 429] width 19 height 20
click at [1182, 526] on div "Prenota" at bounding box center [1184, 522] width 30 height 9
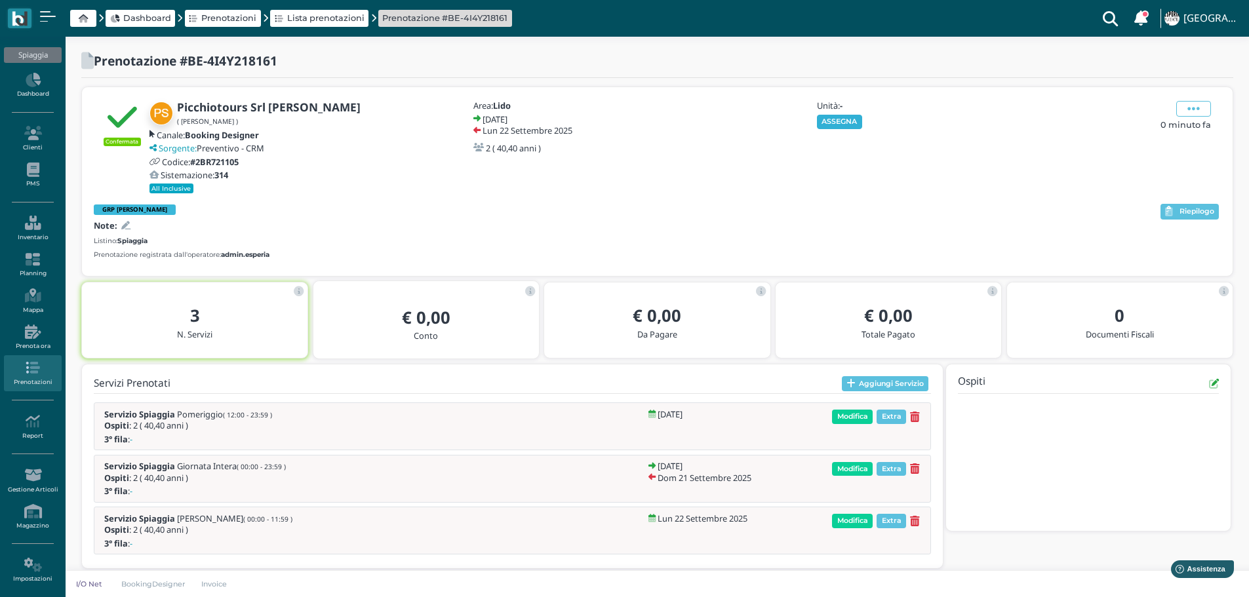
click at [844, 119] on button "ASSEGNA" at bounding box center [839, 122] width 45 height 14
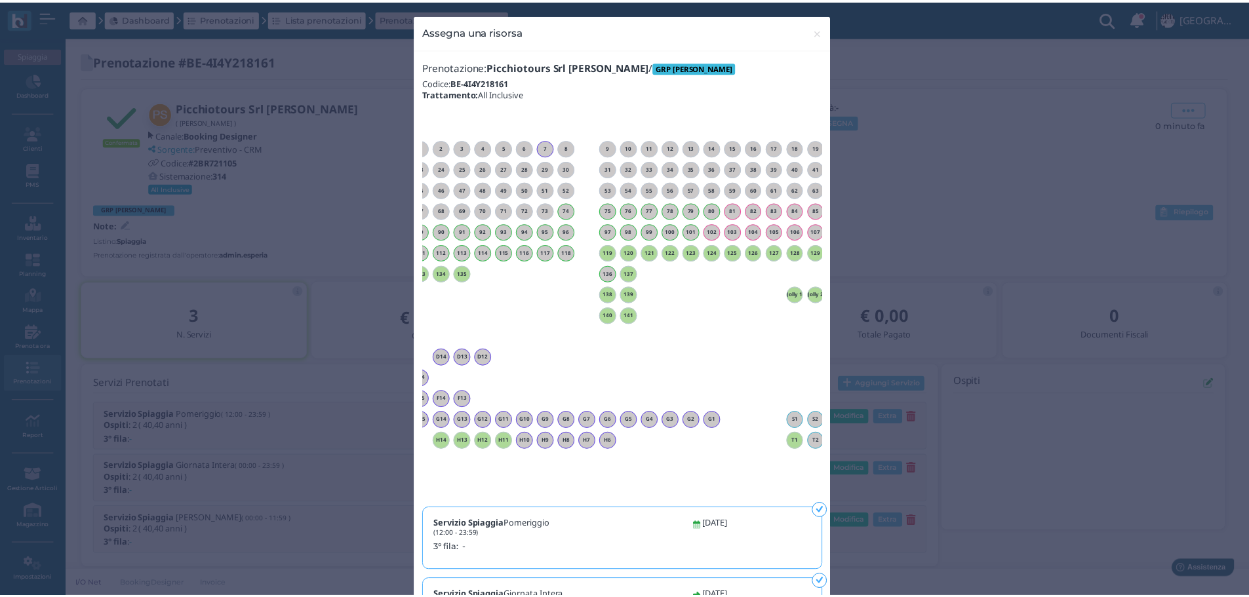
scroll to position [0, 66]
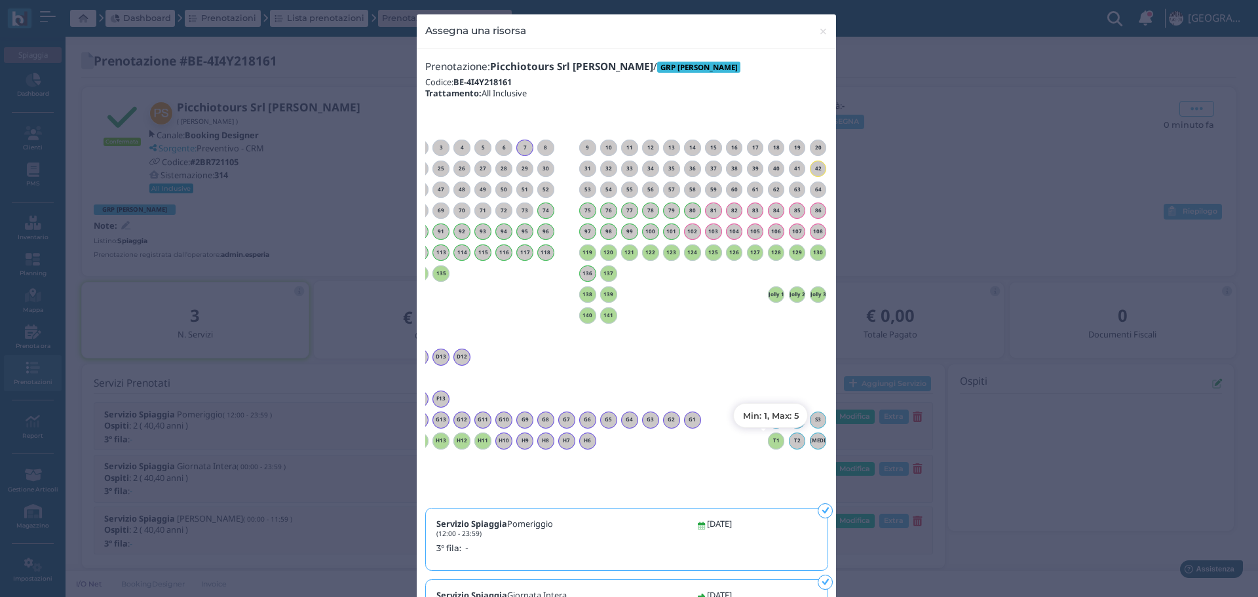
click at [774, 440] on h6 "T1" at bounding box center [776, 441] width 17 height 6
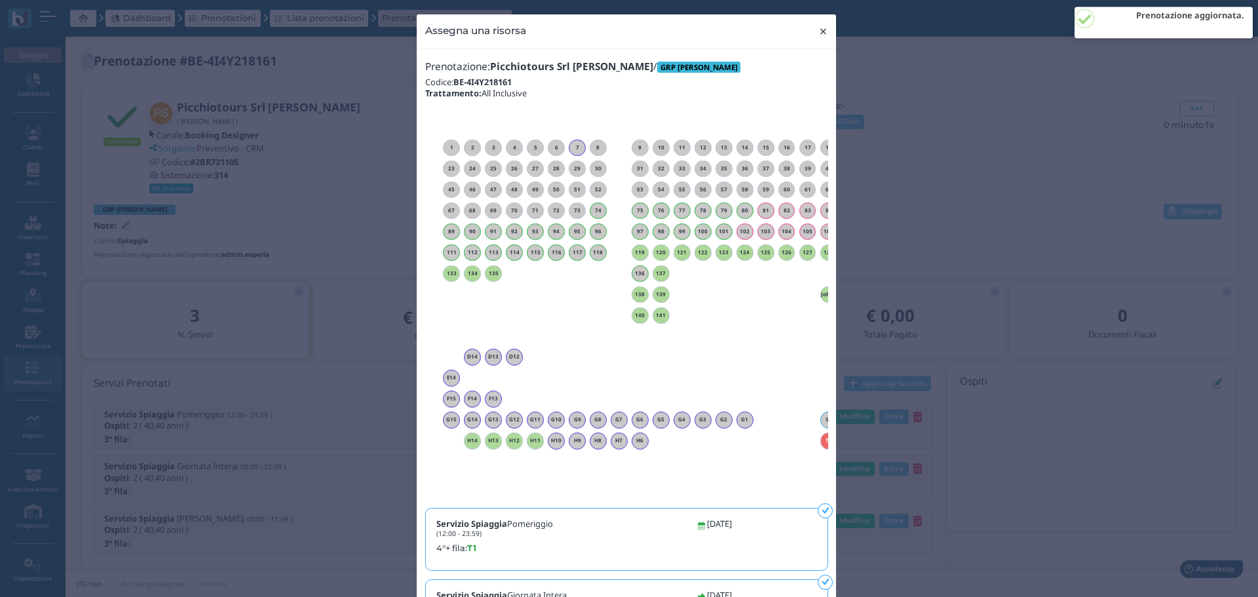
click at [819, 31] on span "×" at bounding box center [824, 31] width 10 height 17
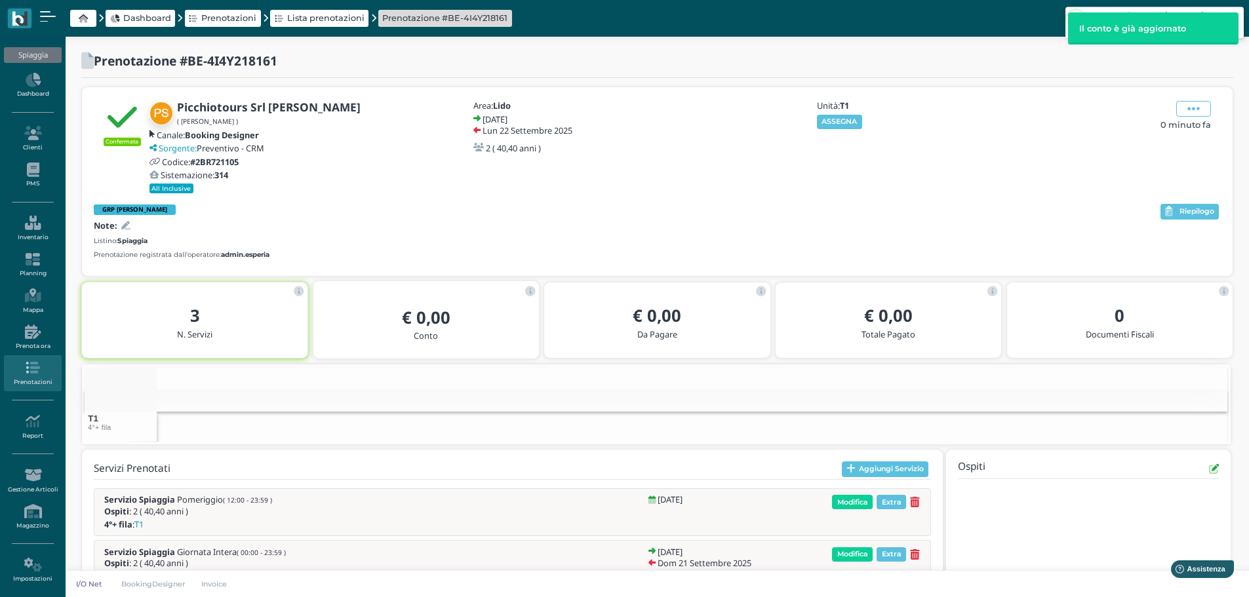
scroll to position [0, 155]
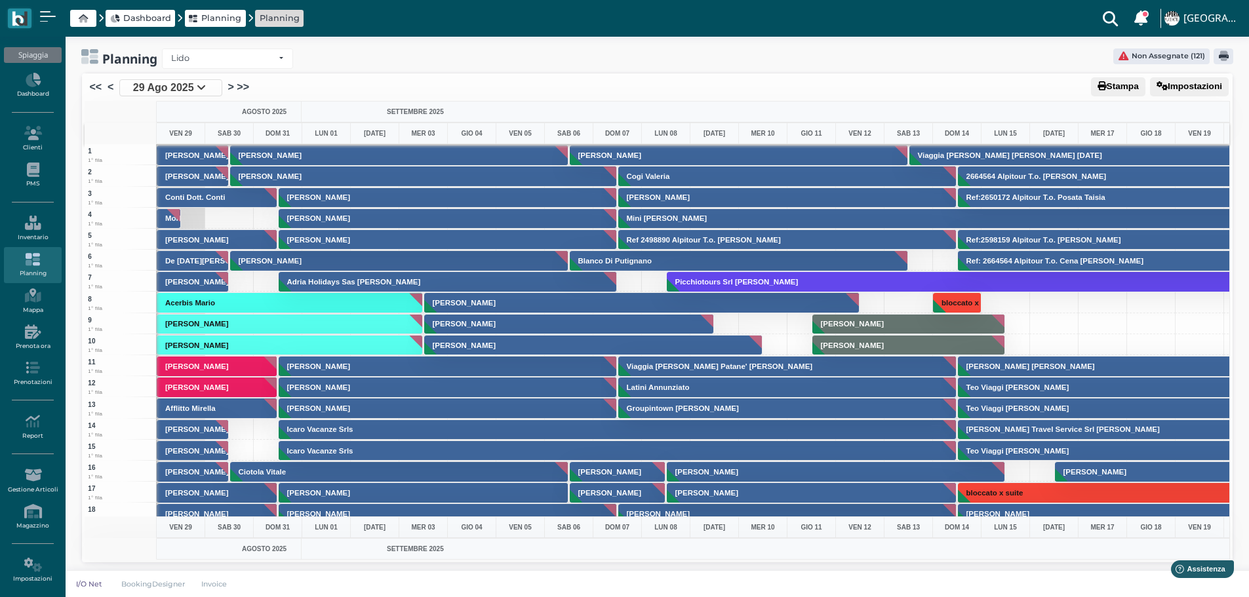
click at [229, 84] on link ">" at bounding box center [231, 87] width 6 height 16
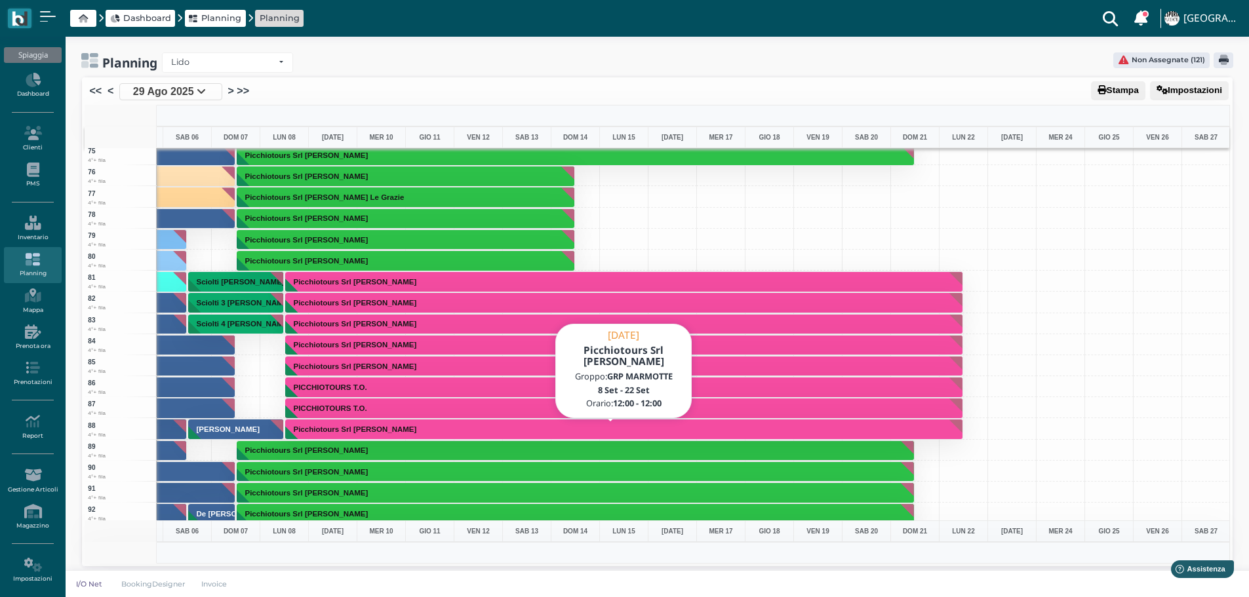
scroll to position [1562, 381]
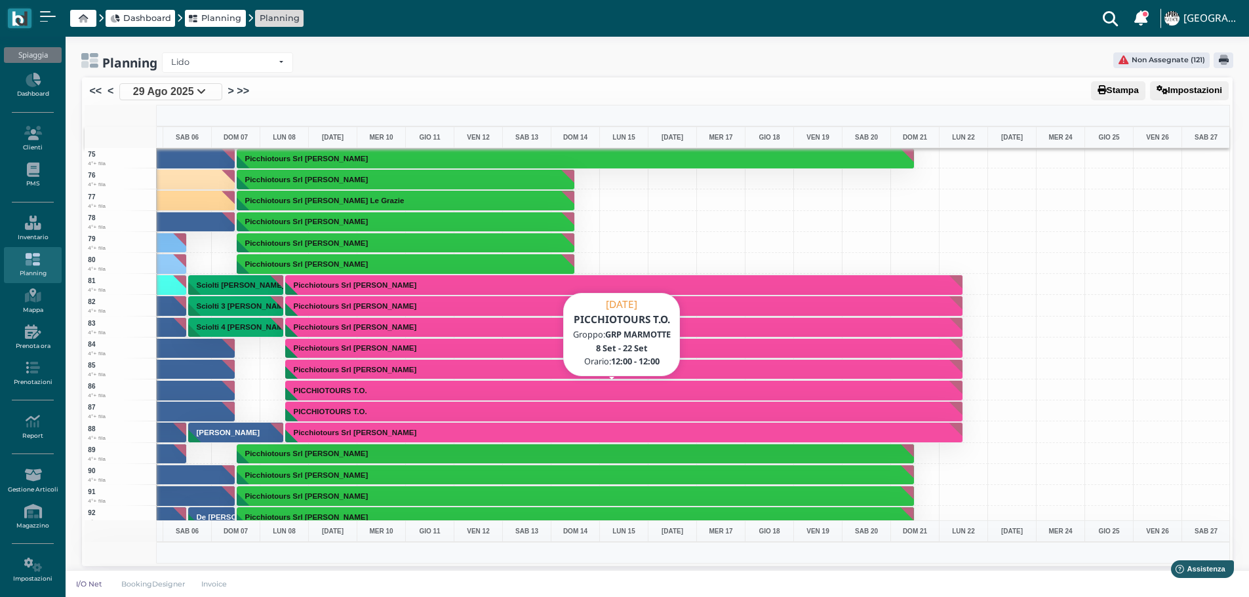
click at [417, 390] on button "PICCHIOTOURS T.O." at bounding box center [624, 390] width 678 height 21
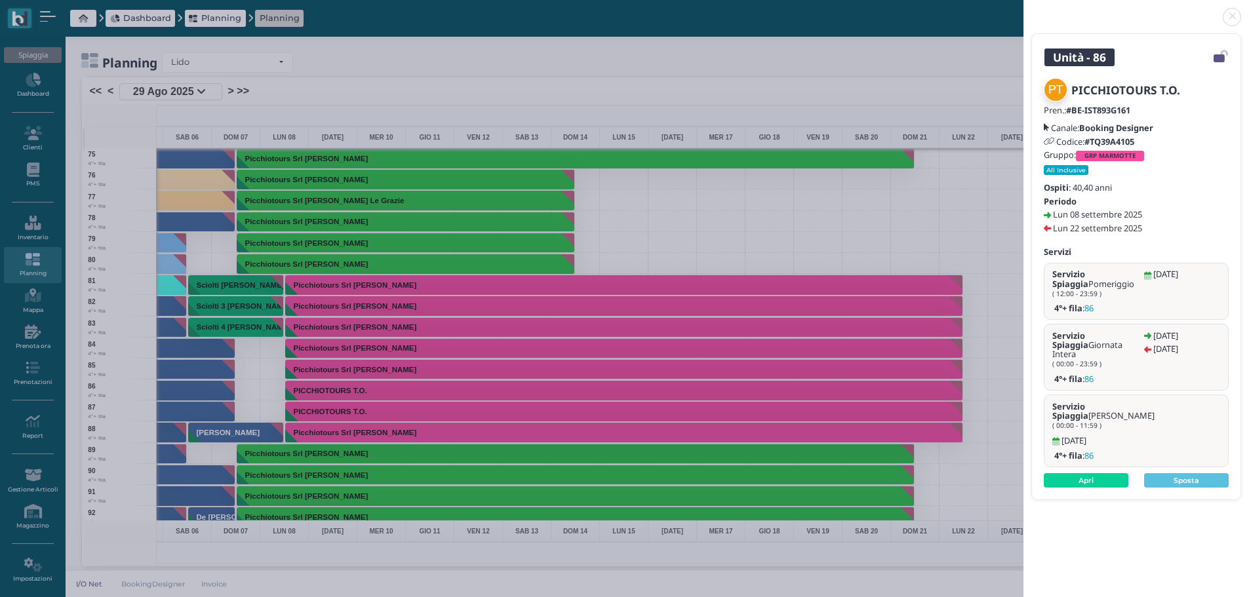
click at [1141, 140] on div "Codice: #TQ39A4105" at bounding box center [1135, 141] width 185 height 9
